Goal: Information Seeking & Learning: Learn about a topic

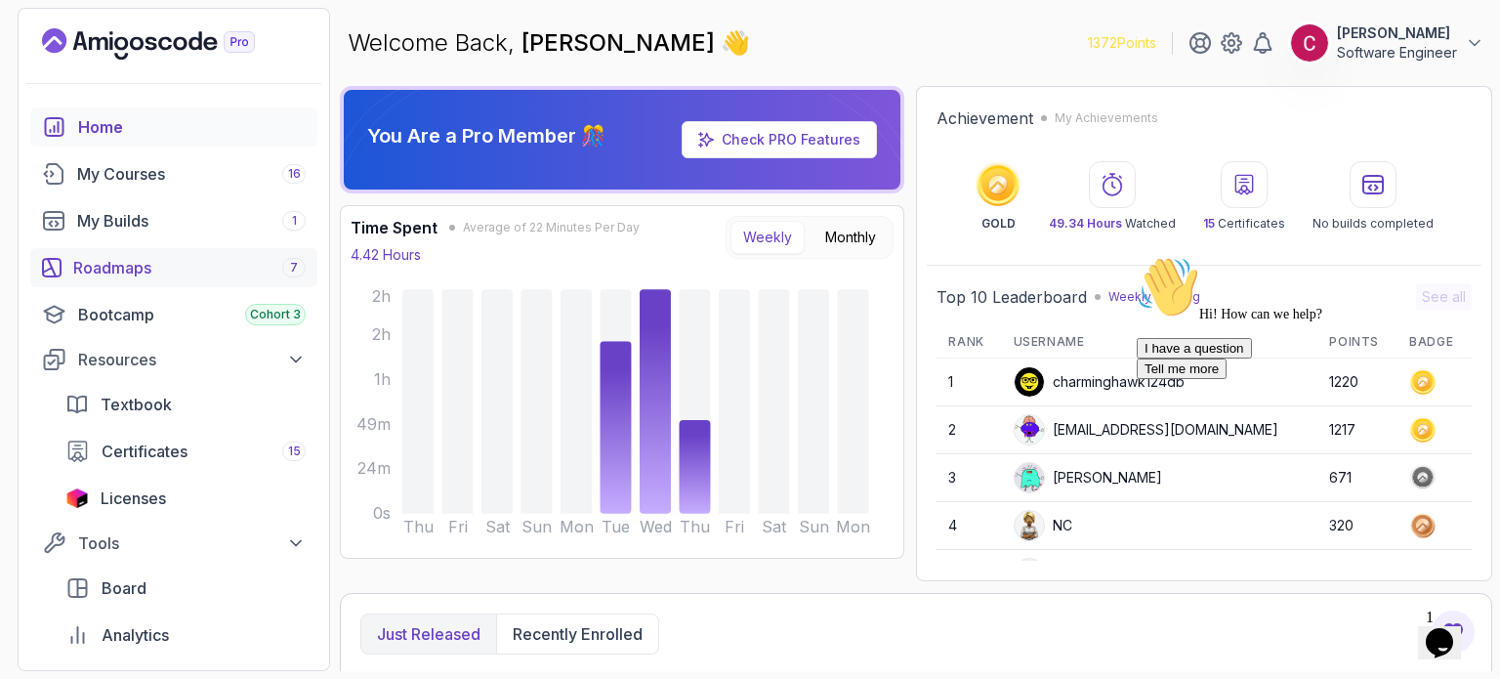
click at [180, 261] on div "Roadmaps 7" at bounding box center [189, 267] width 232 height 23
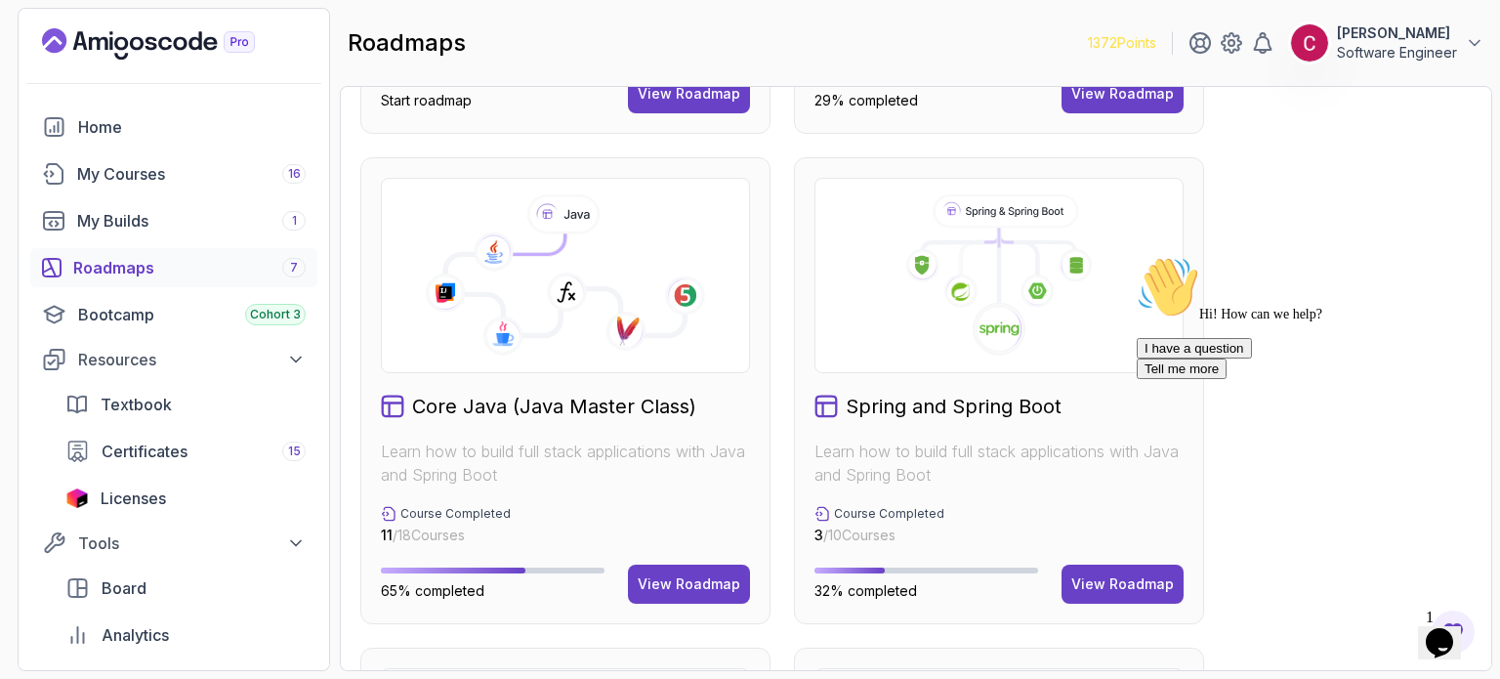
scroll to position [472, 0]
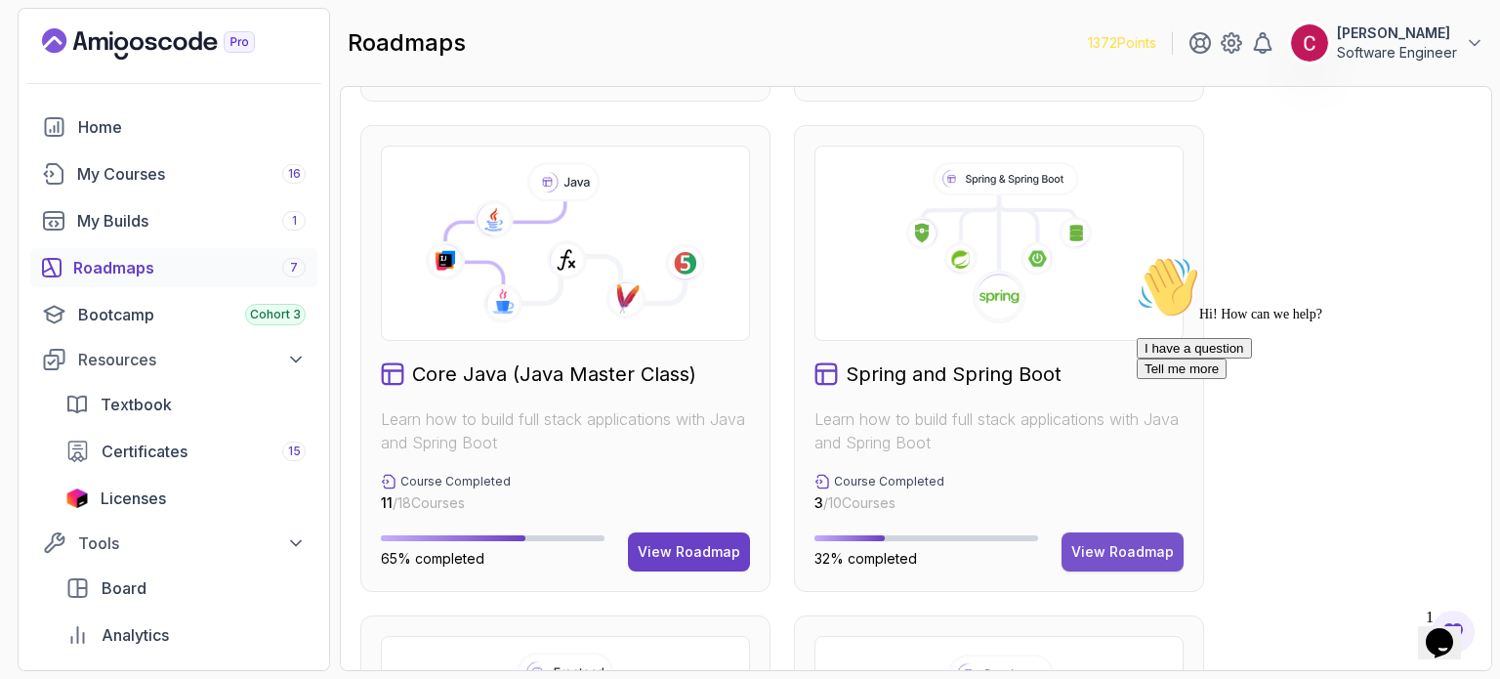
click at [1125, 555] on div "View Roadmap" at bounding box center [1122, 552] width 103 height 20
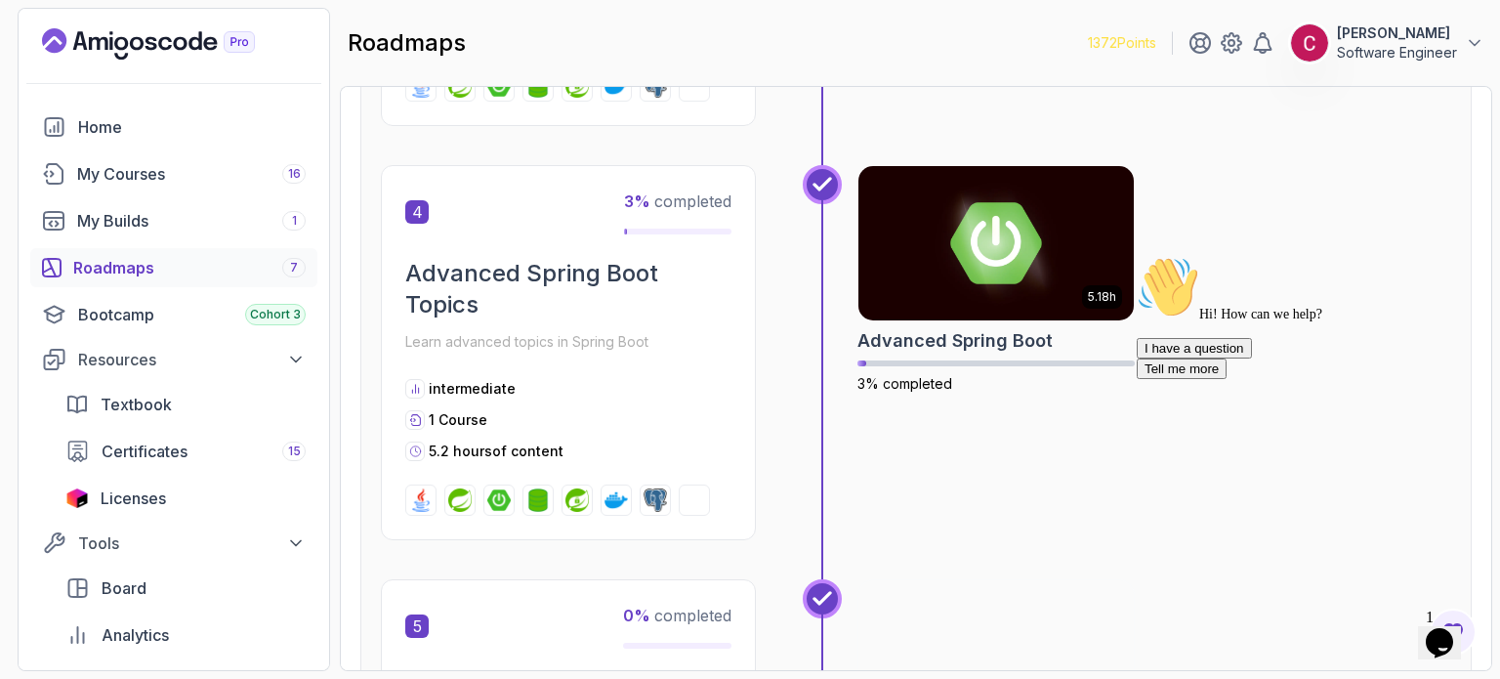
scroll to position [1645, 0]
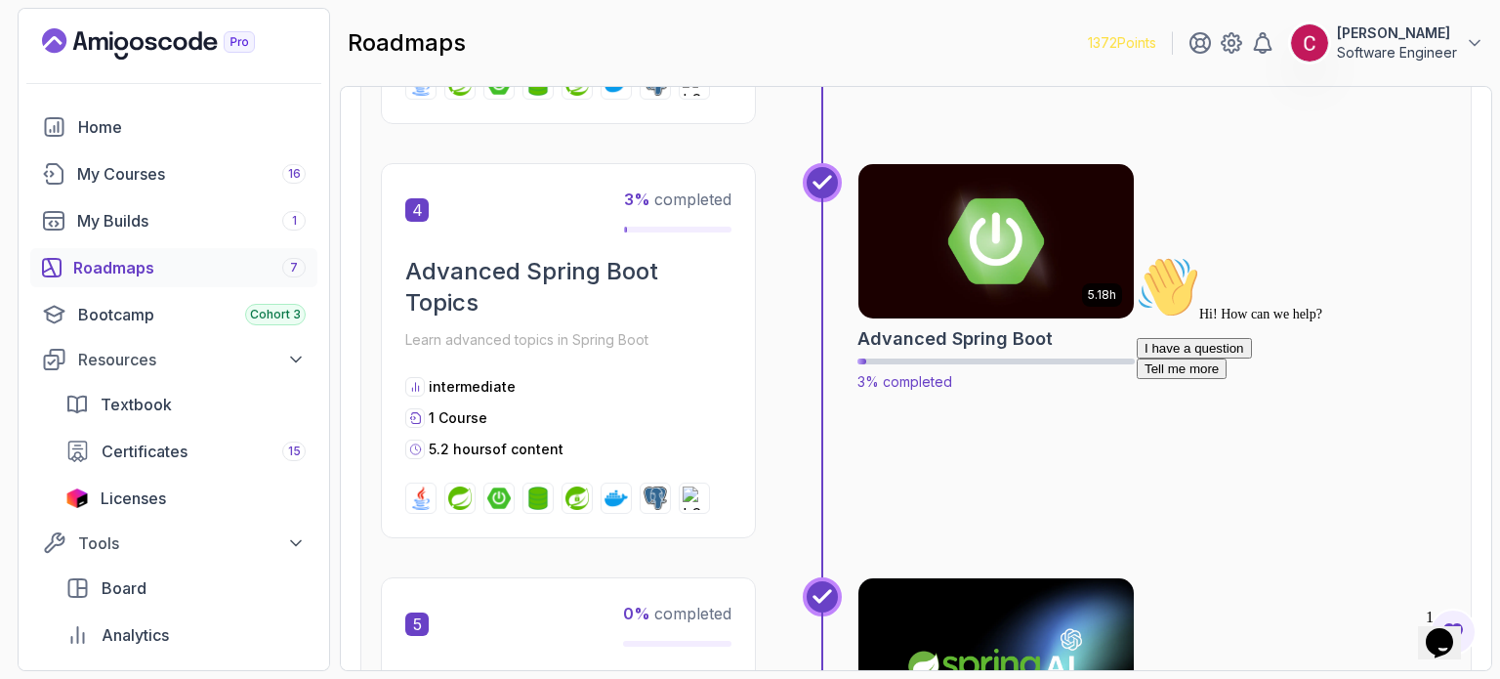
click at [972, 249] on img at bounding box center [995, 241] width 289 height 162
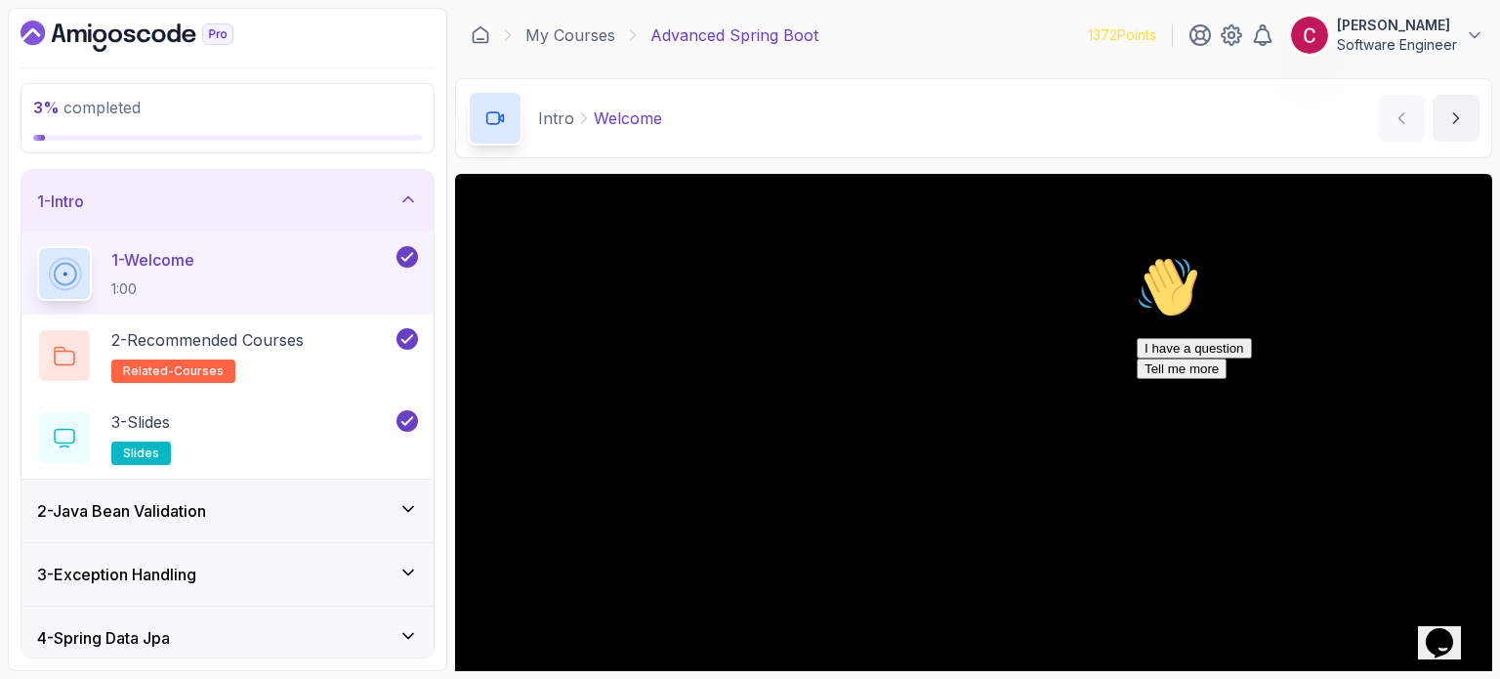
click at [234, 511] on div "2 - Java Bean Validation" at bounding box center [227, 510] width 381 height 23
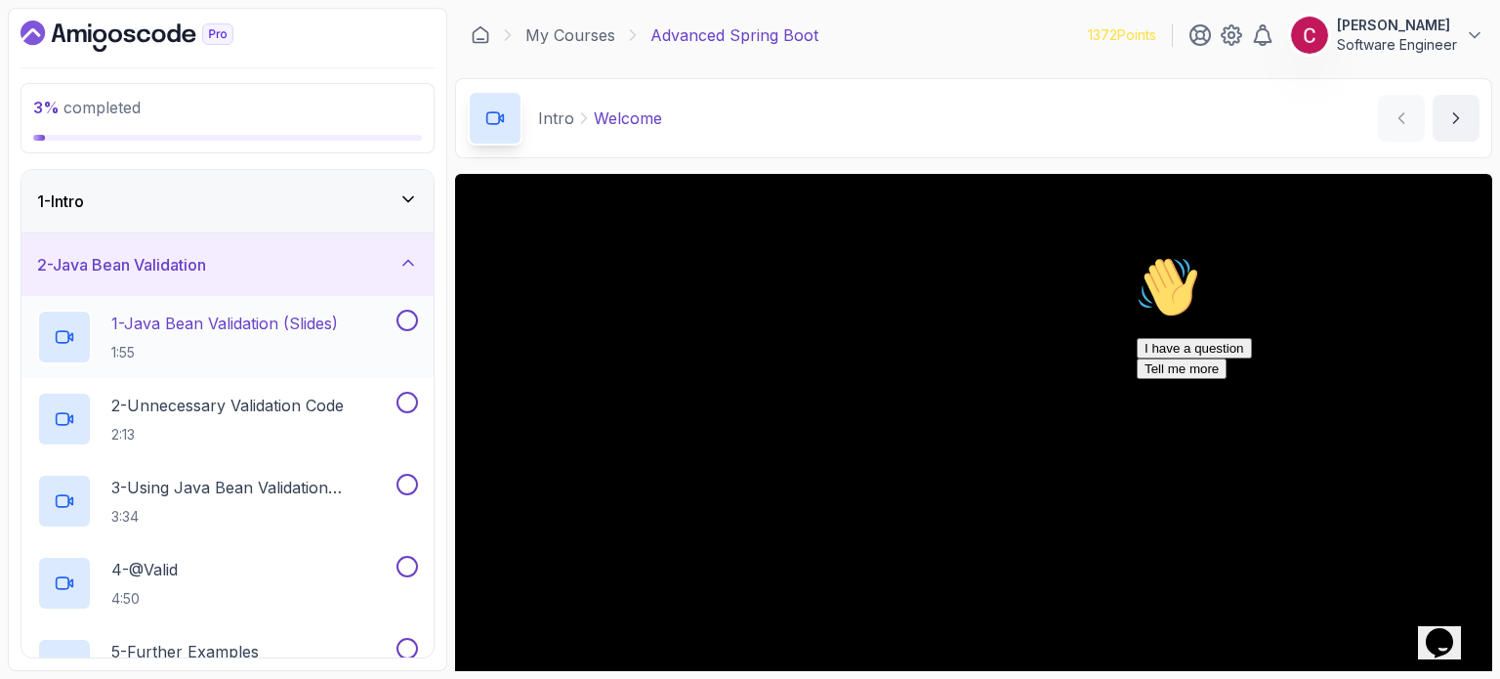
click at [261, 357] on p "1:55" at bounding box center [224, 353] width 227 height 20
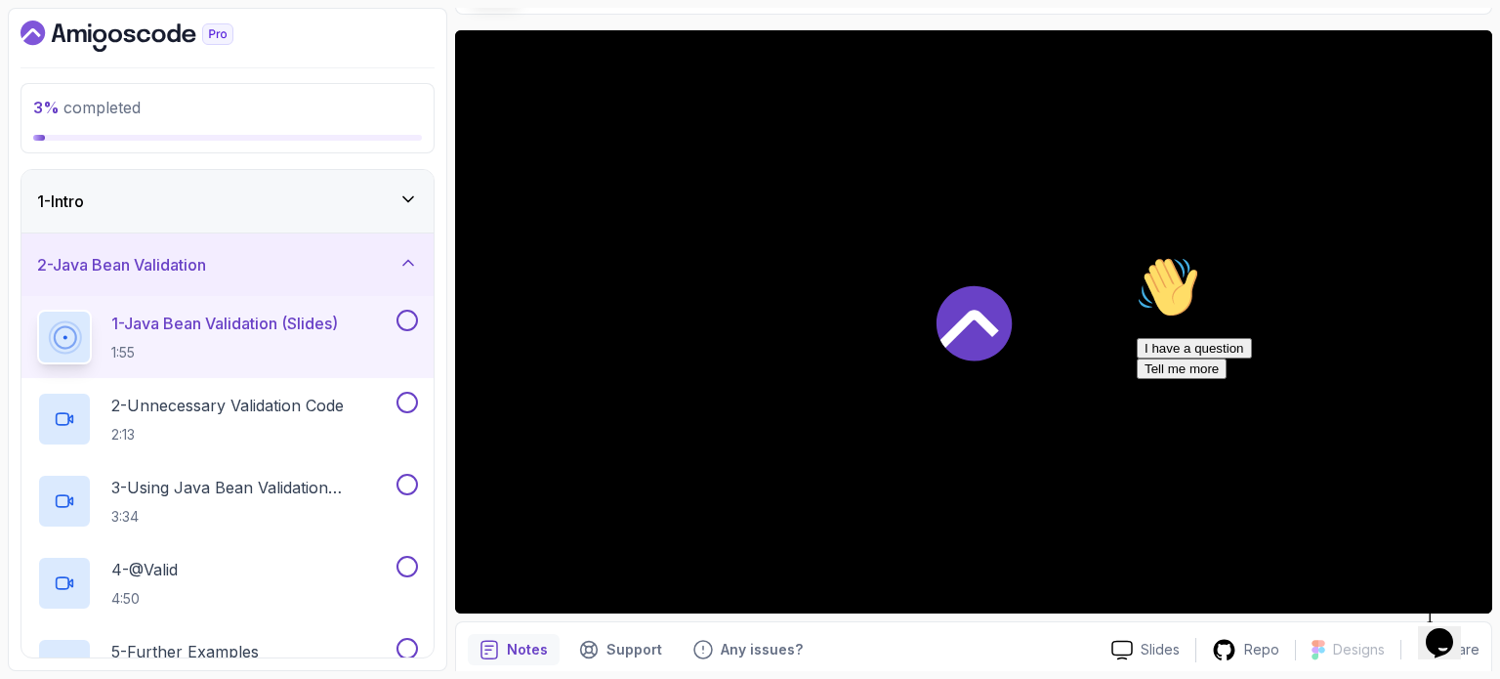
scroll to position [145, 0]
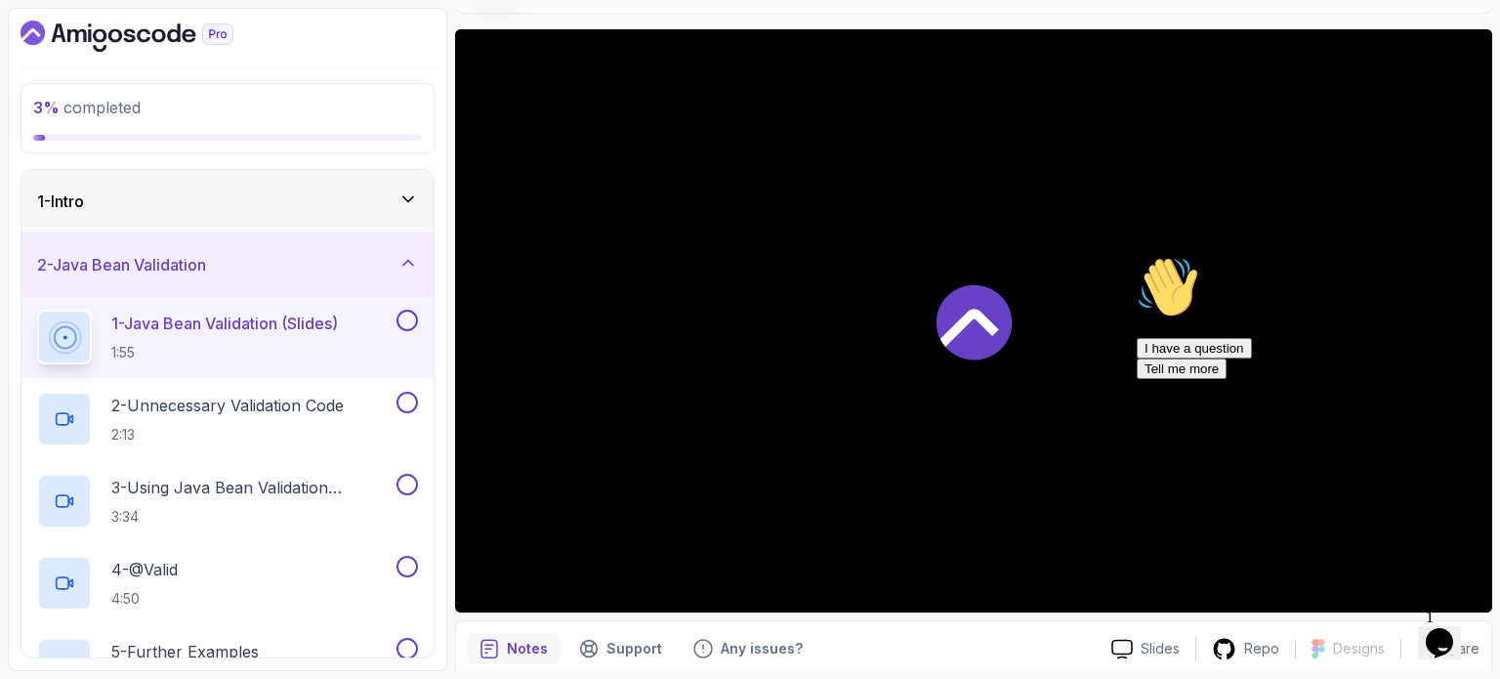
click at [1137, 256] on icon "Chat attention grabber" at bounding box center [1137, 256] width 0 height 0
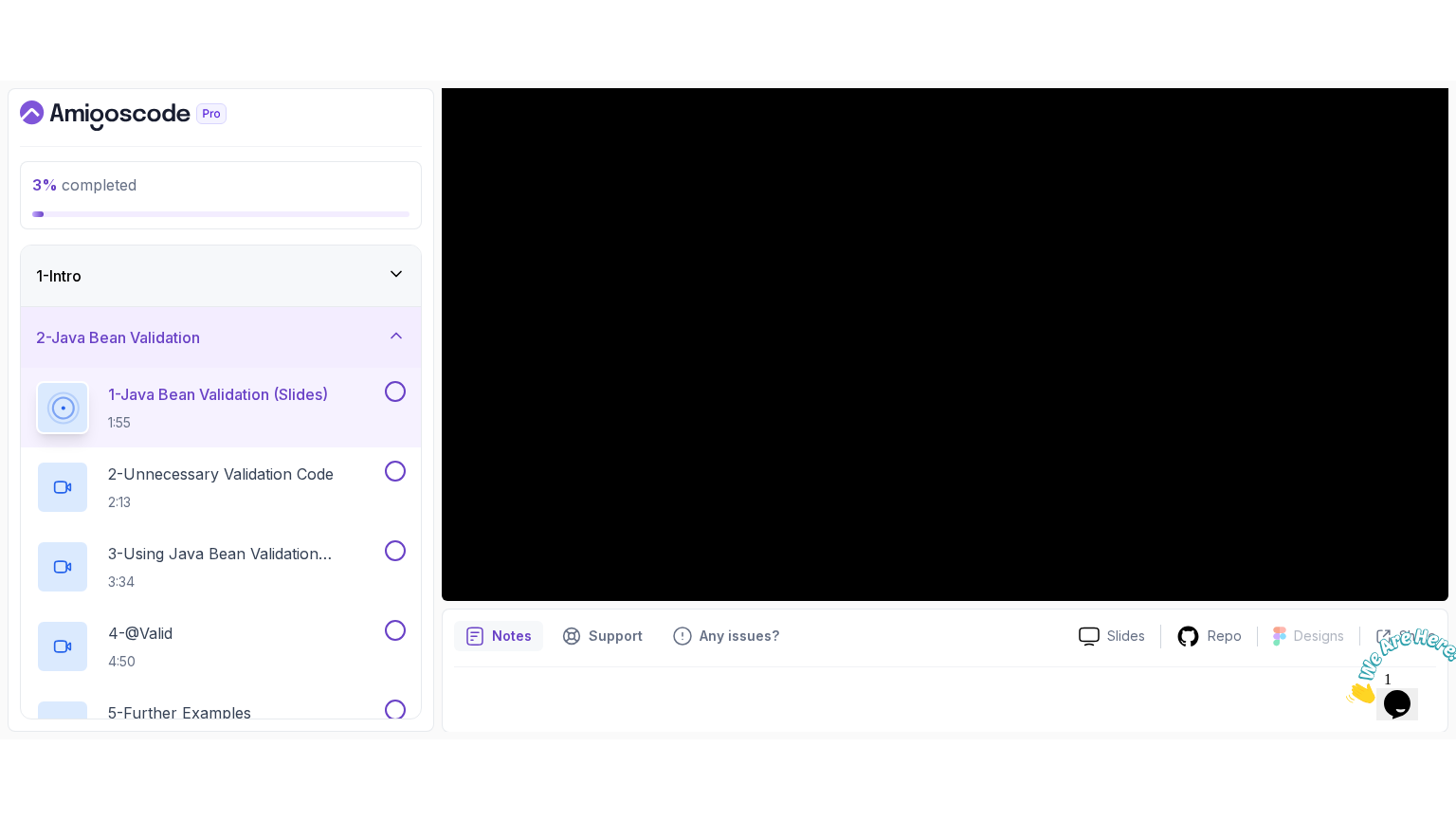
scroll to position [214, 0]
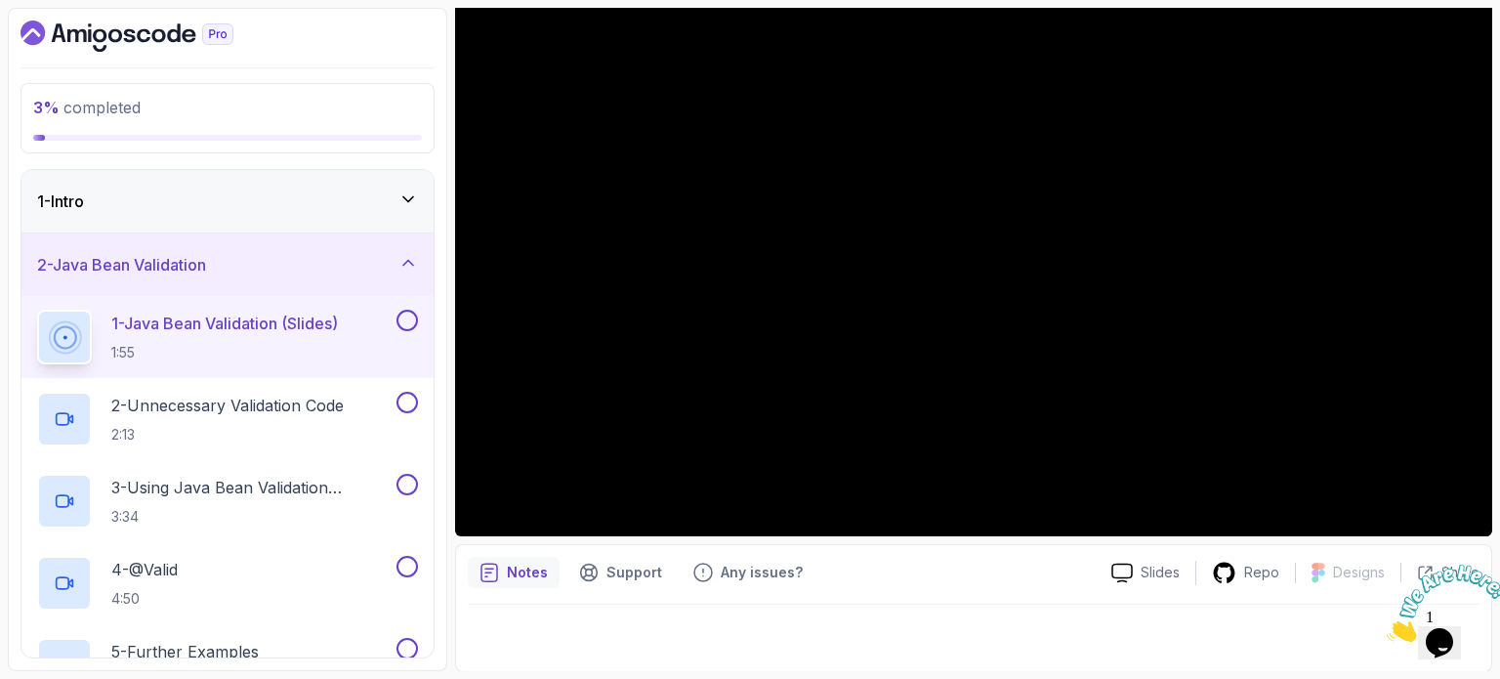
click at [1387, 628] on icon "Close" at bounding box center [1387, 636] width 0 height 17
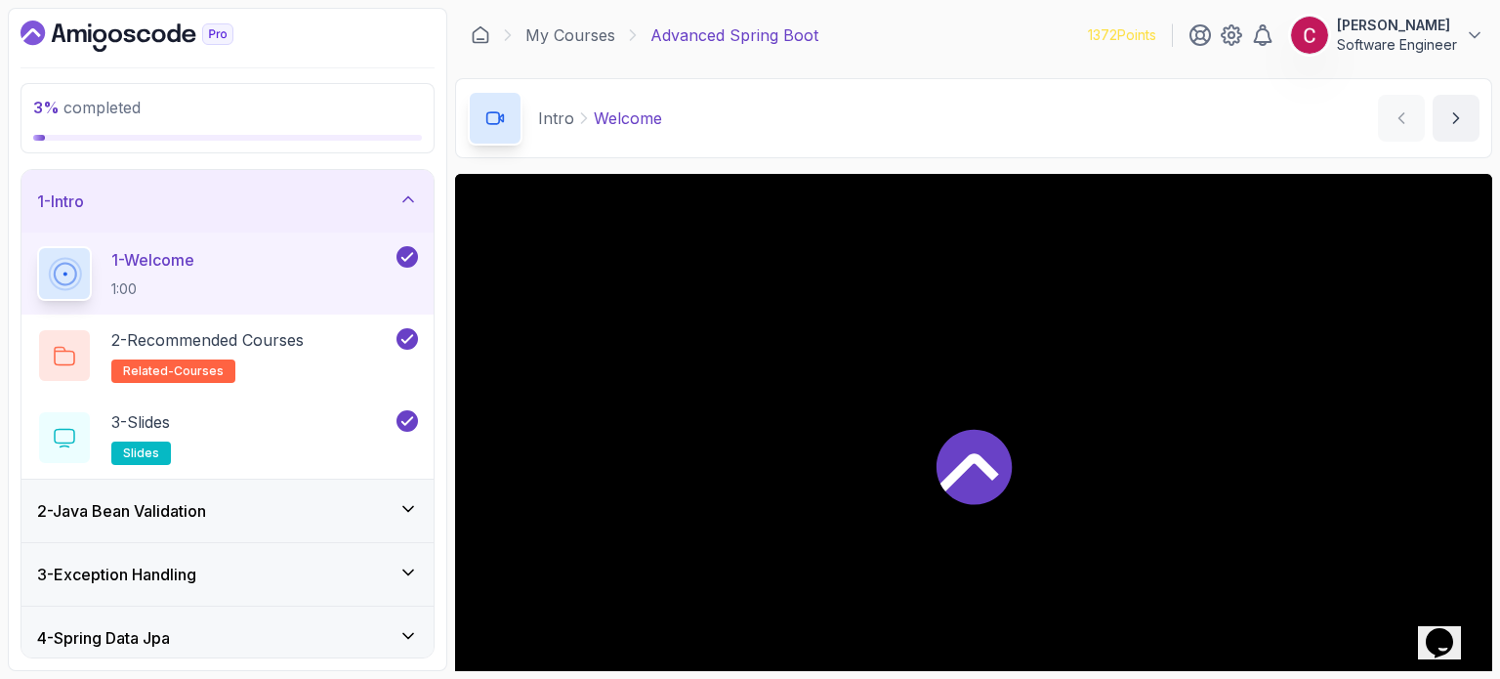
click at [190, 522] on div "2 - Java Bean Validation" at bounding box center [227, 510] width 412 height 62
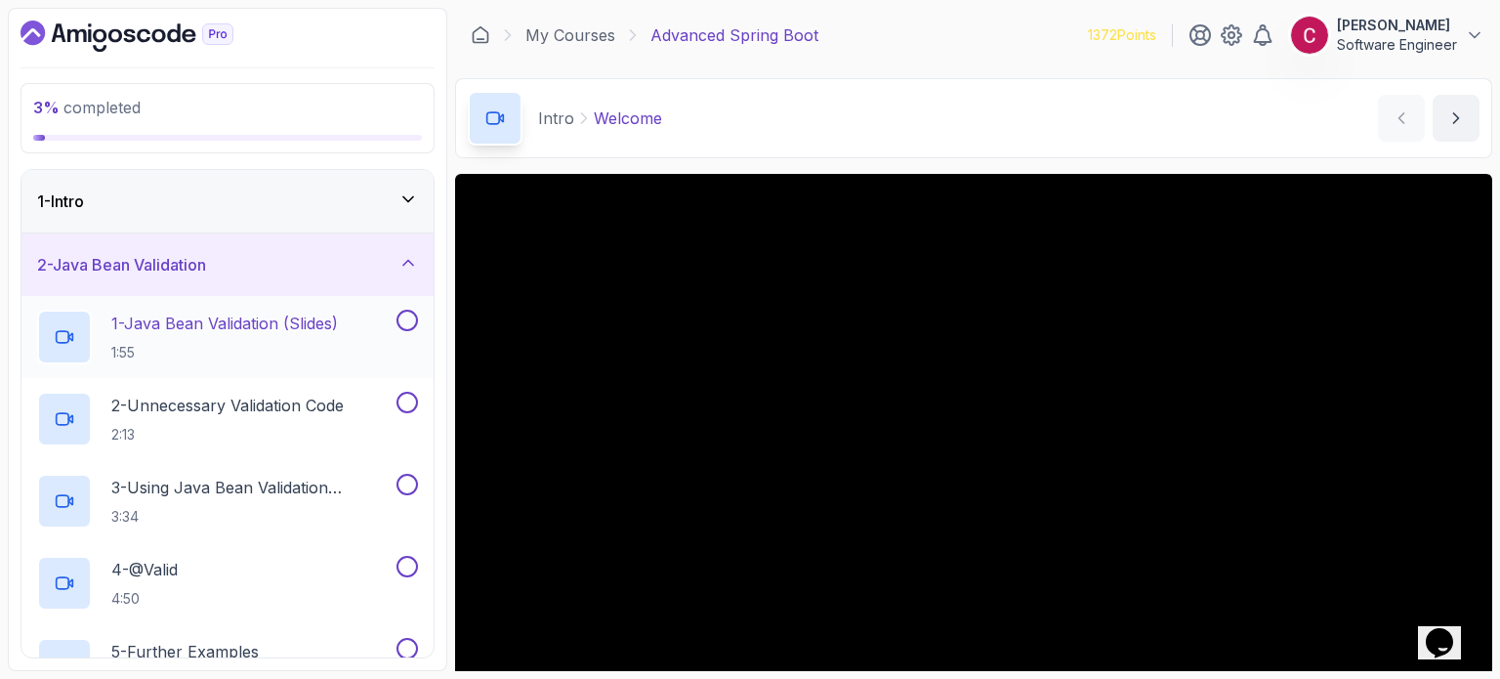
click at [410, 316] on button at bounding box center [406, 320] width 21 height 21
click at [316, 416] on p "2 - Unnecessary Validation Code" at bounding box center [227, 405] width 232 height 23
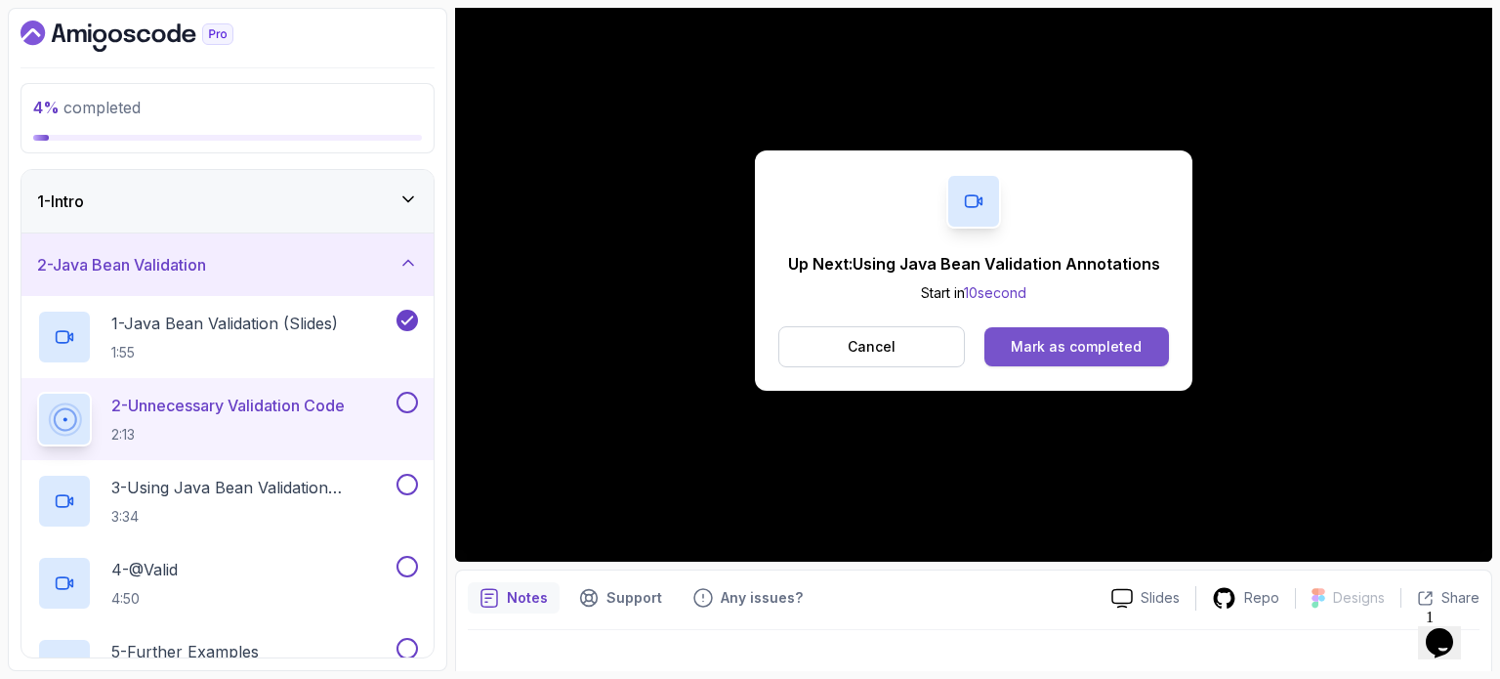
click at [1045, 337] on div "Mark as completed" at bounding box center [1076, 347] width 131 height 20
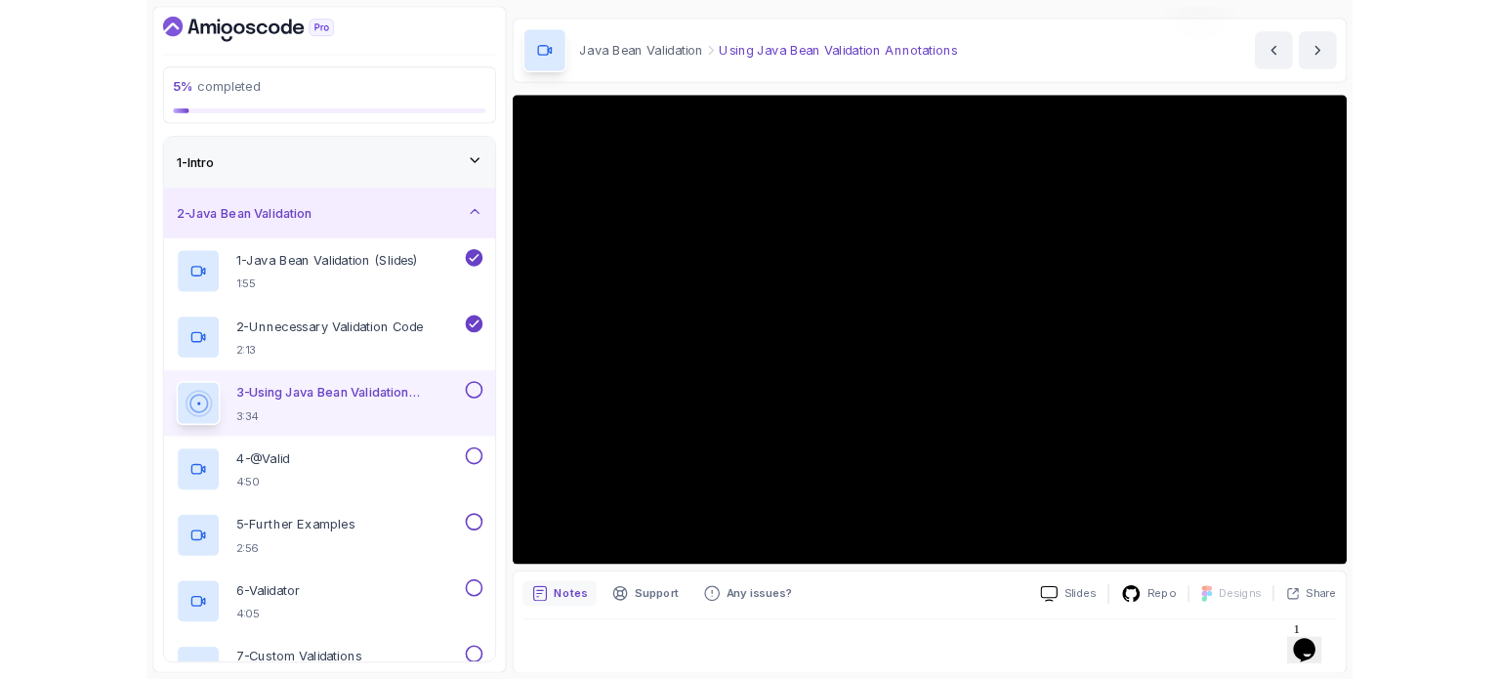
scroll to position [195, 0]
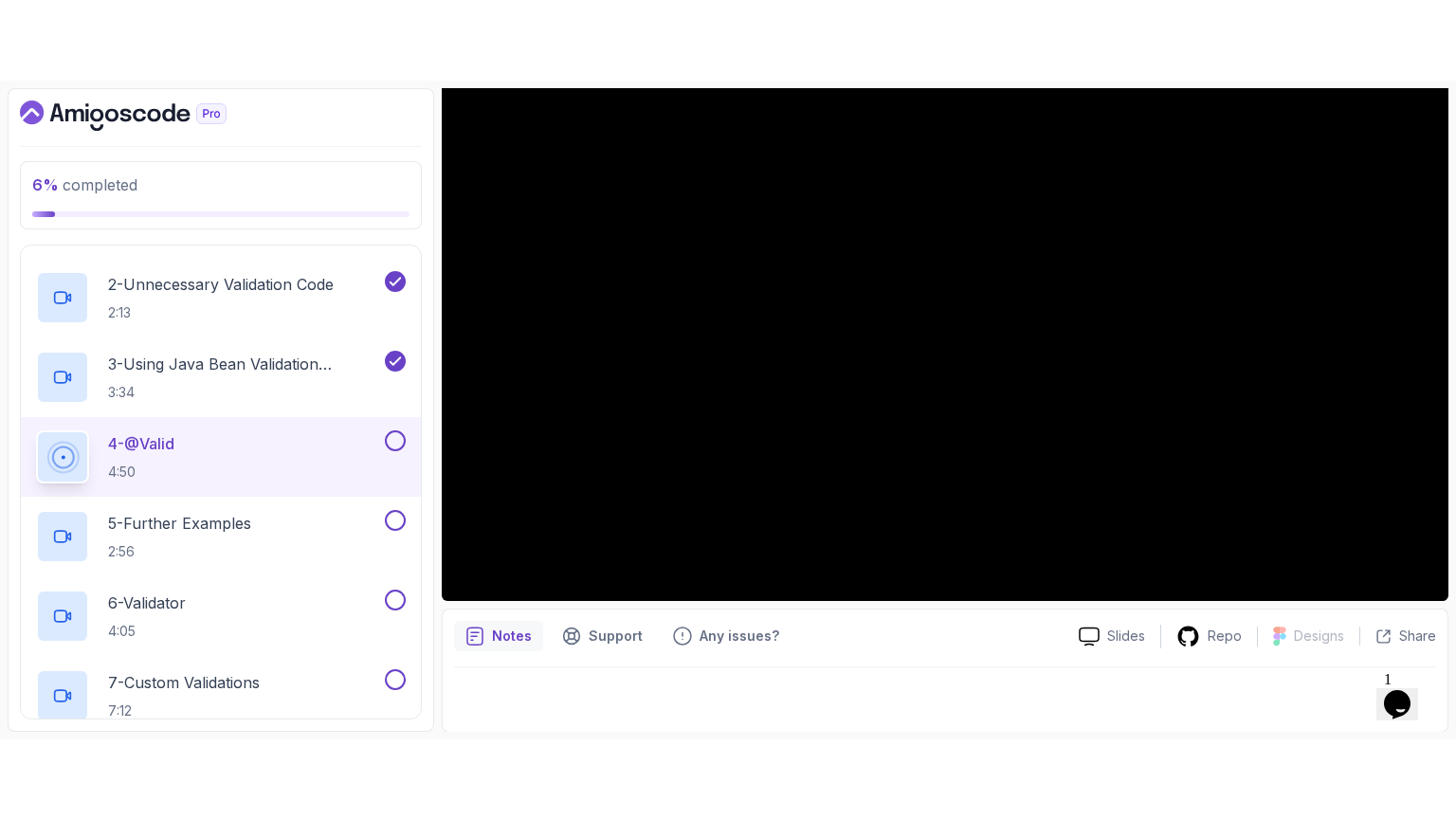
scroll to position [284, 0]
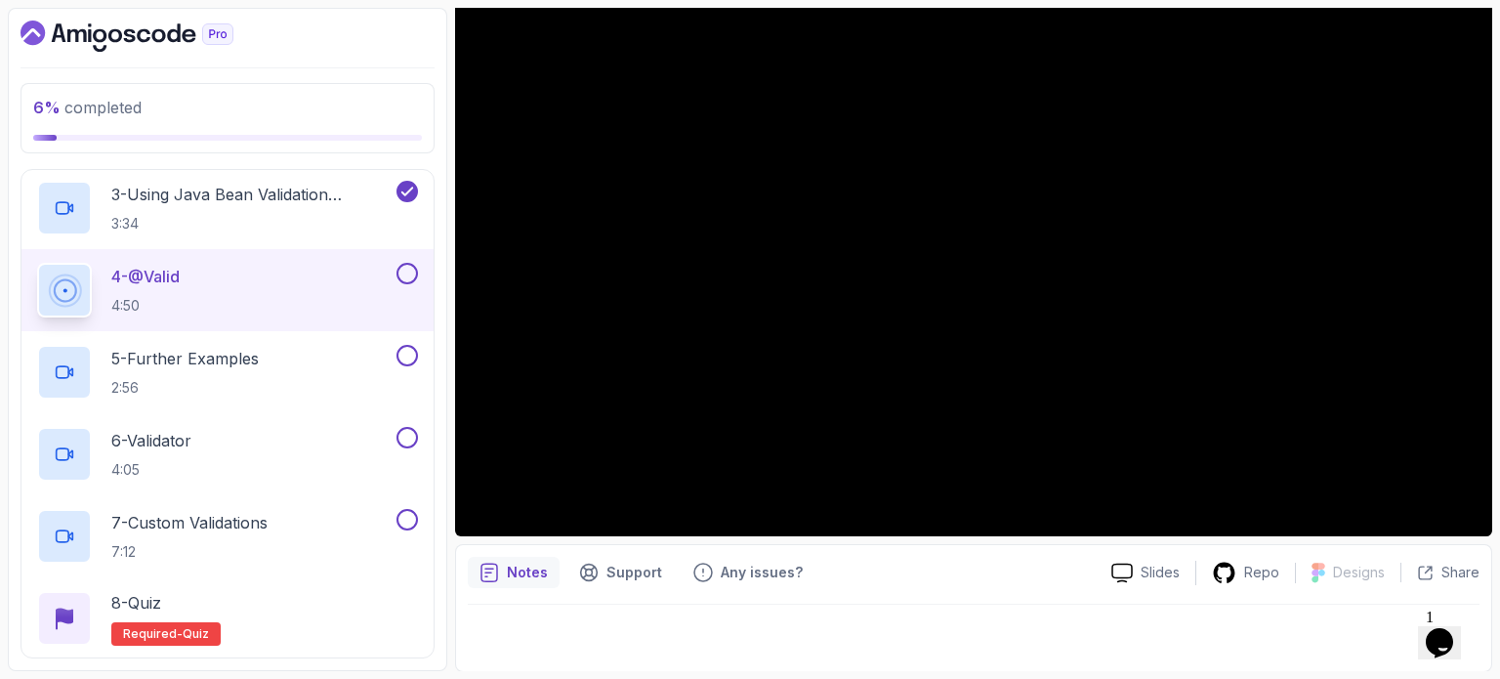
click at [441, 229] on div "6 % completed 1 - Intro 2 - Java Bean Validation 1 - Java Bean Validation (Slid…" at bounding box center [227, 339] width 439 height 663
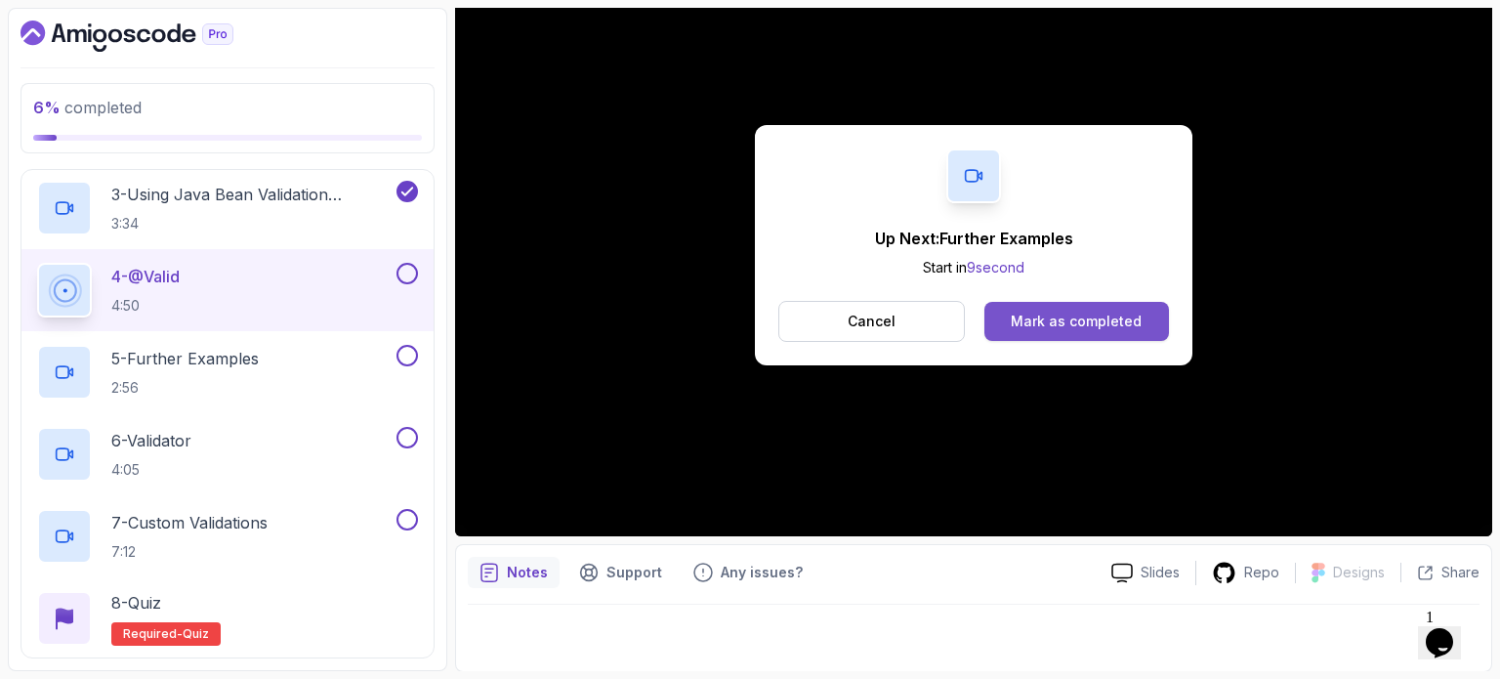
click at [1083, 325] on div "Mark as completed" at bounding box center [1076, 321] width 131 height 20
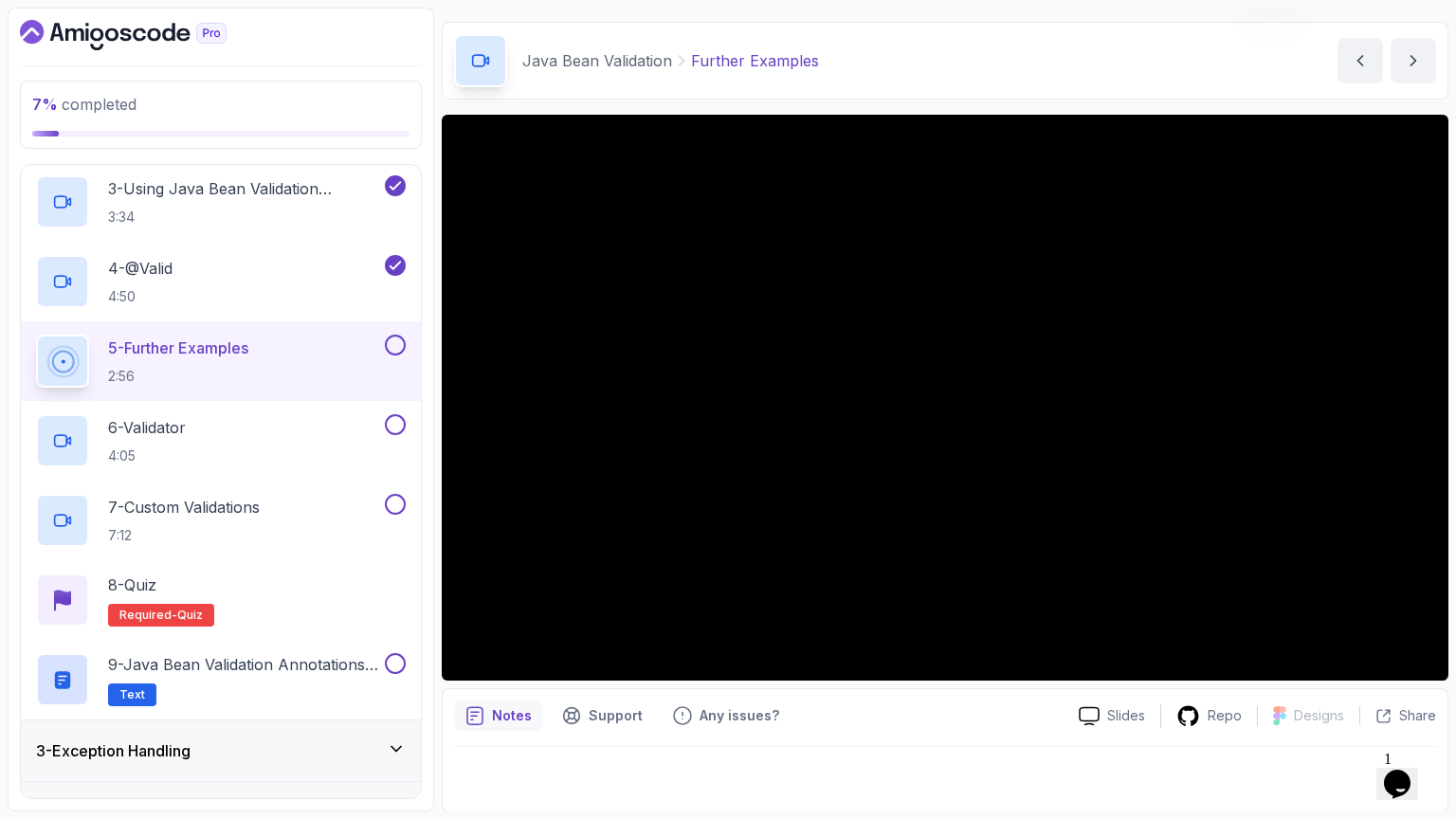
scroll to position [214, 0]
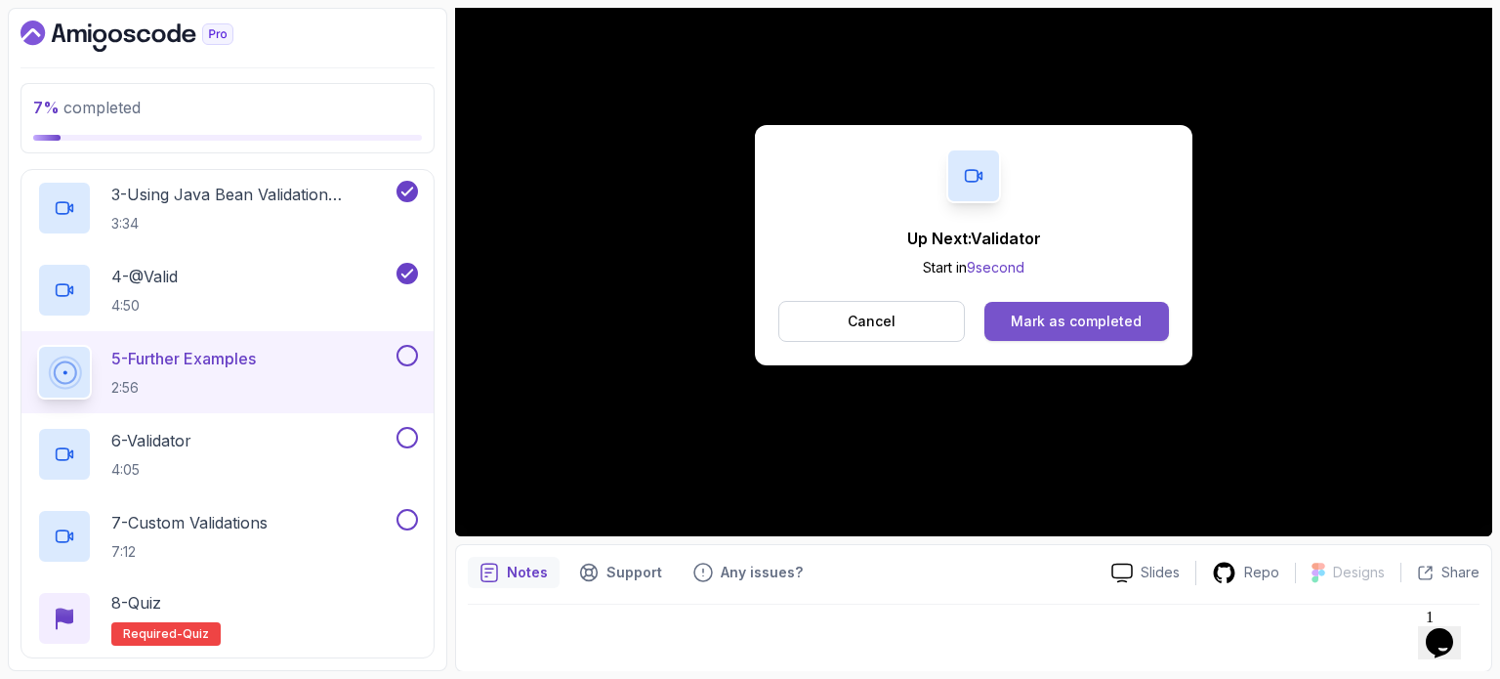
click at [1075, 312] on div "Mark as completed" at bounding box center [1076, 321] width 131 height 20
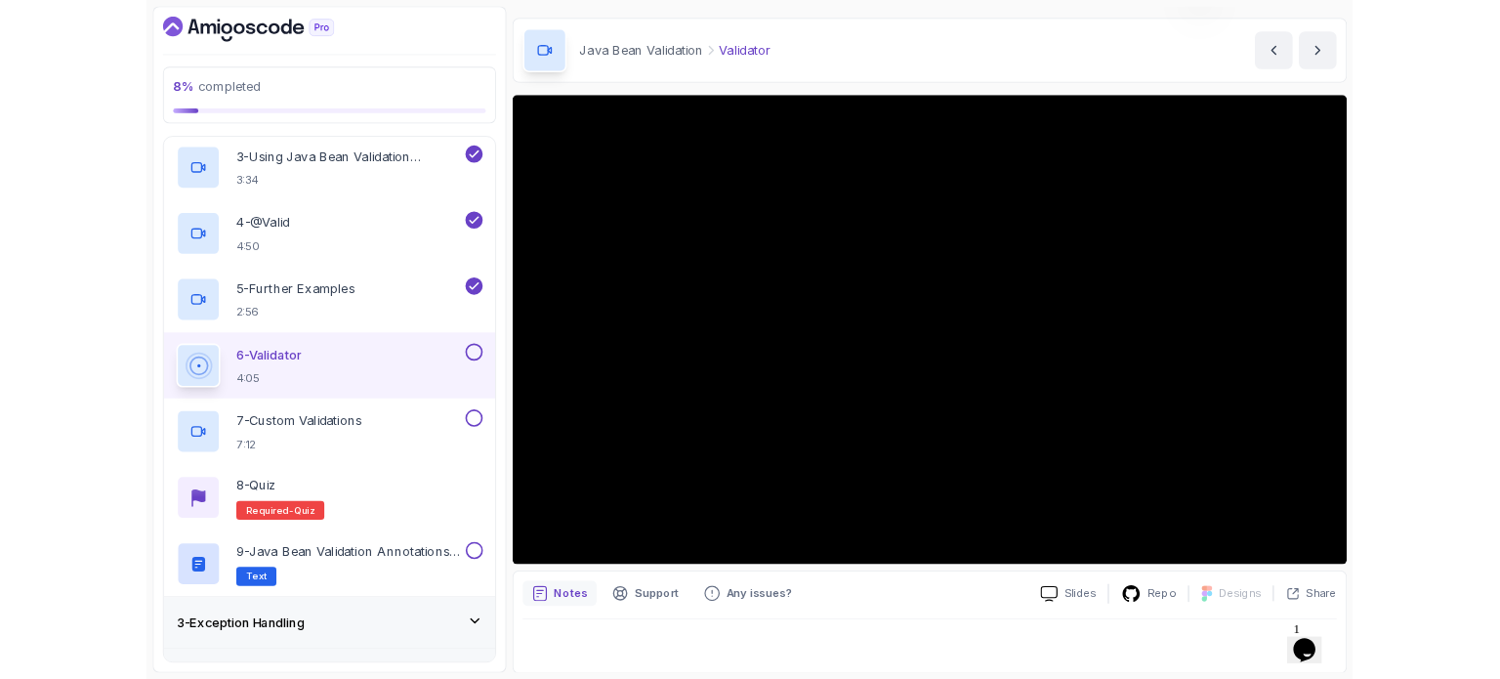
scroll to position [221, 0]
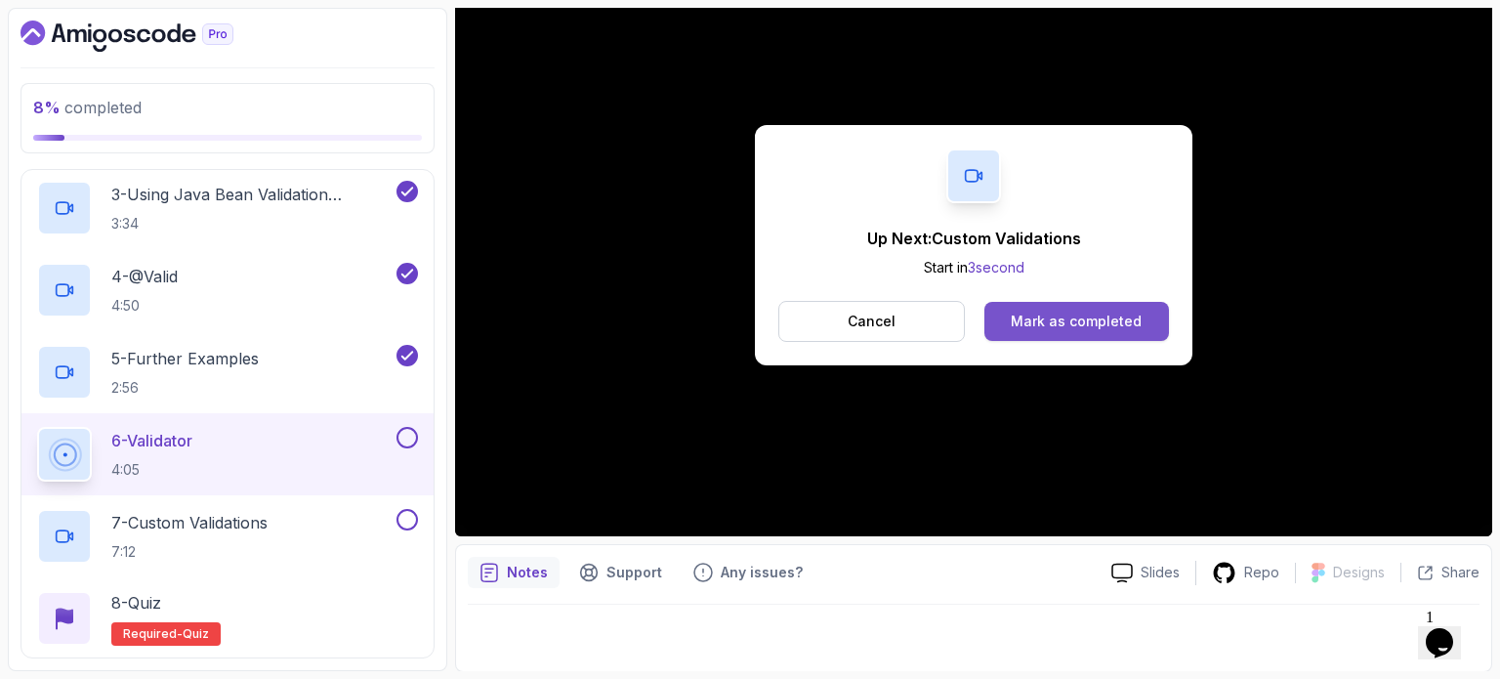
click at [1119, 321] on div "Mark as completed" at bounding box center [1076, 321] width 131 height 20
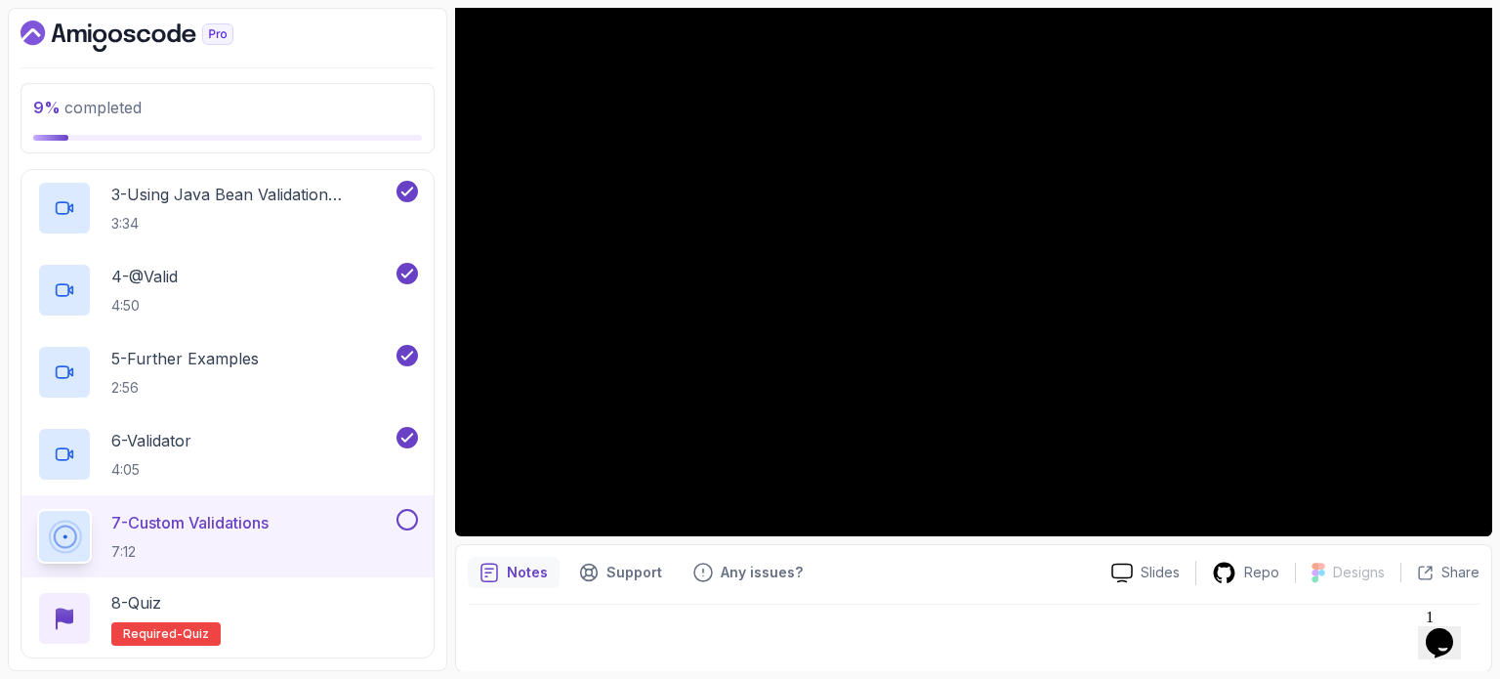
click at [440, 157] on div "9 % completed 1 - Intro 2 - Java Bean Validation 1 - Java Bean Validation (Slid…" at bounding box center [227, 339] width 439 height 663
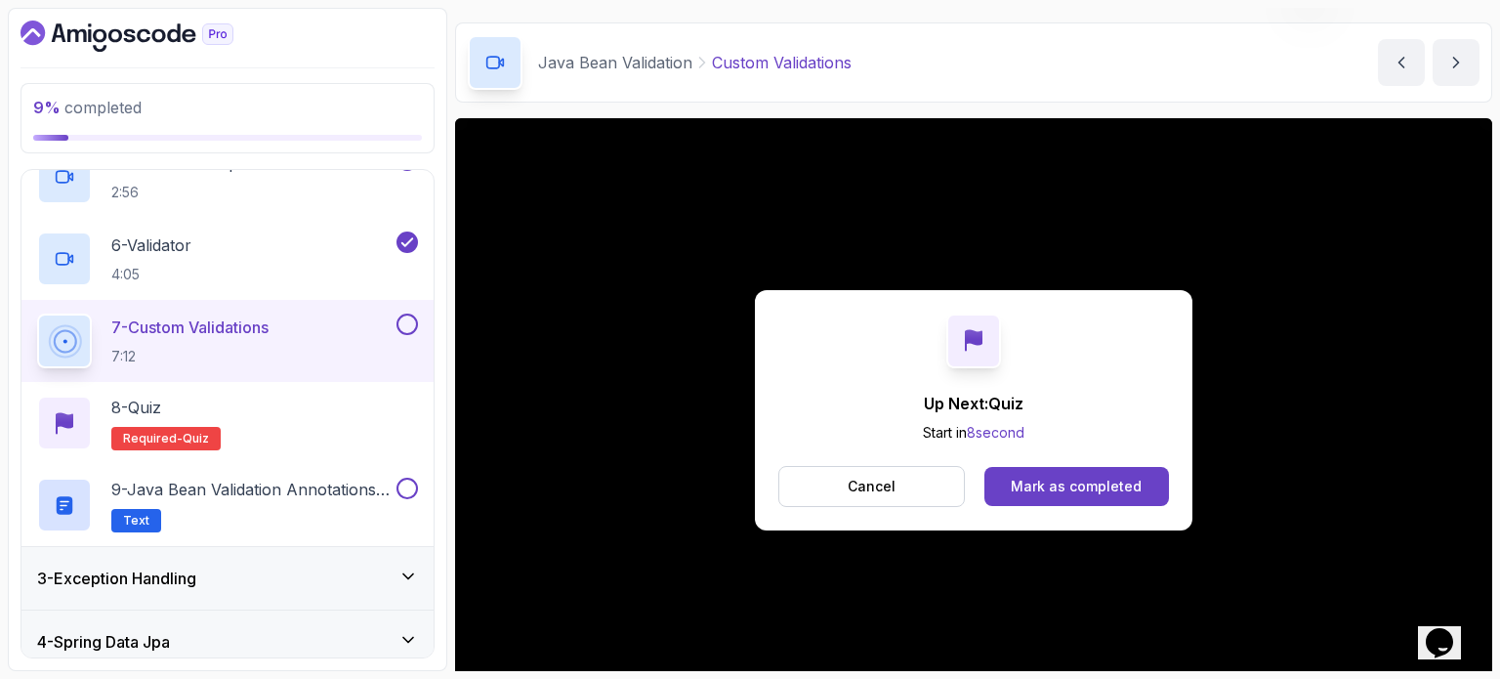
scroll to position [221, 0]
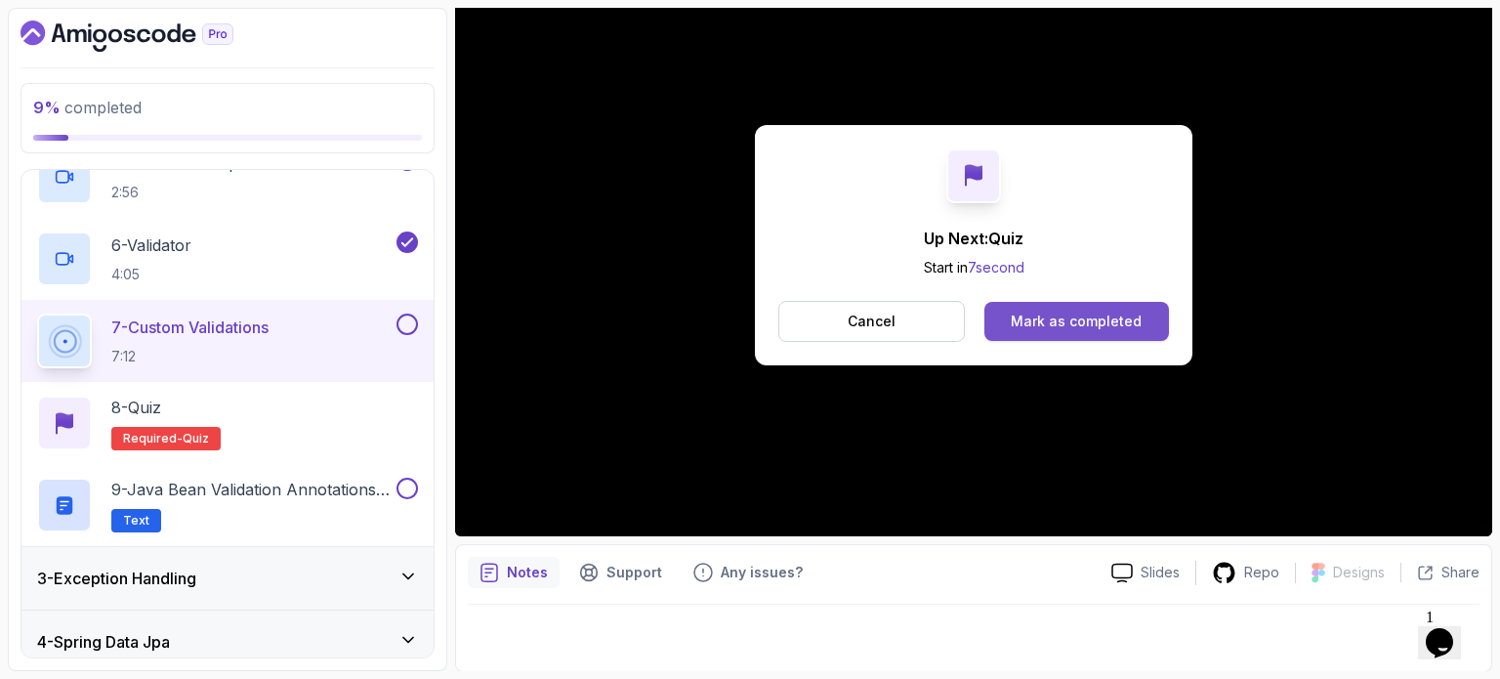
click at [1082, 318] on div "Mark as completed" at bounding box center [1076, 321] width 131 height 20
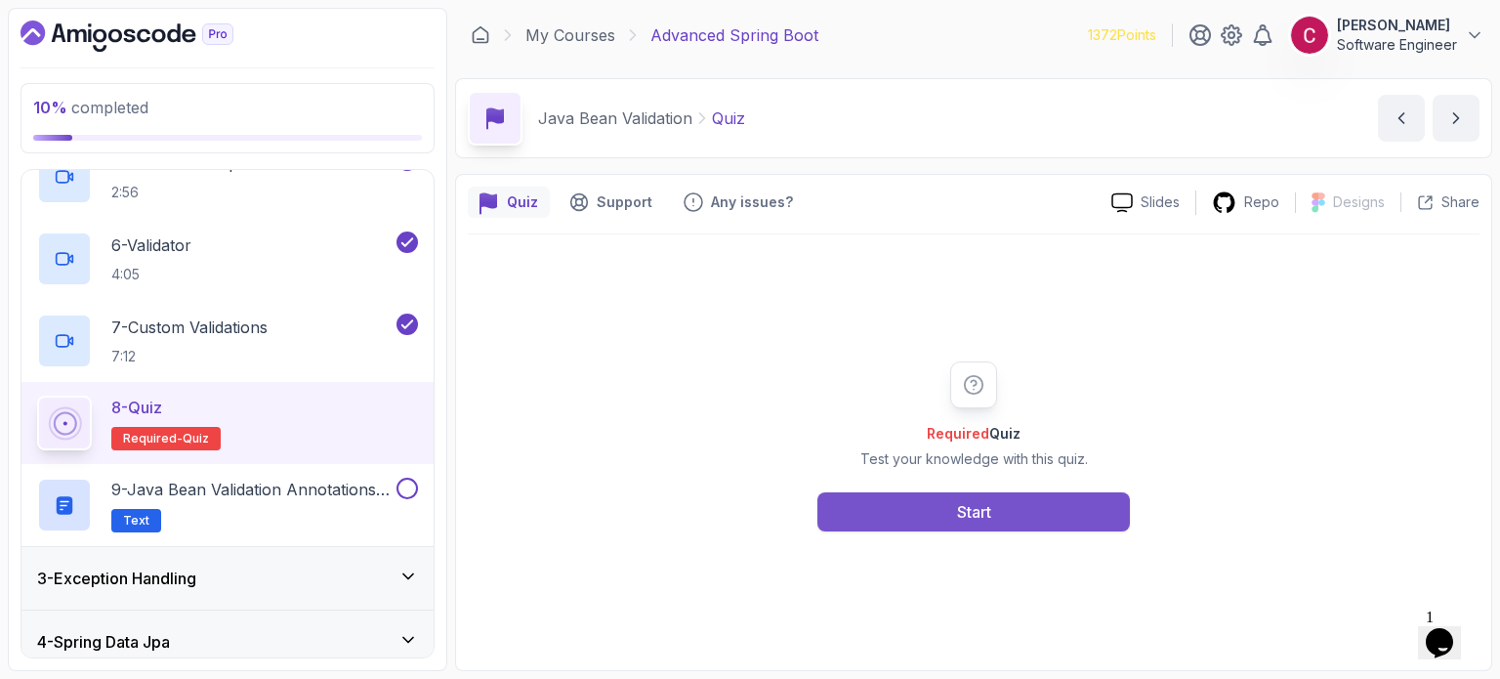
click at [1005, 512] on button "Start" at bounding box center [973, 511] width 312 height 39
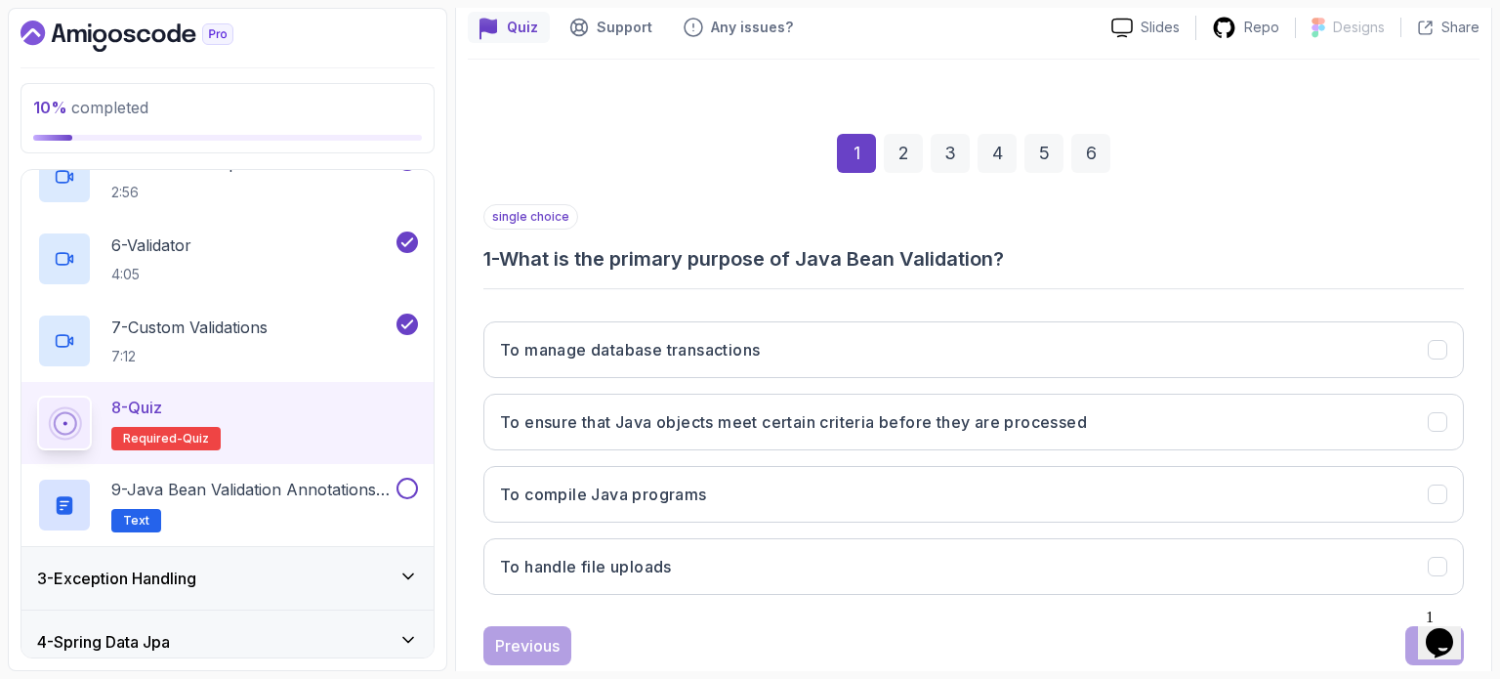
scroll to position [191, 0]
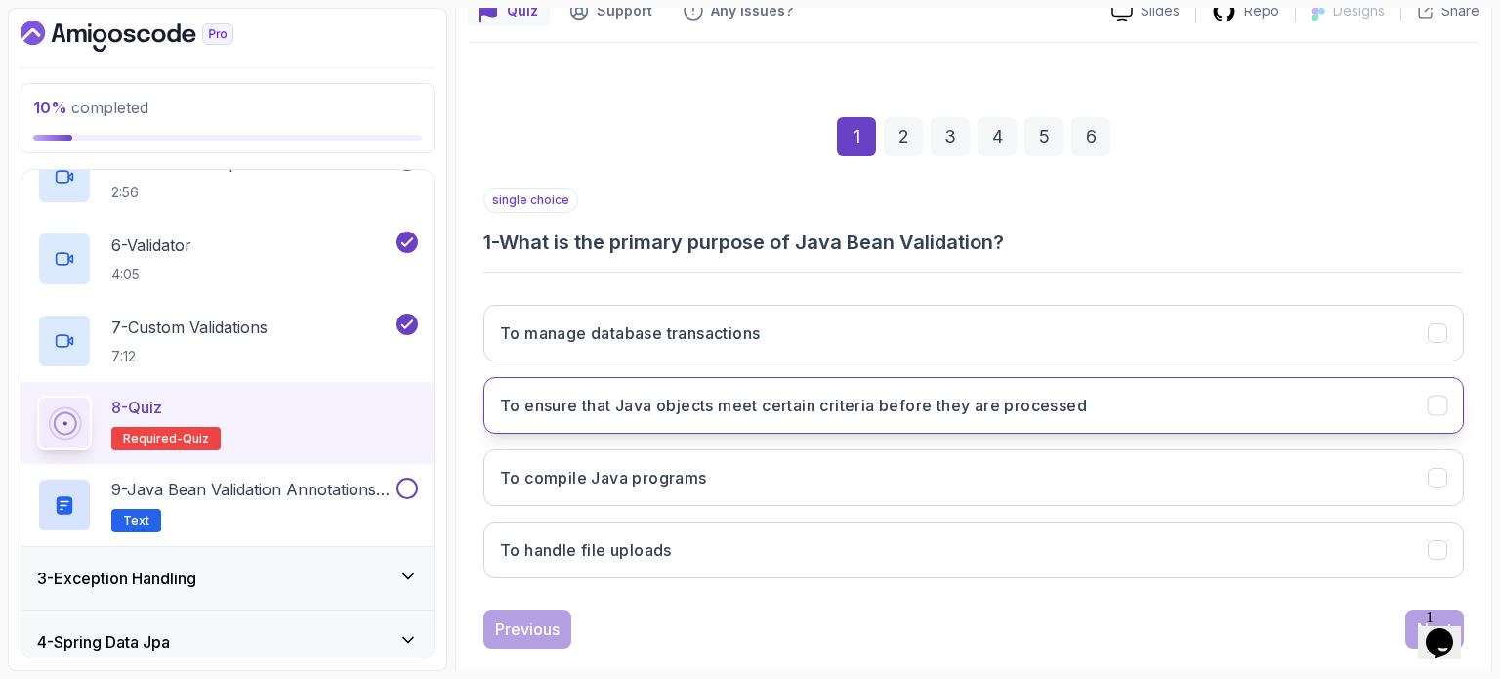
click at [931, 406] on h3 "To ensure that Java objects meet certain criteria before they are processed" at bounding box center [793, 405] width 587 height 23
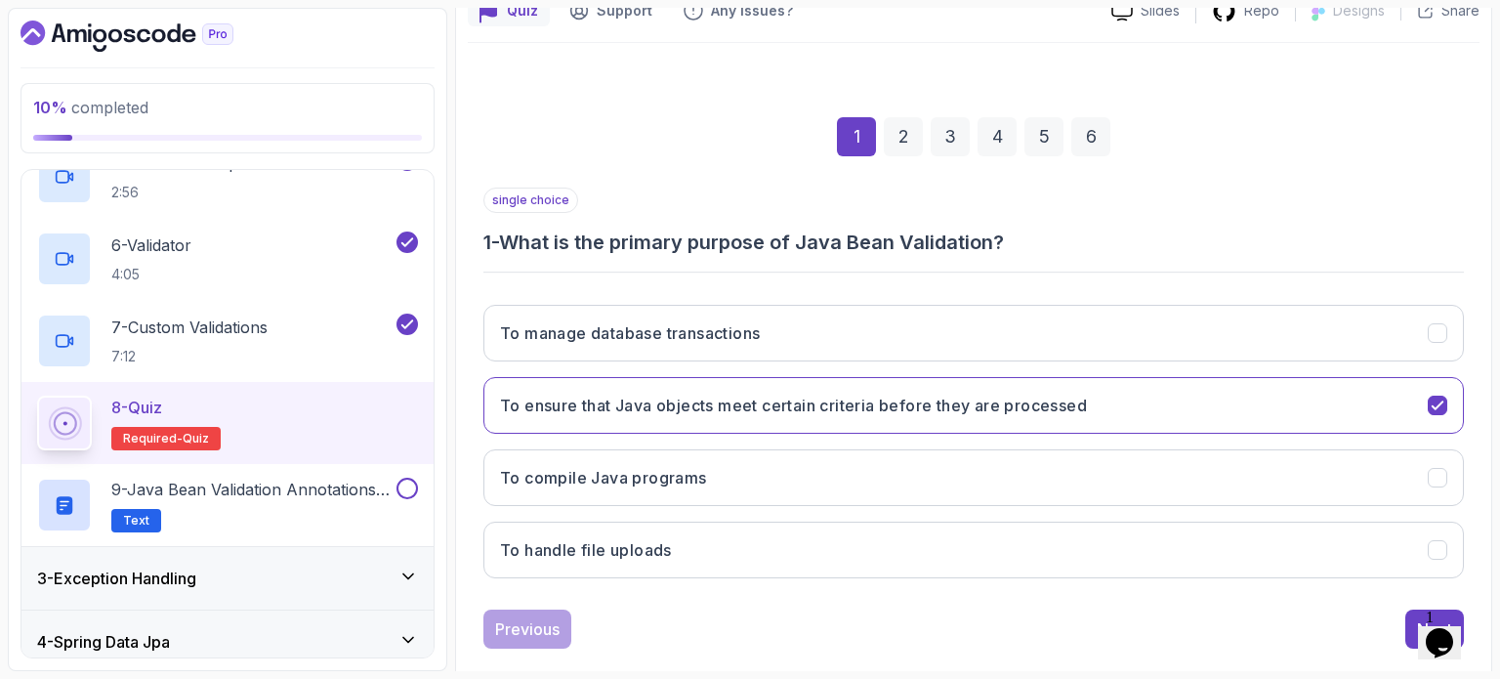
scroll to position [222, 0]
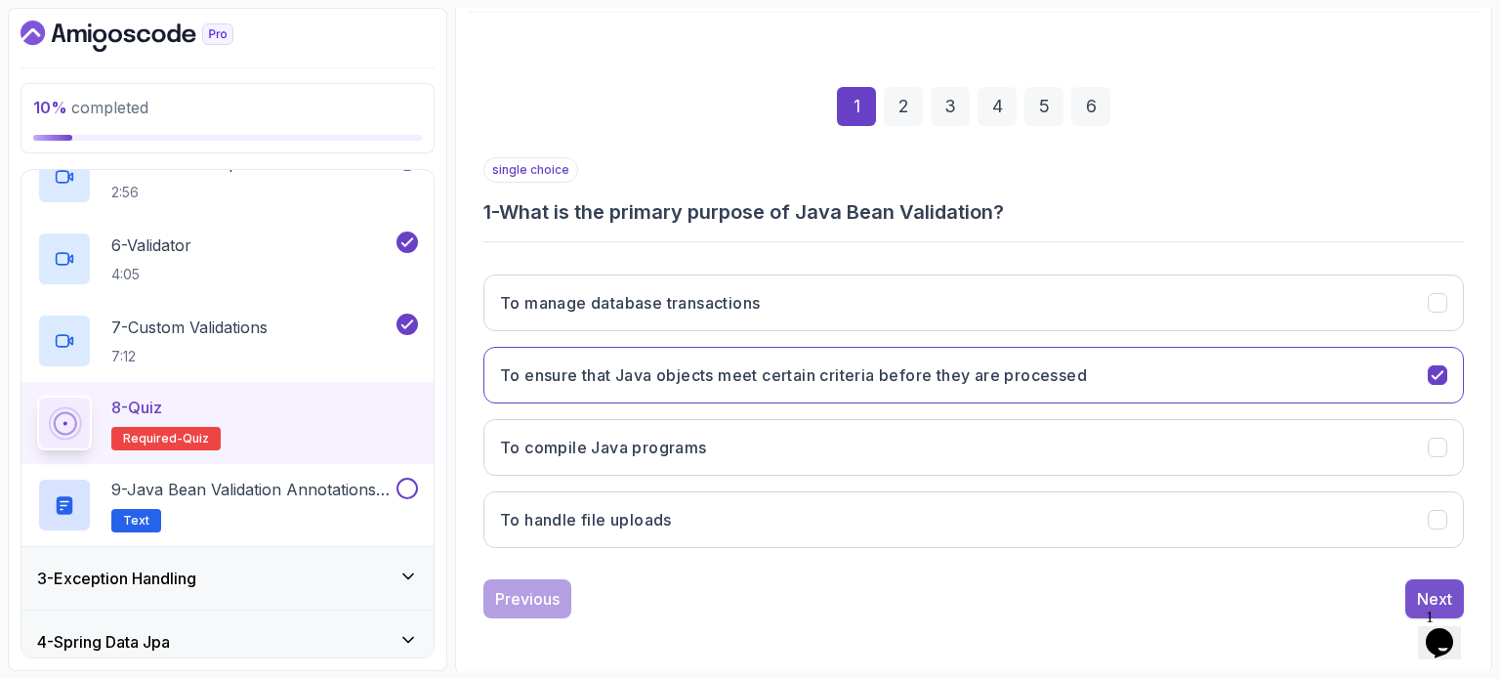
click at [1426, 579] on button "Next" at bounding box center [1434, 598] width 59 height 39
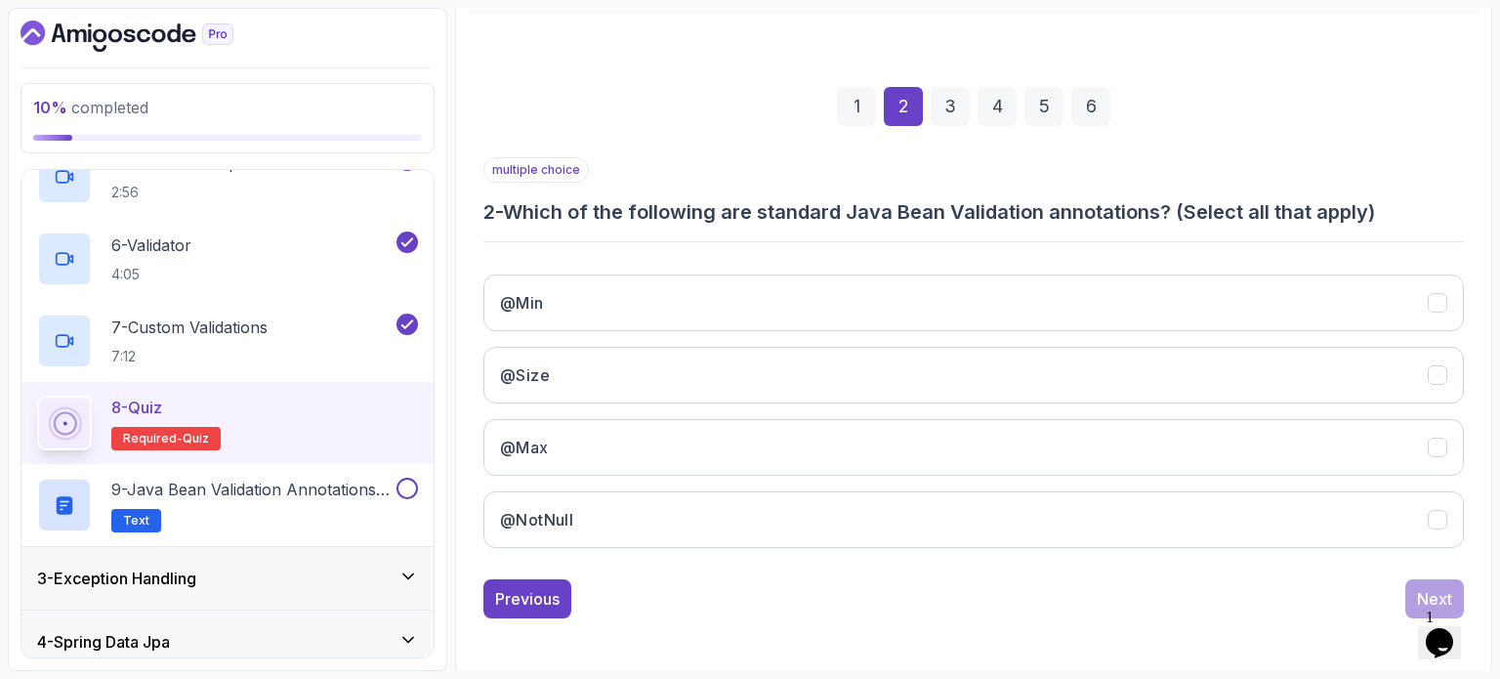
click at [1019, 678] on html "10 % completed 1 - Intro 2 - Java Bean Validation 1 - Java Bean Validation (Sli…" at bounding box center [750, 339] width 1500 height 679
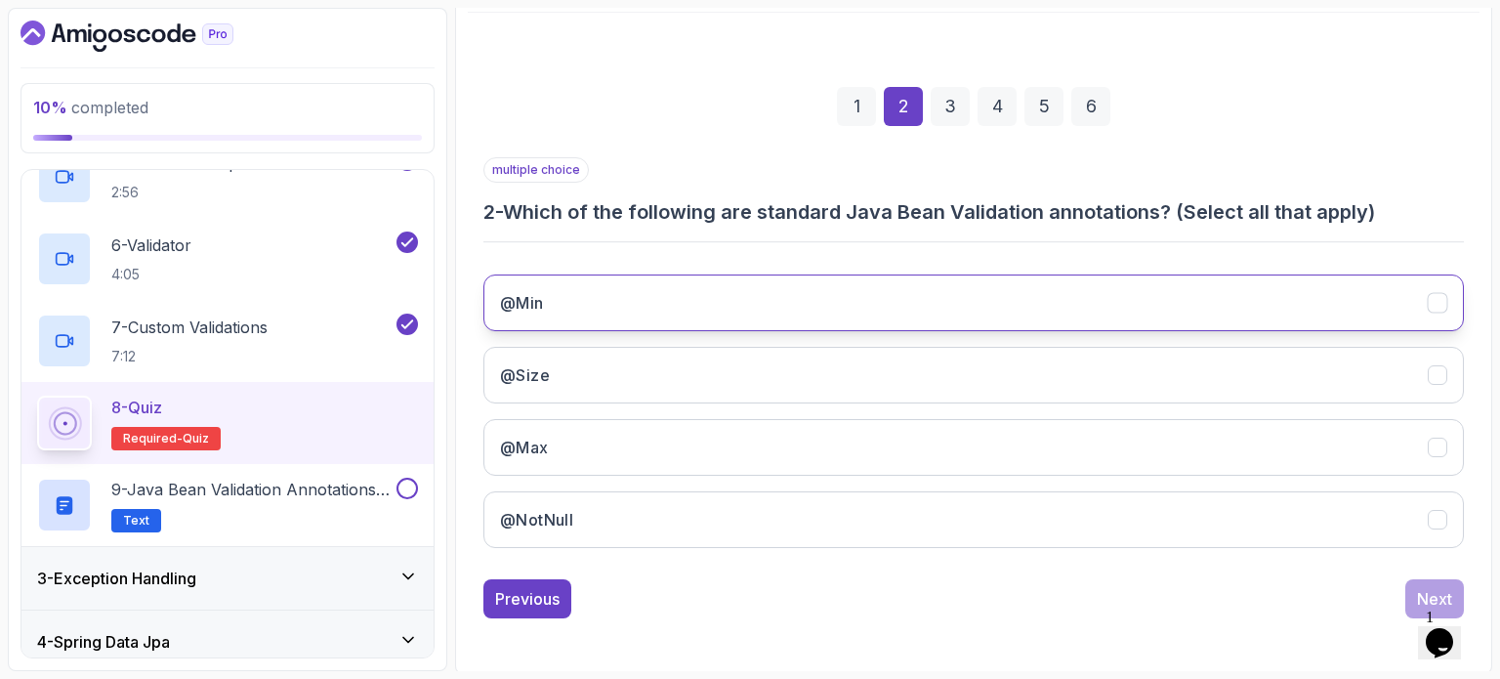
click at [629, 288] on button "@Min" at bounding box center [973, 302] width 980 height 57
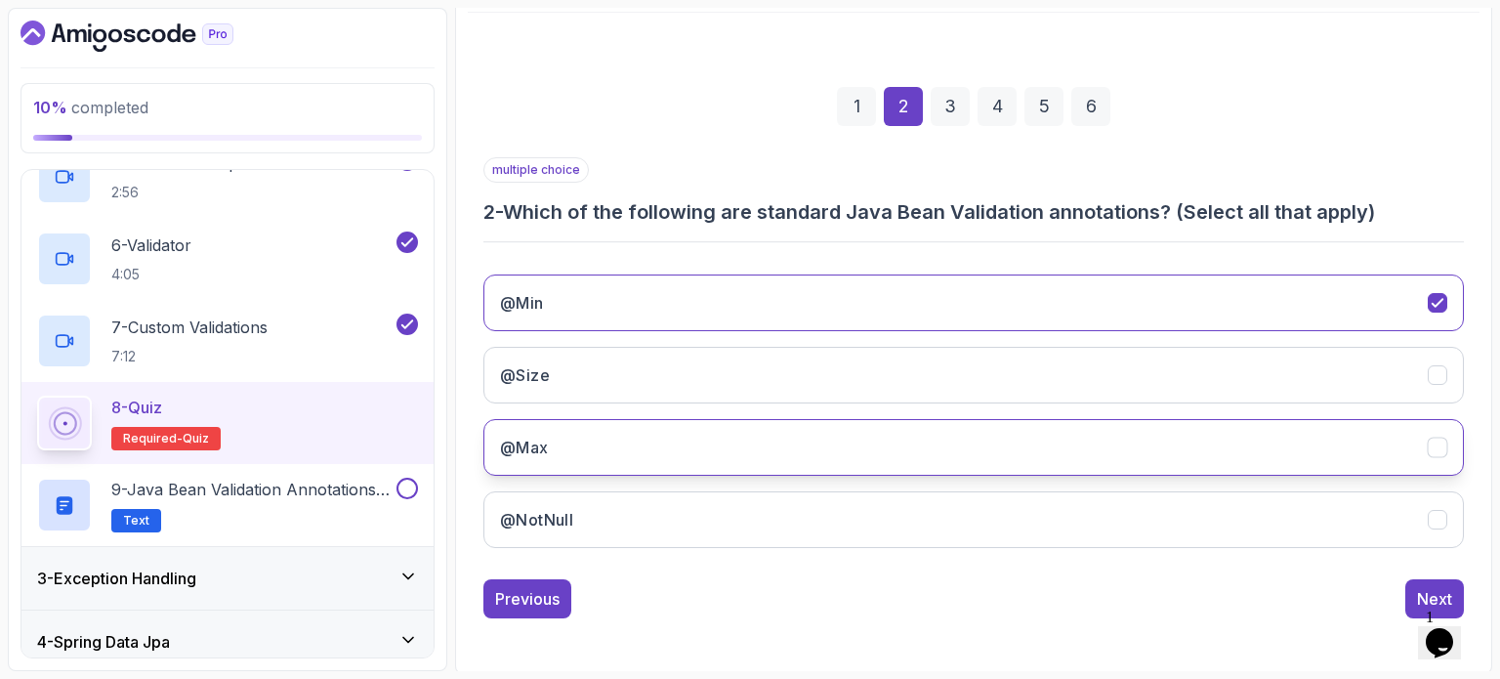
click at [536, 430] on button "@Max" at bounding box center [973, 447] width 980 height 57
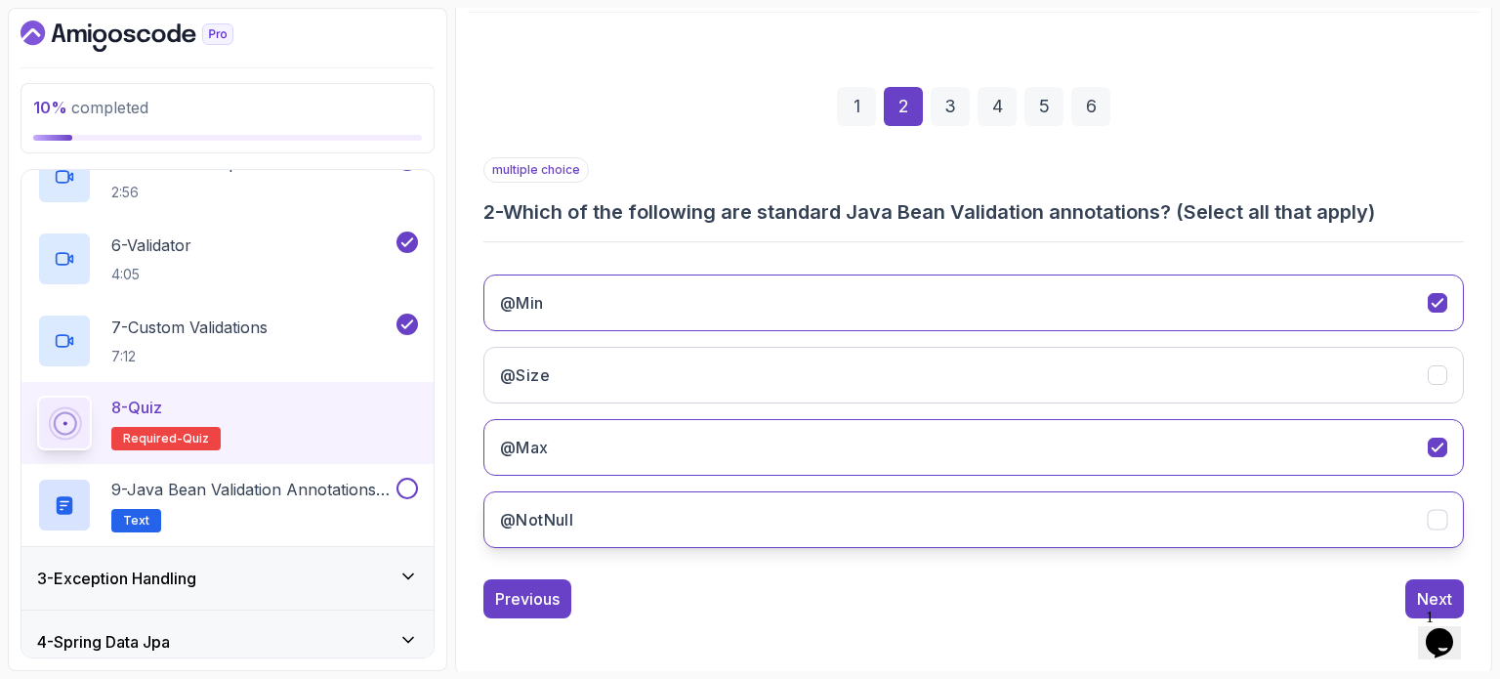
click at [551, 515] on h3 "@NotNull" at bounding box center [536, 519] width 73 height 23
click at [1422, 591] on div "Next" at bounding box center [1434, 598] width 35 height 23
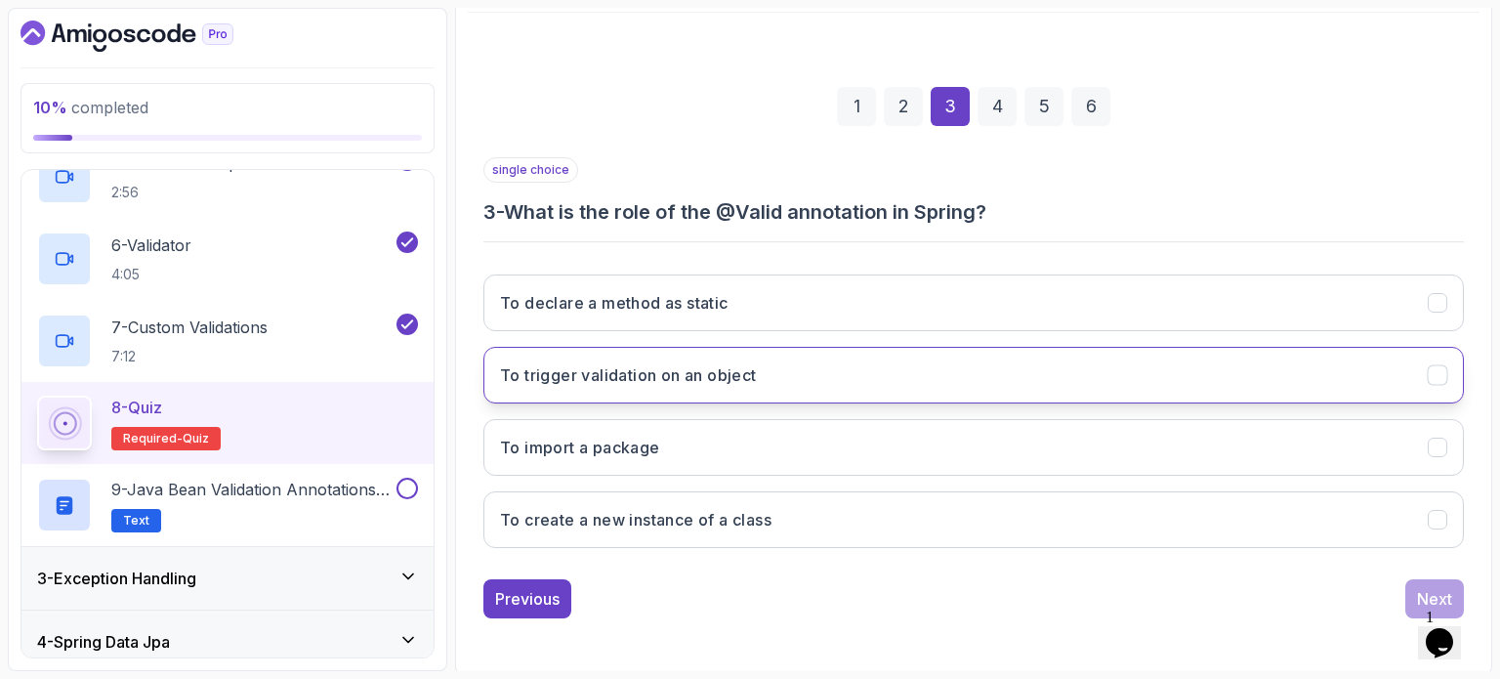
click at [694, 367] on h3 "To trigger validation on an object" at bounding box center [628, 374] width 257 height 23
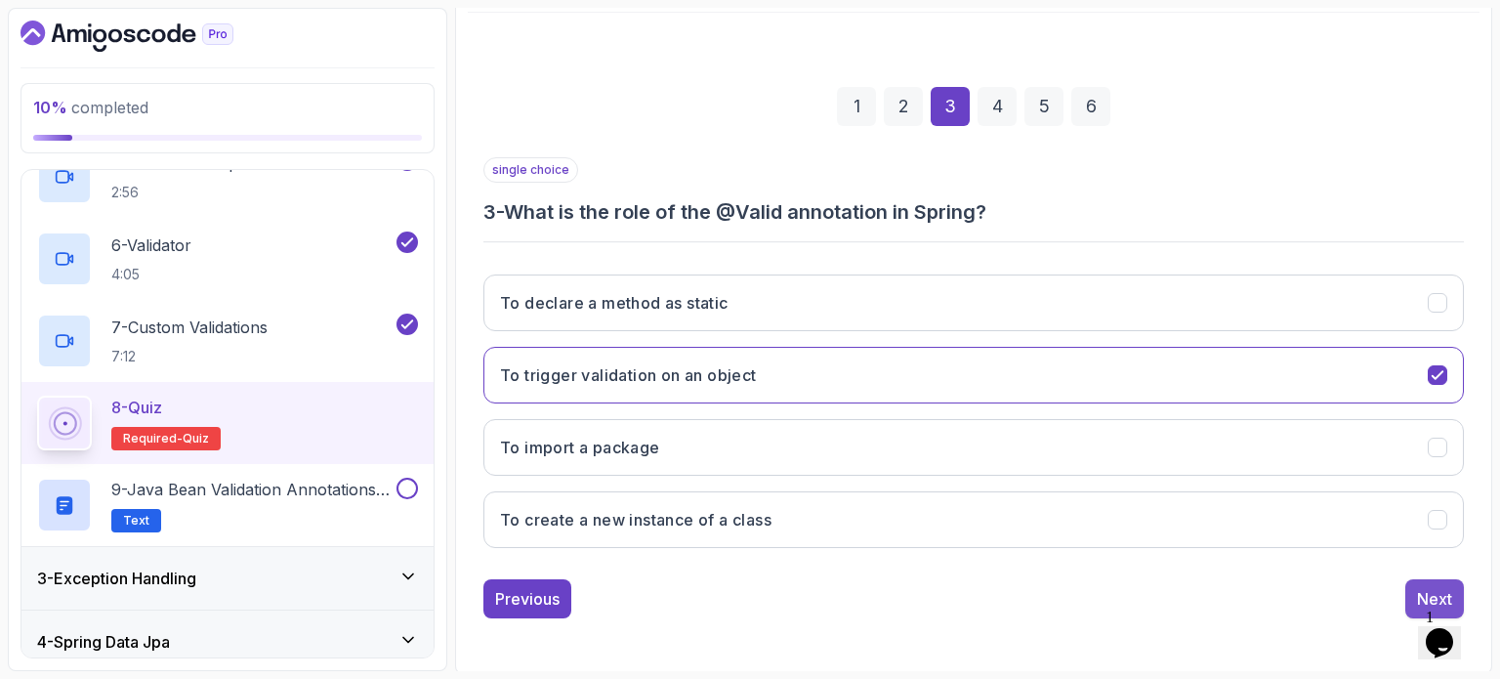
click at [1412, 591] on button "Next" at bounding box center [1434, 598] width 59 height 39
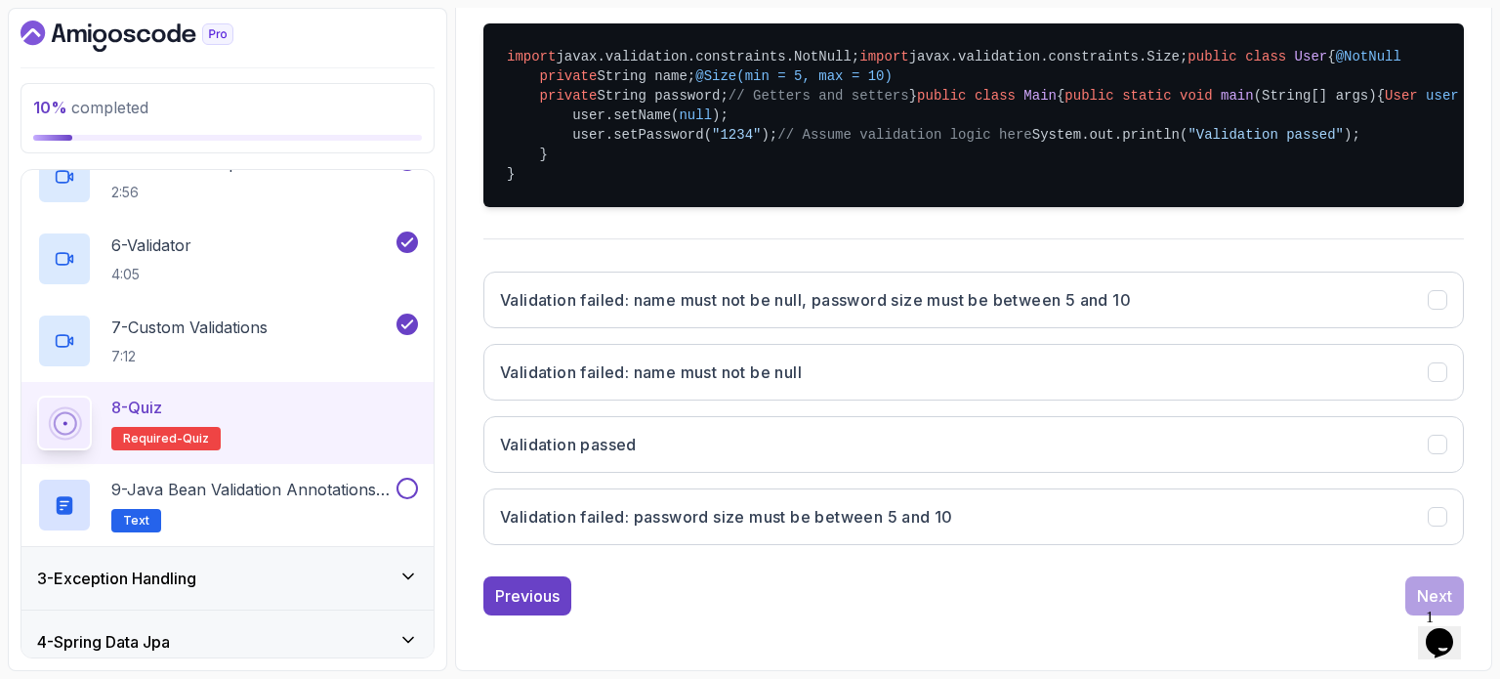
scroll to position [710, 0]
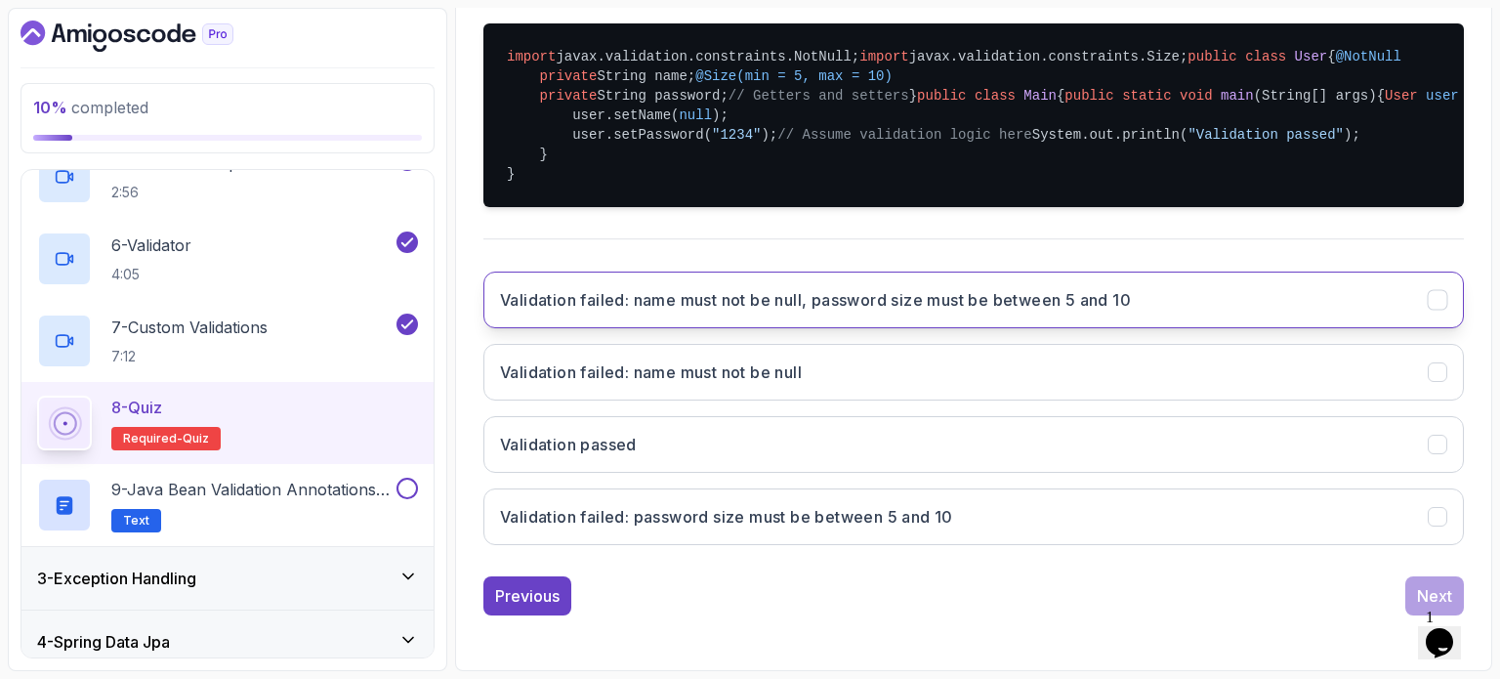
click at [883, 311] on h3 "Validation failed: name must not be null, password size must be between 5 and 10" at bounding box center [815, 299] width 631 height 23
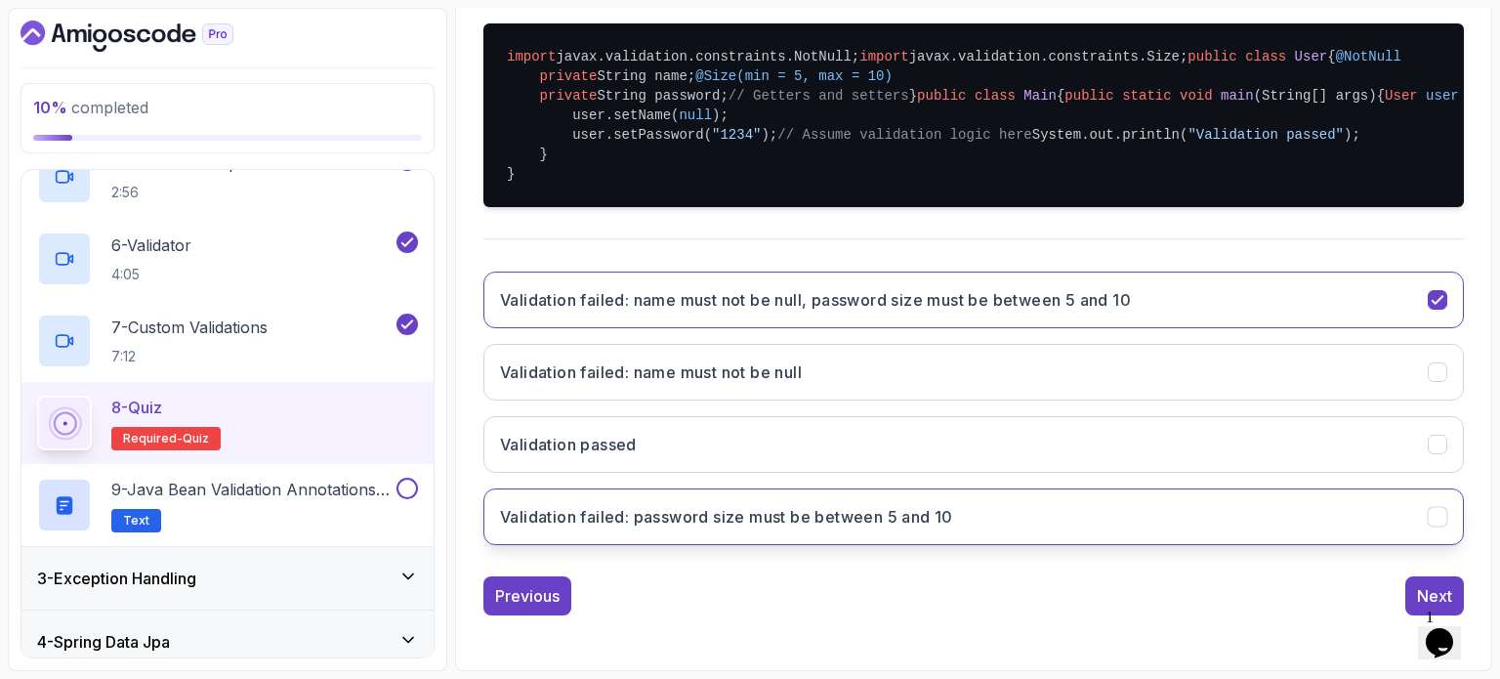
scroll to position [745, 0]
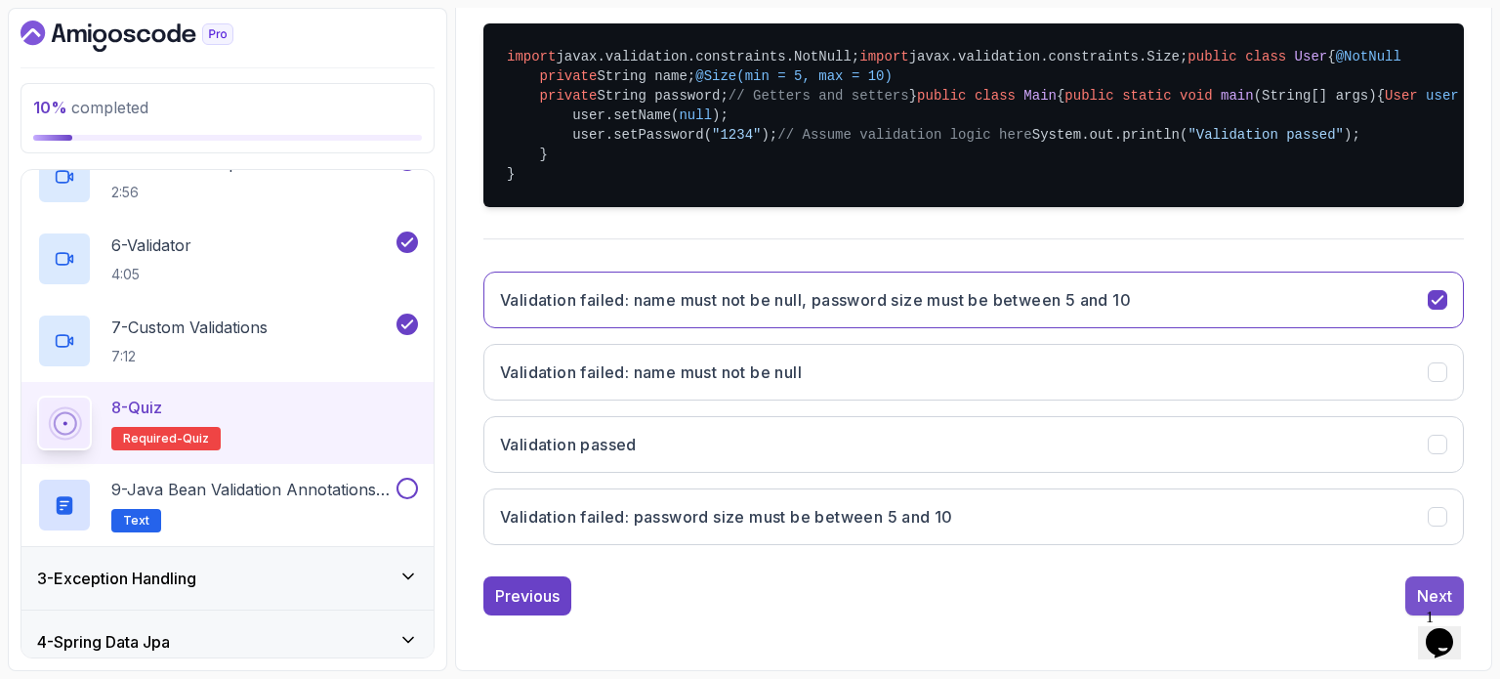
click at [1419, 585] on div "Next" at bounding box center [1434, 595] width 35 height 23
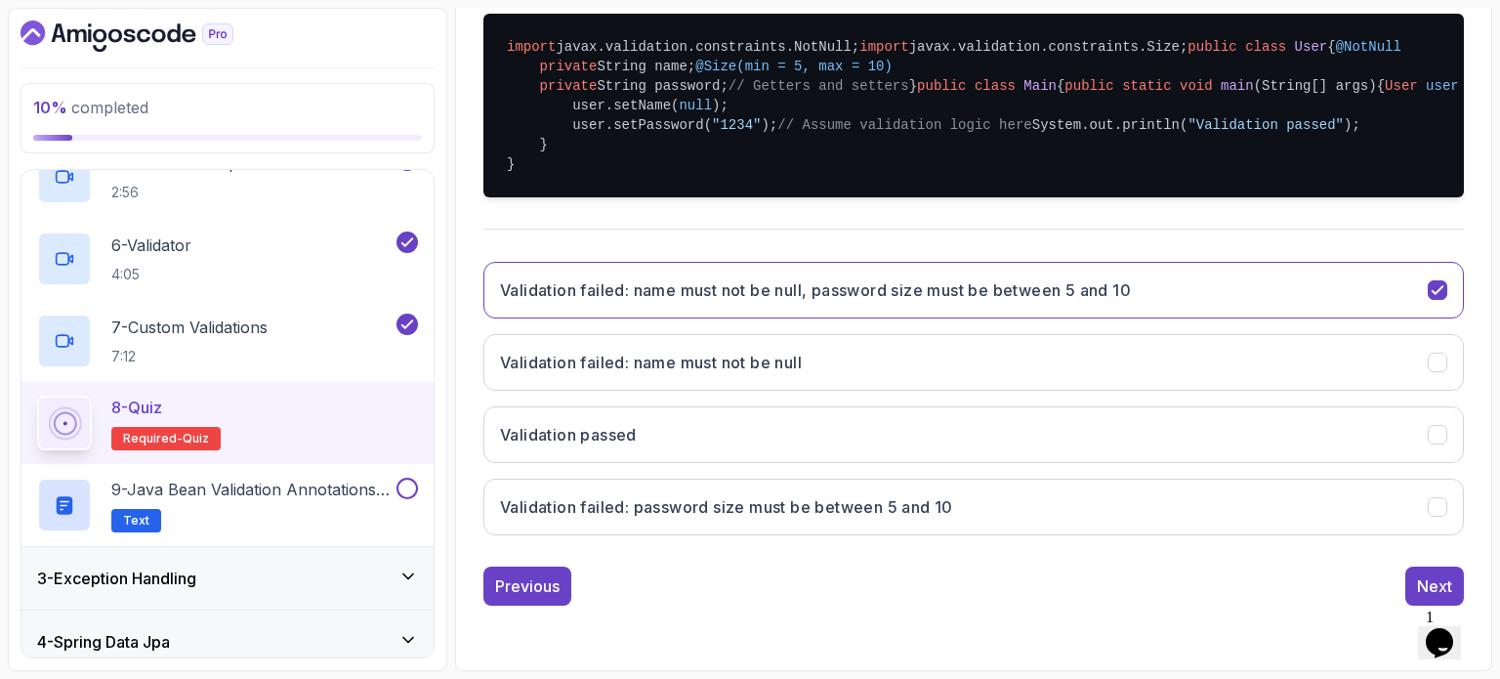
scroll to position [222, 0]
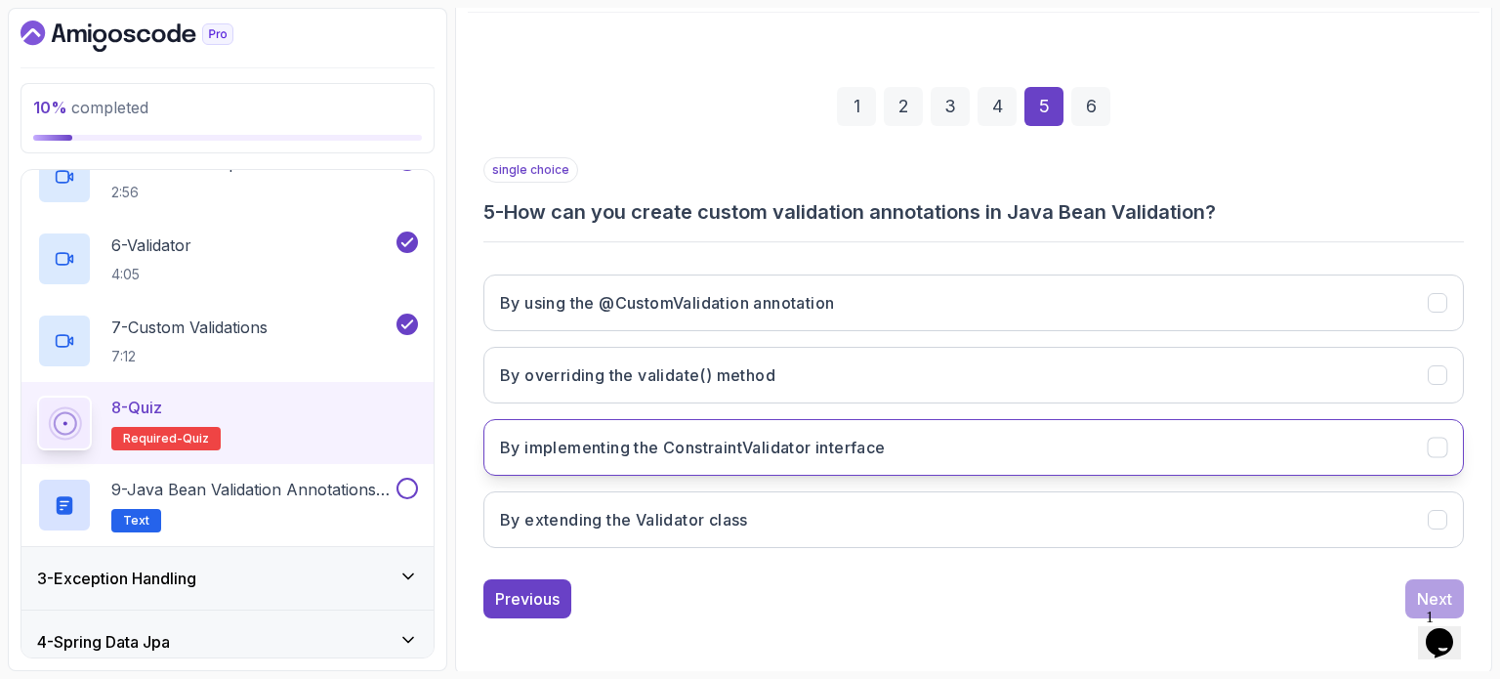
click at [751, 448] on h3 "By implementing the ConstraintValidator interface" at bounding box center [693, 447] width 386 height 23
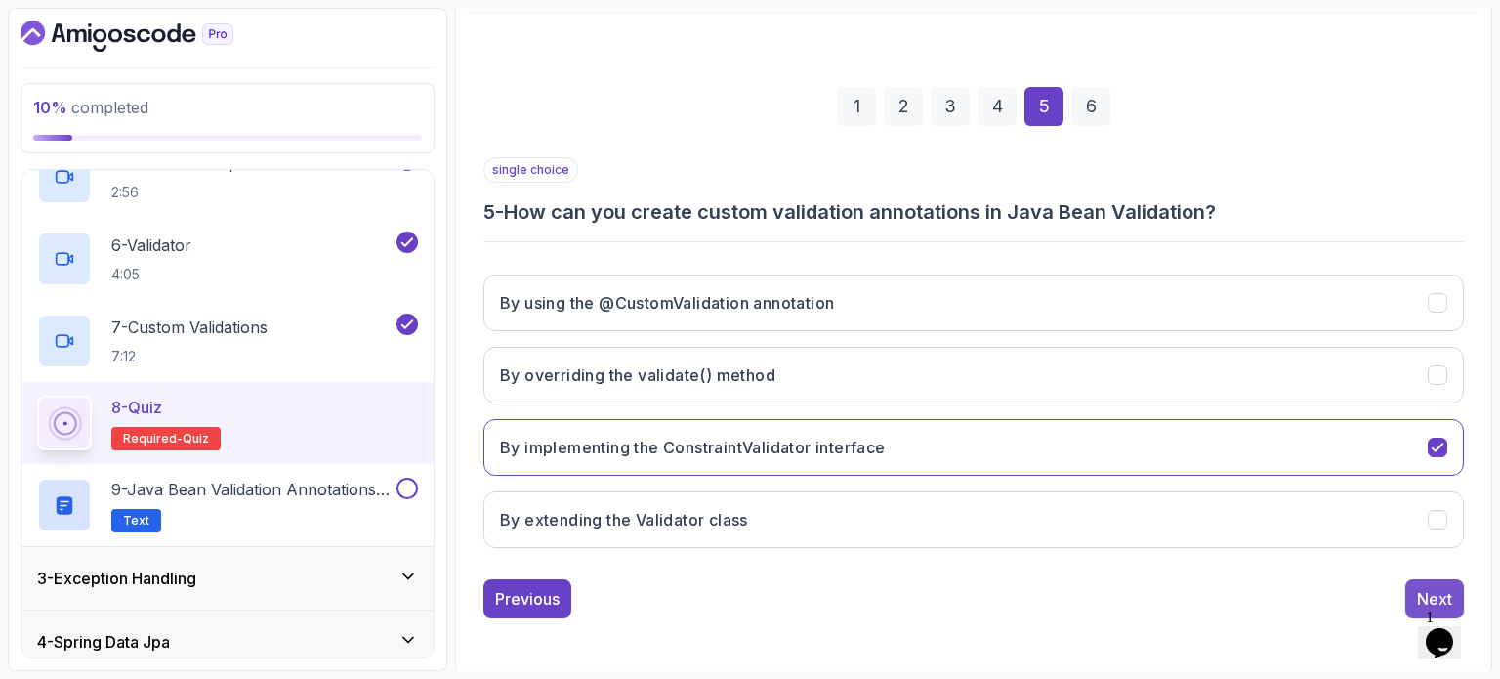
click at [1418, 583] on button "Next" at bounding box center [1434, 598] width 59 height 39
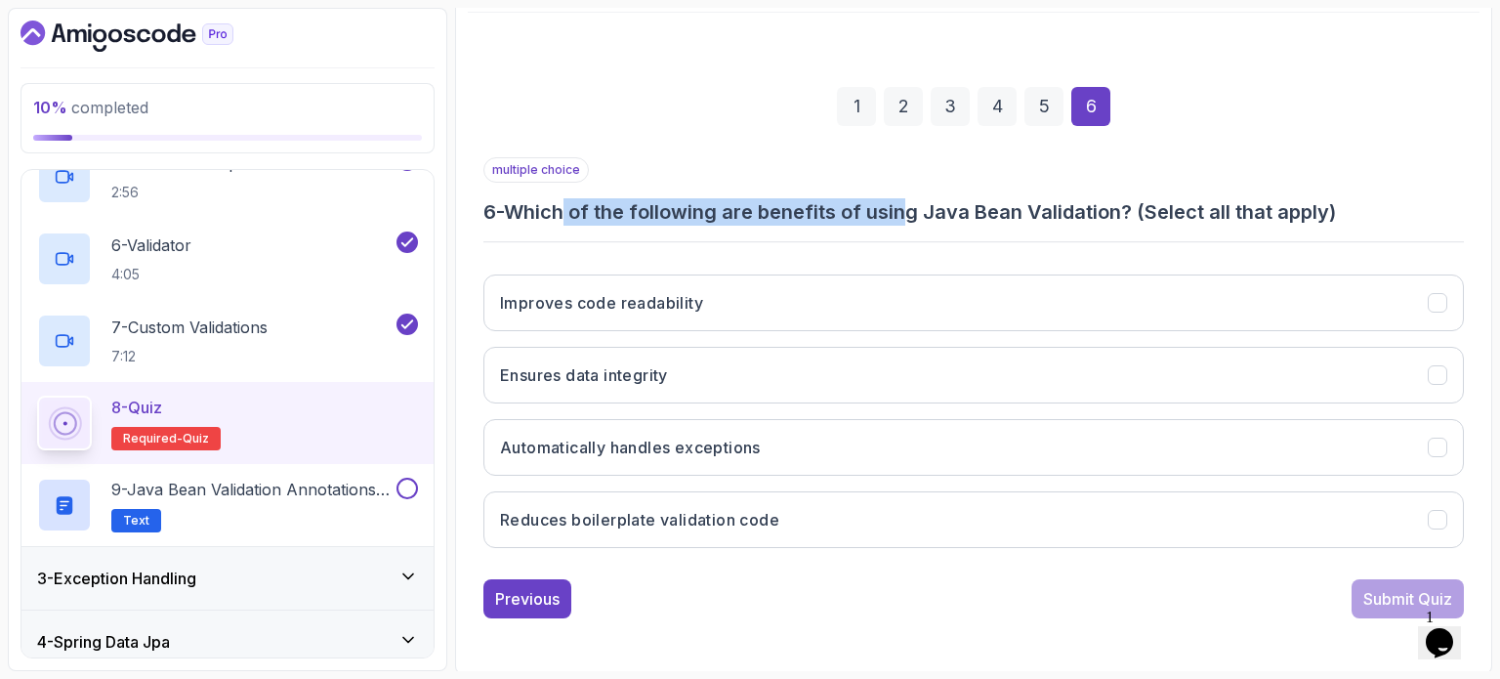
drag, startPoint x: 570, startPoint y: 203, endPoint x: 912, endPoint y: 206, distance: 341.8
click at [912, 206] on h3 "6 - Which of the following are benefits of using Java Bean Validation? (Select …" at bounding box center [973, 211] width 980 height 27
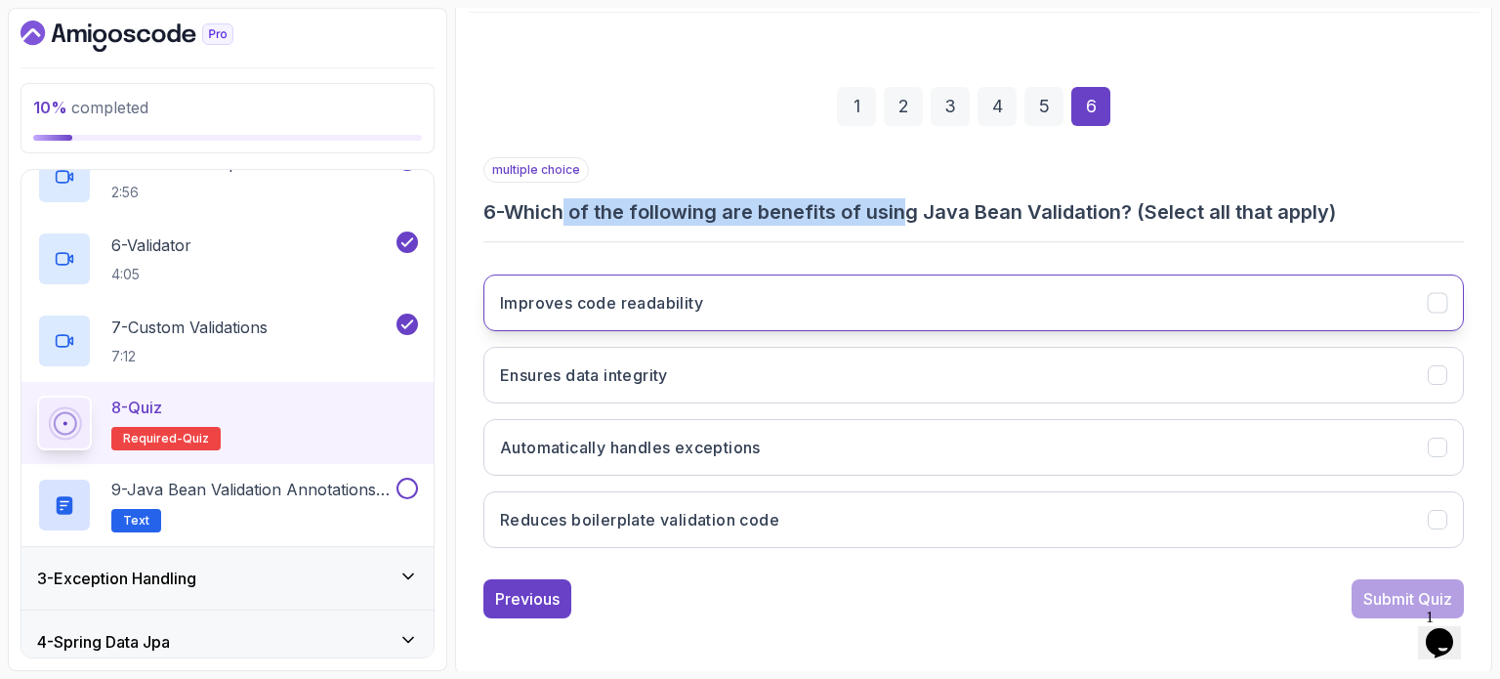
click at [680, 300] on h3 "Improves code readability" at bounding box center [601, 302] width 203 height 23
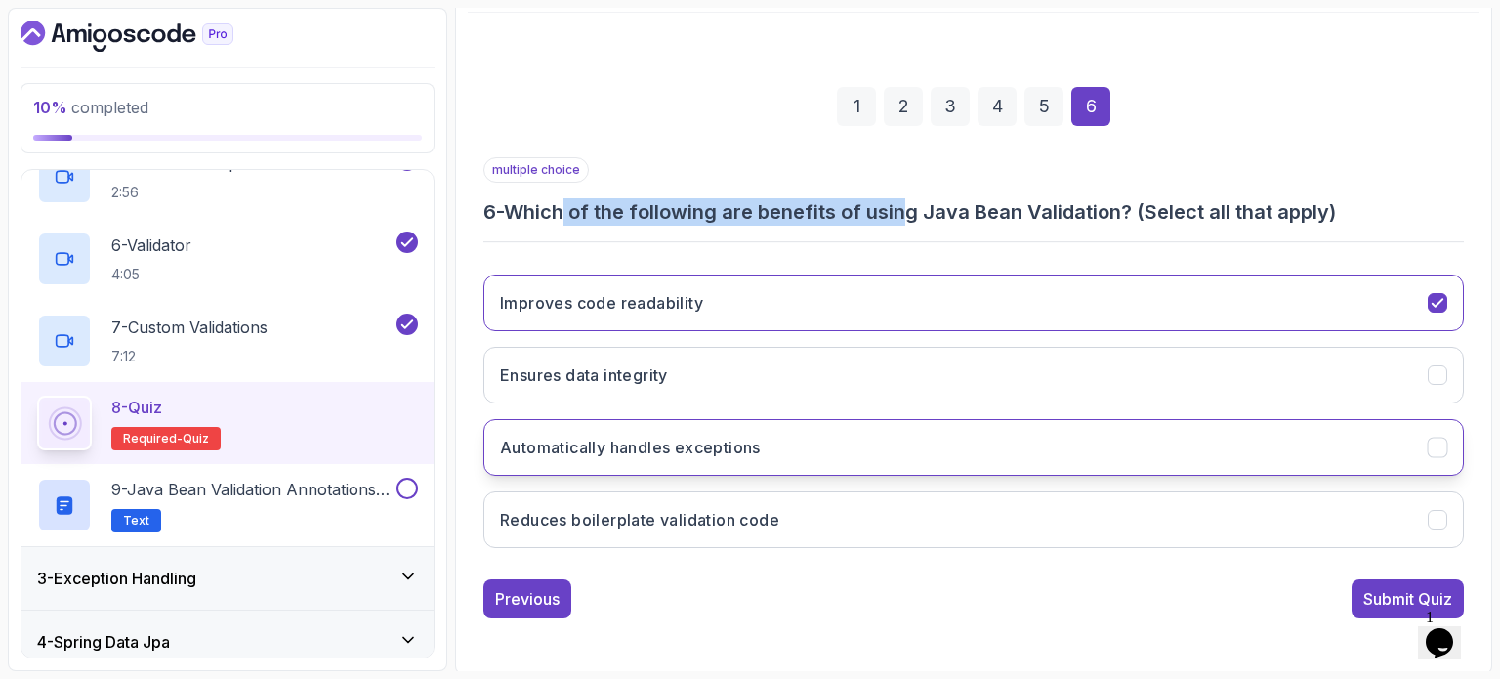
click at [602, 448] on h3 "Automatically handles exceptions" at bounding box center [630, 447] width 261 height 23
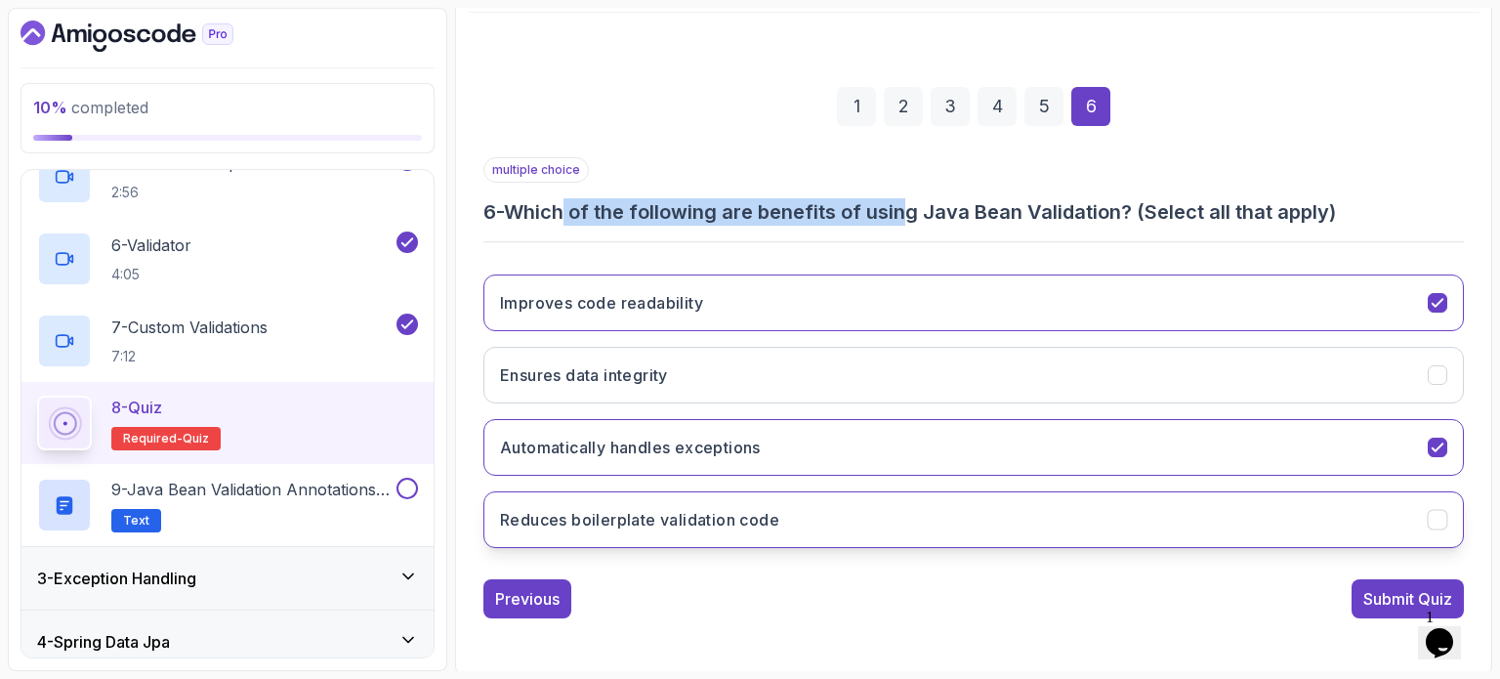
click at [633, 499] on button "Reduces boilerplate validation code" at bounding box center [973, 519] width 980 height 57
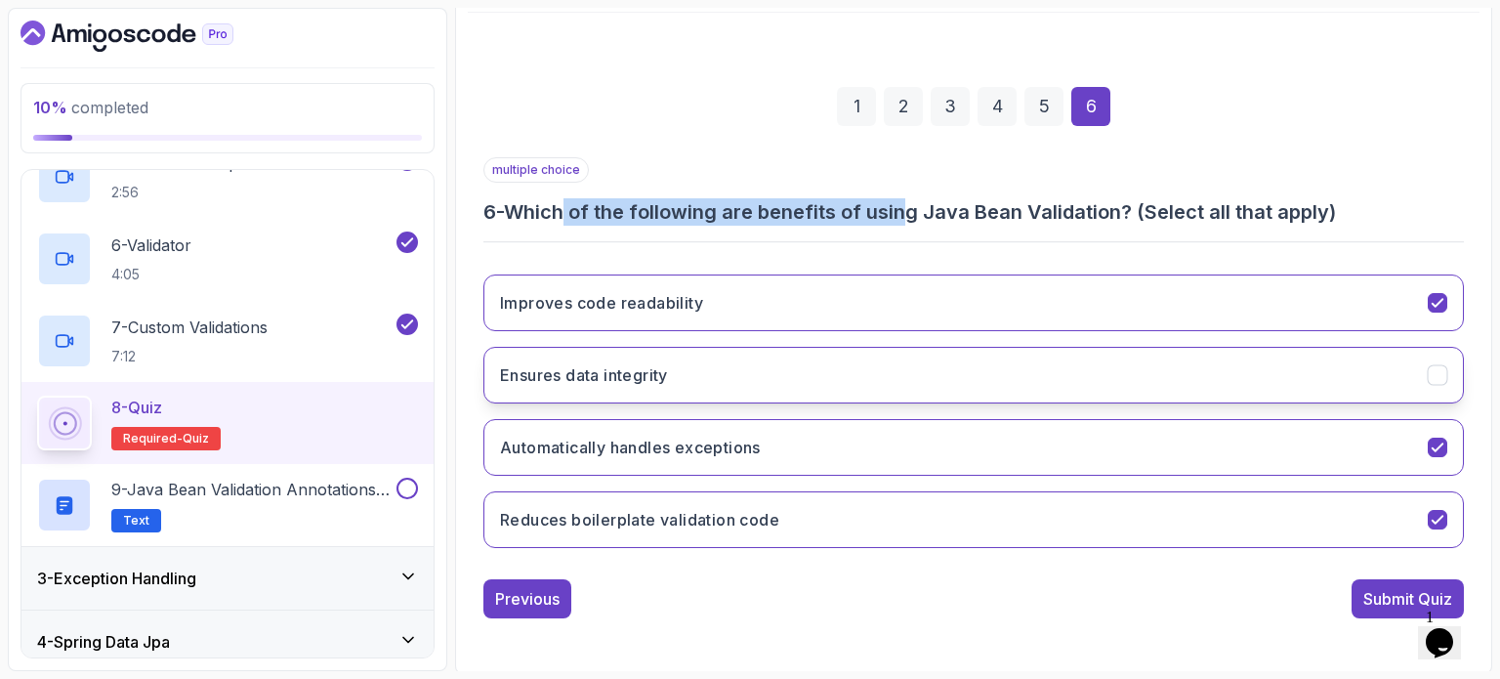
click at [629, 380] on h3 "Ensures data integrity" at bounding box center [584, 374] width 168 height 23
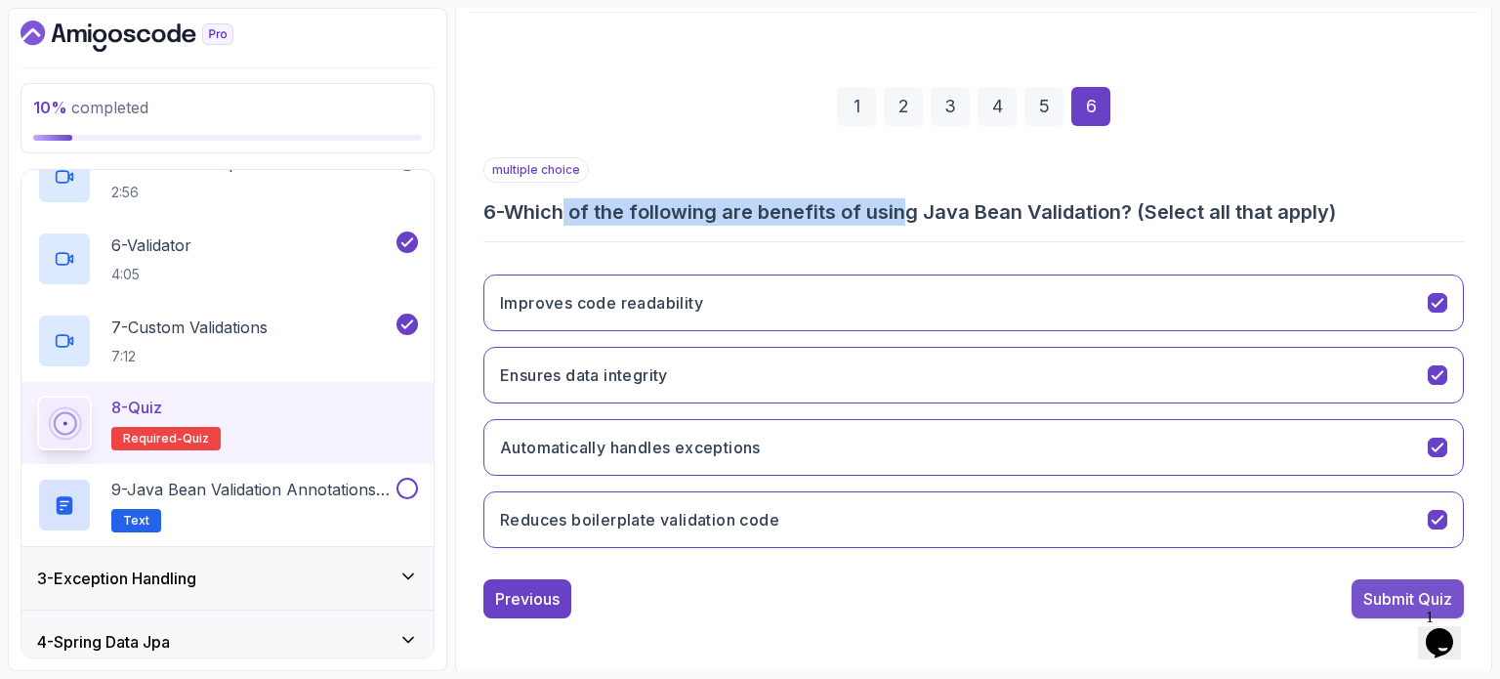
click at [1379, 593] on div "Submit Quiz" at bounding box center [1407, 598] width 89 height 23
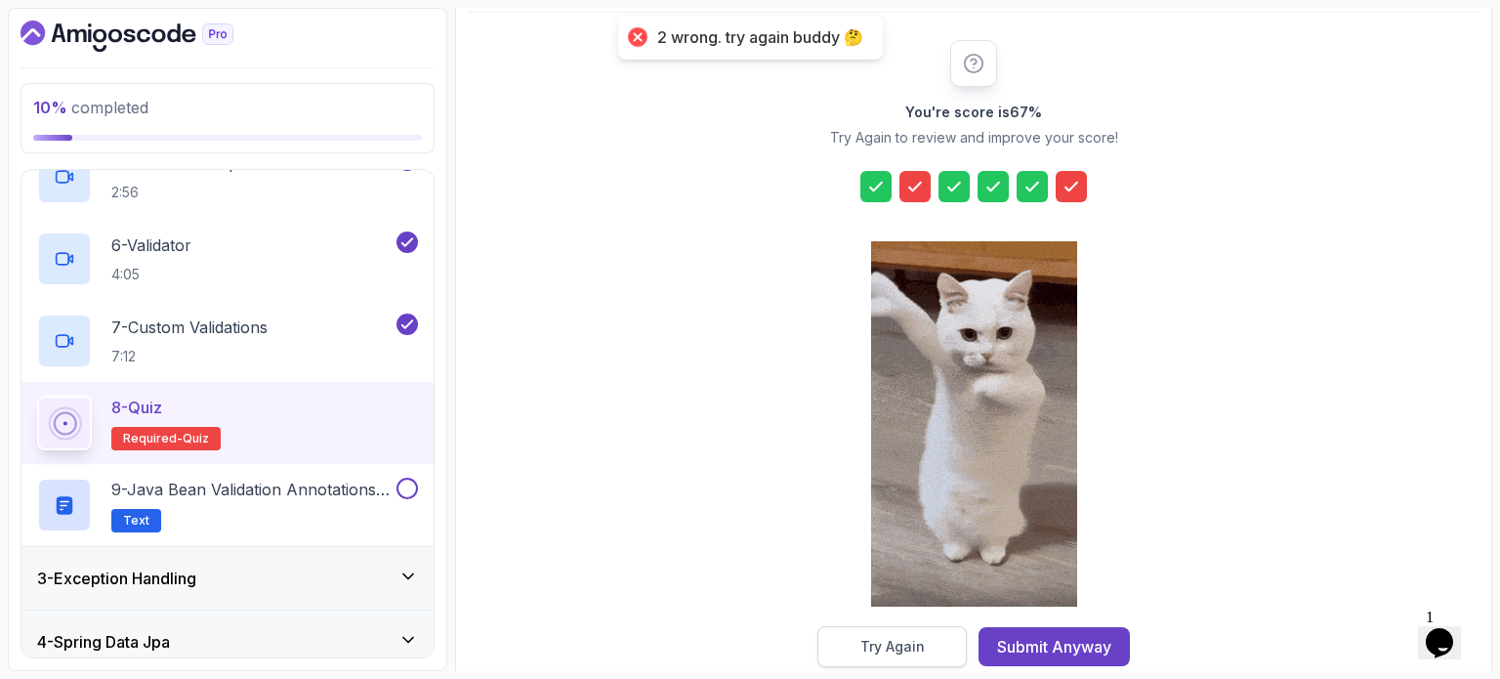
click at [865, 647] on div "Try Again" at bounding box center [892, 647] width 64 height 20
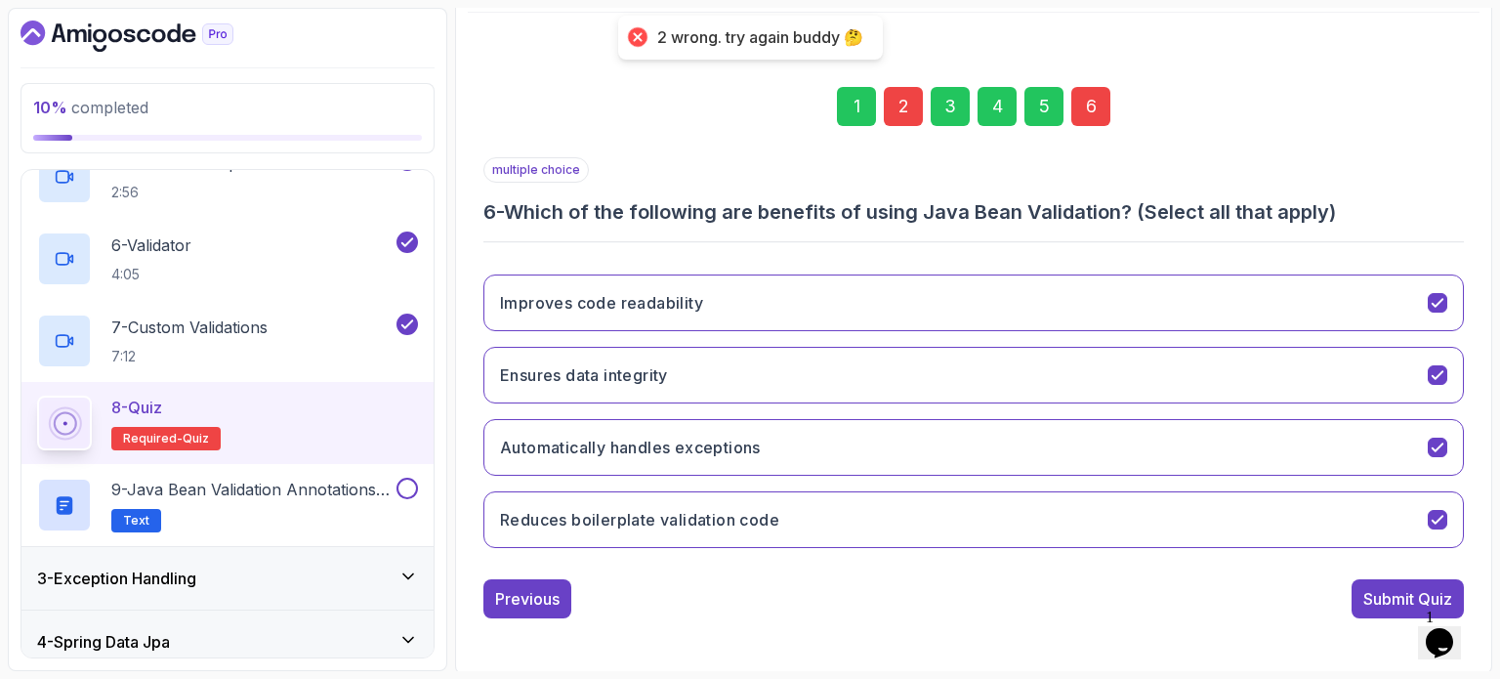
click at [891, 104] on div "2" at bounding box center [903, 106] width 39 height 39
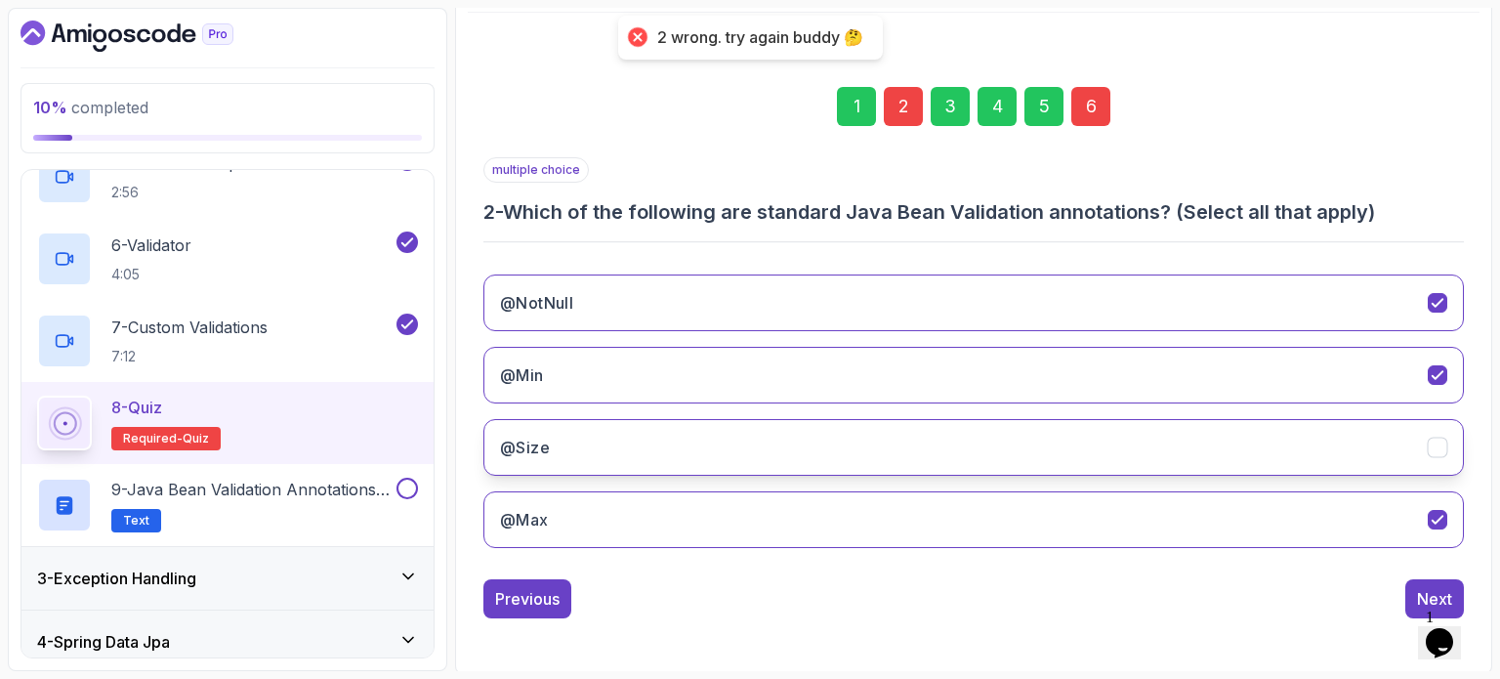
click at [741, 460] on button "@Size" at bounding box center [973, 447] width 980 height 57
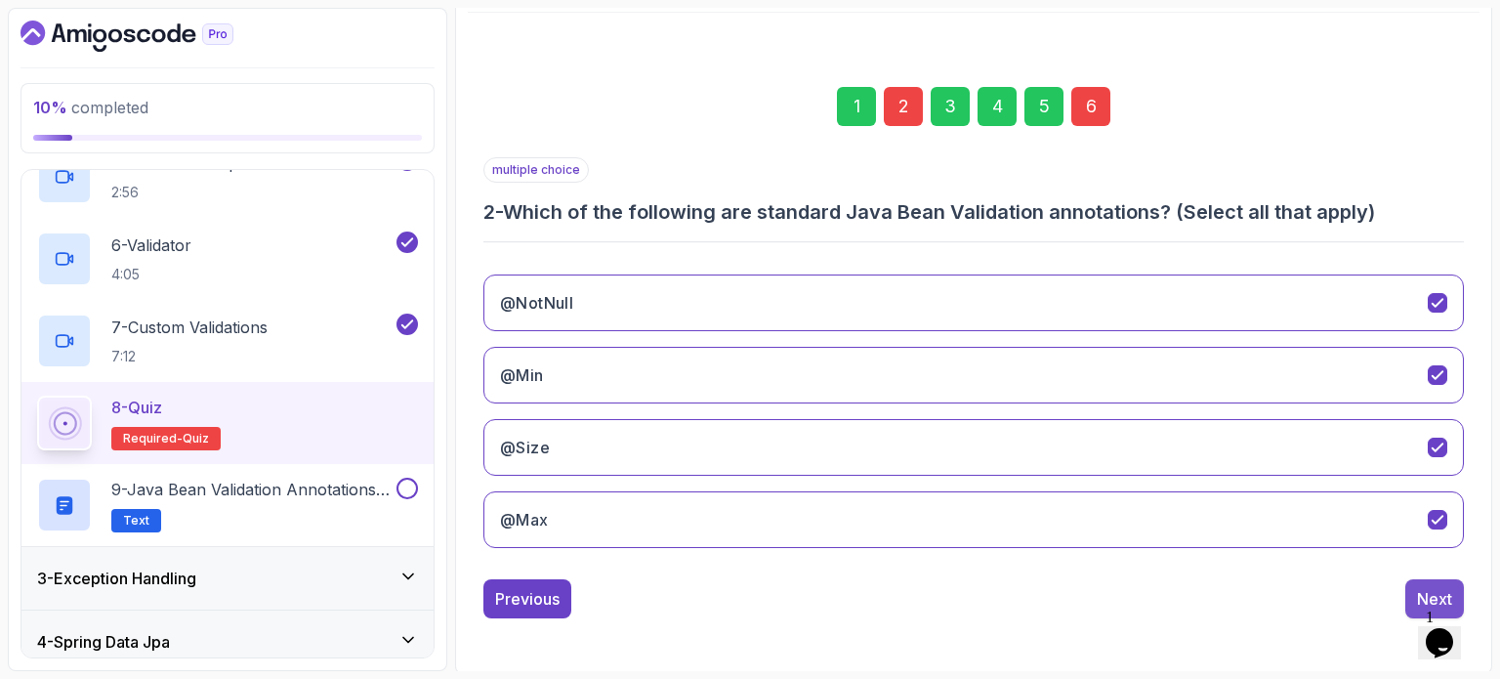
click at [1410, 593] on button "Next" at bounding box center [1434, 598] width 59 height 39
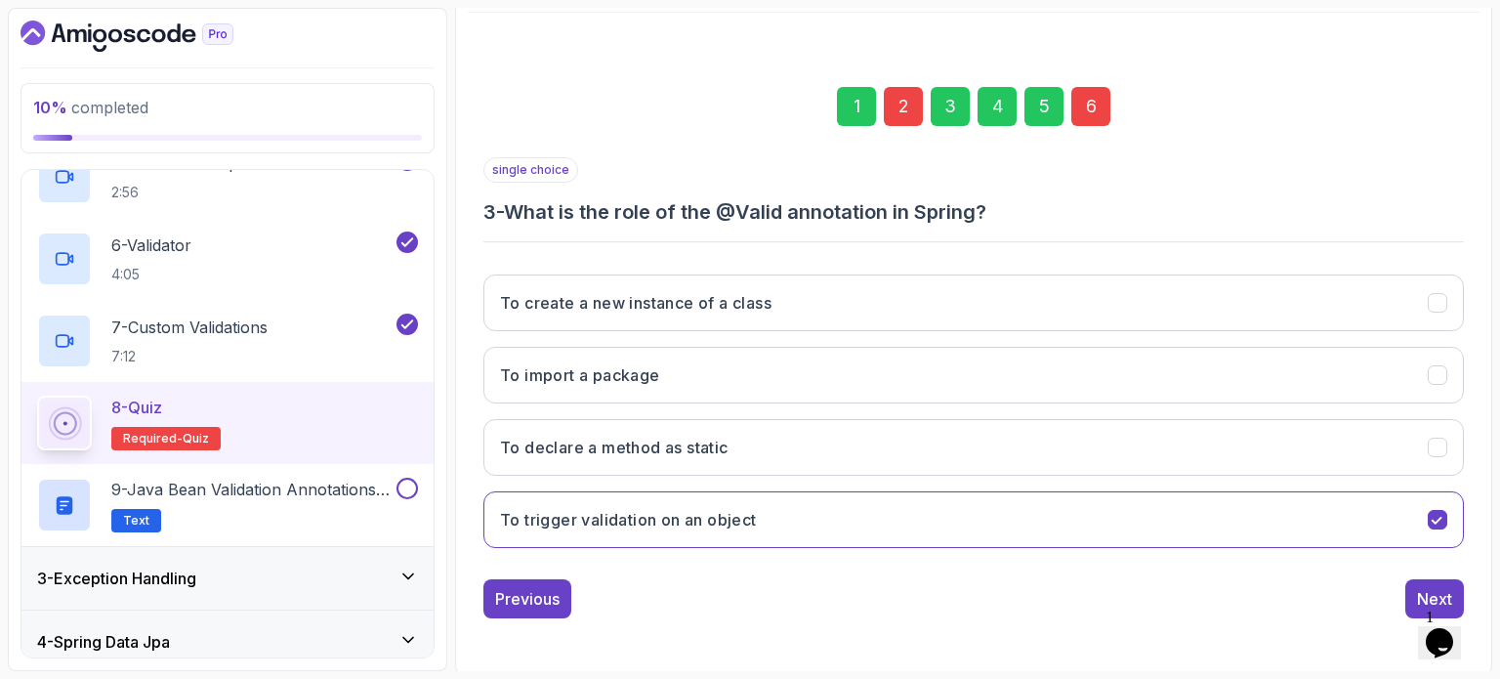
click at [1086, 103] on div "6" at bounding box center [1090, 106] width 39 height 39
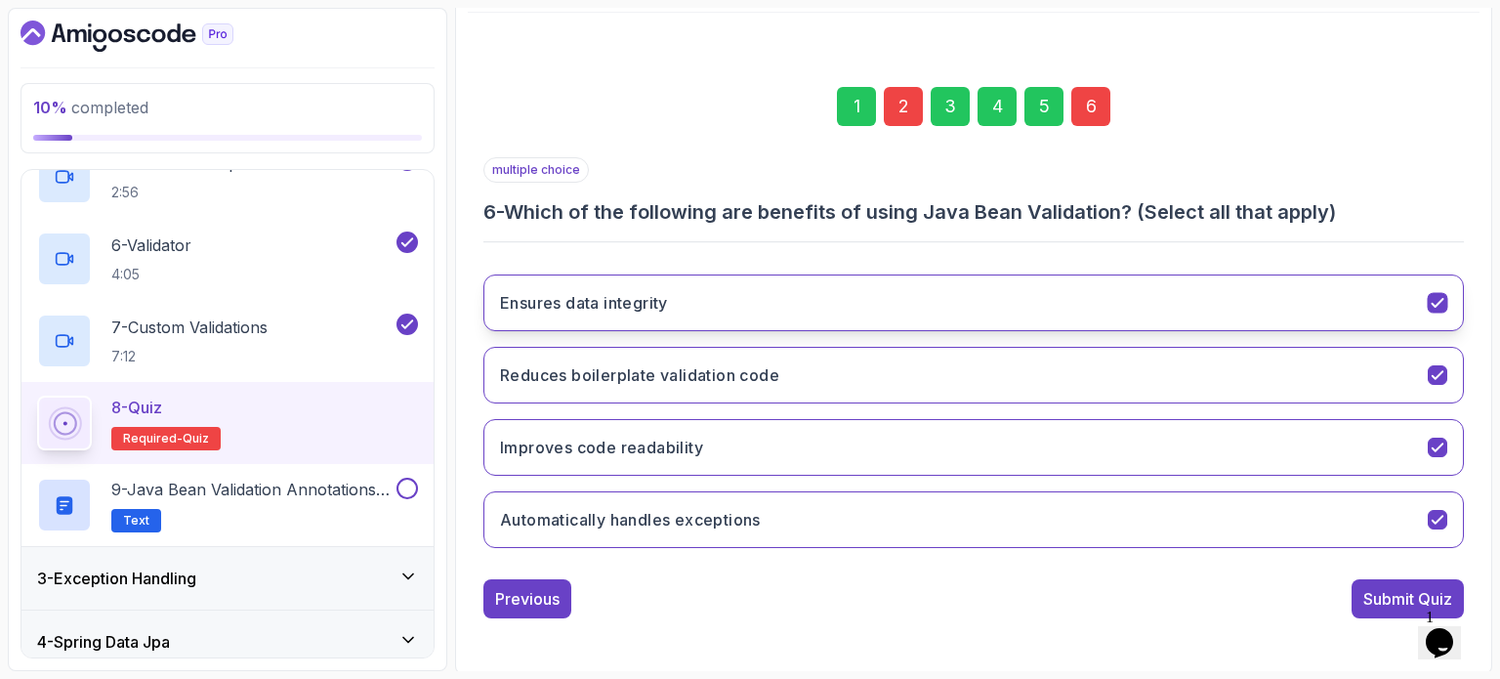
click at [632, 301] on h3 "Ensures data integrity" at bounding box center [584, 302] width 168 height 23
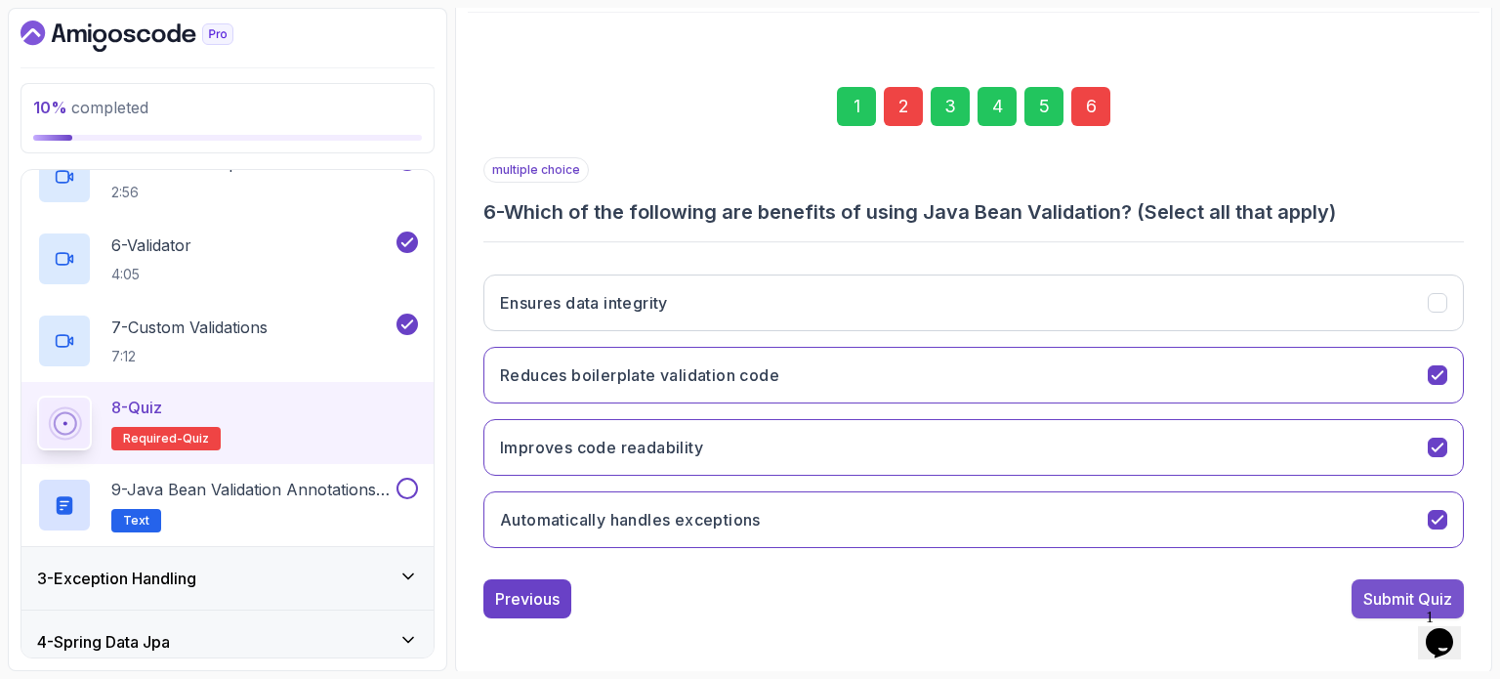
click at [1358, 594] on button "Submit Quiz" at bounding box center [1407, 598] width 112 height 39
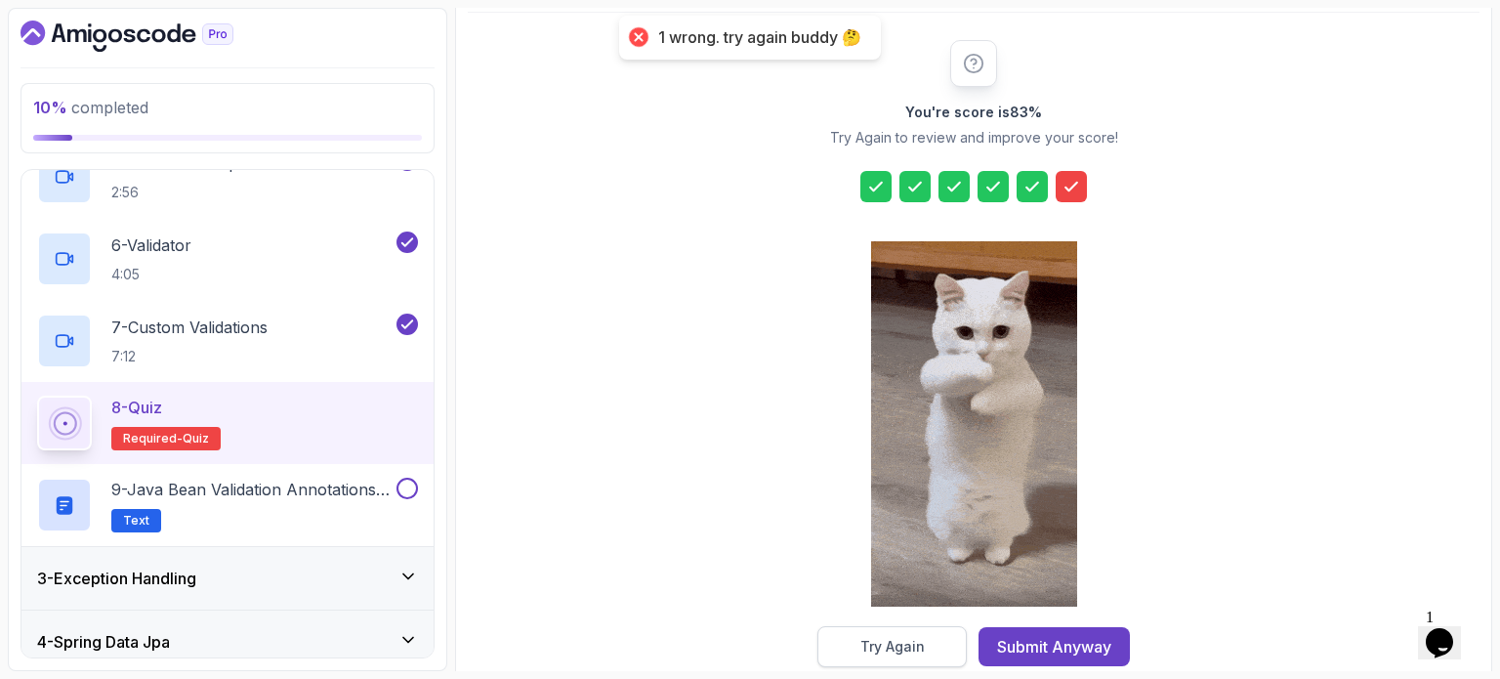
click at [902, 642] on div "Try Again" at bounding box center [892, 647] width 64 height 20
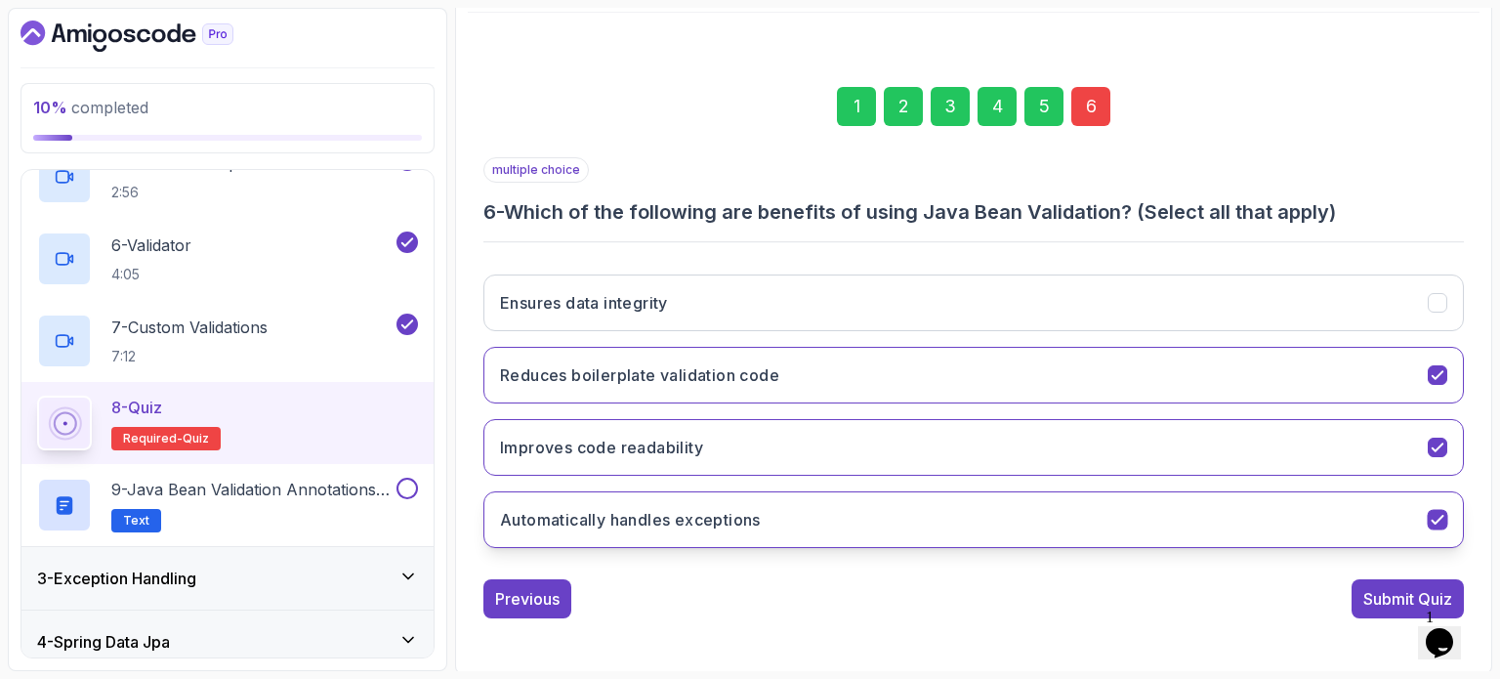
click at [685, 519] on h3 "Automatically handles exceptions" at bounding box center [630, 519] width 261 height 23
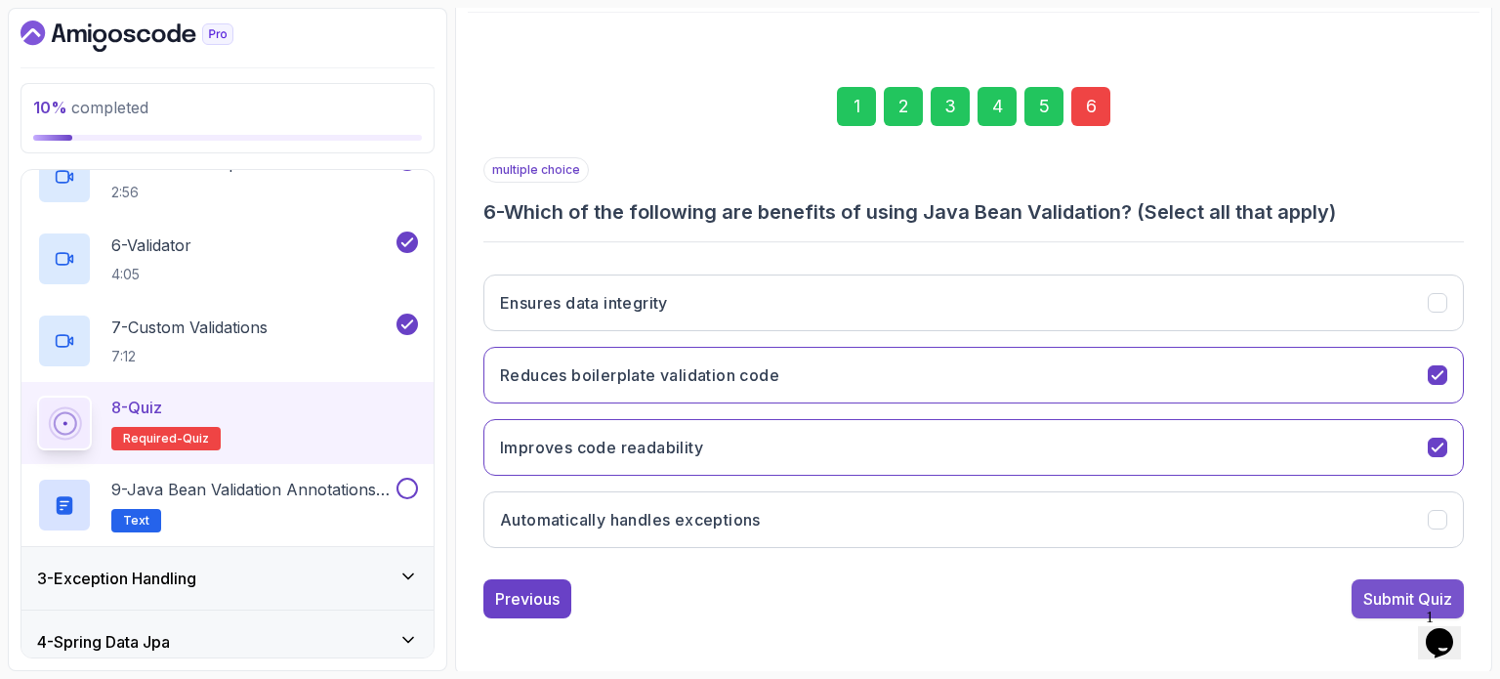
click at [1370, 598] on div "Submit Quiz" at bounding box center [1407, 598] width 89 height 23
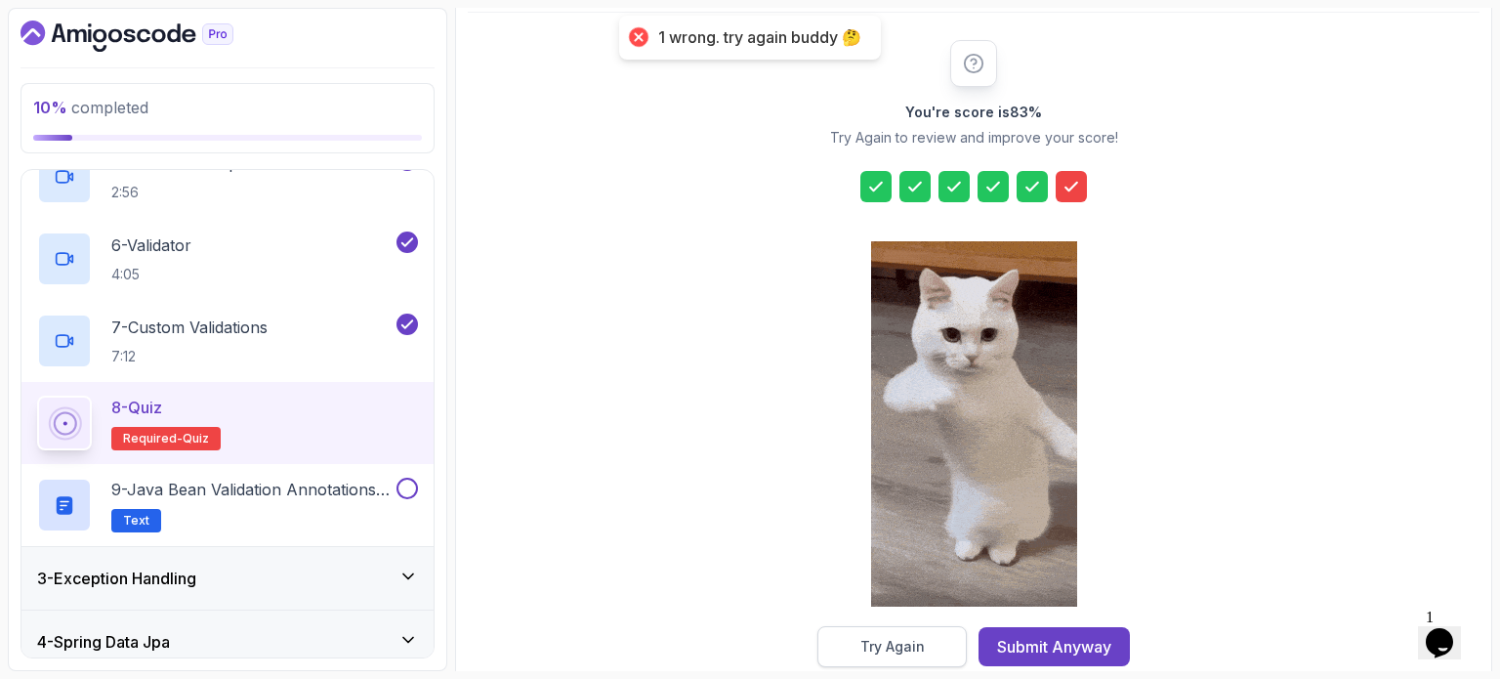
click at [891, 628] on button "Try Again" at bounding box center [891, 646] width 149 height 41
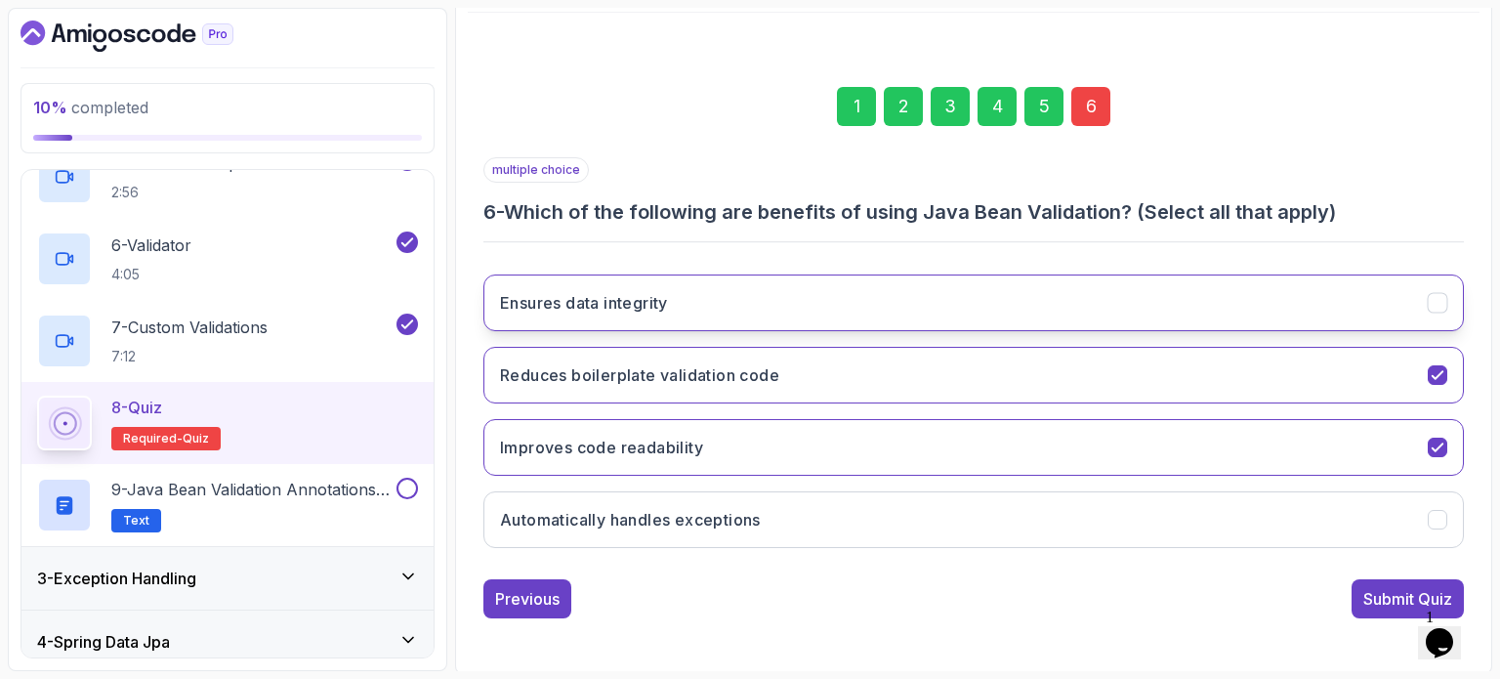
click at [637, 309] on h3 "Ensures data integrity" at bounding box center [584, 302] width 168 height 23
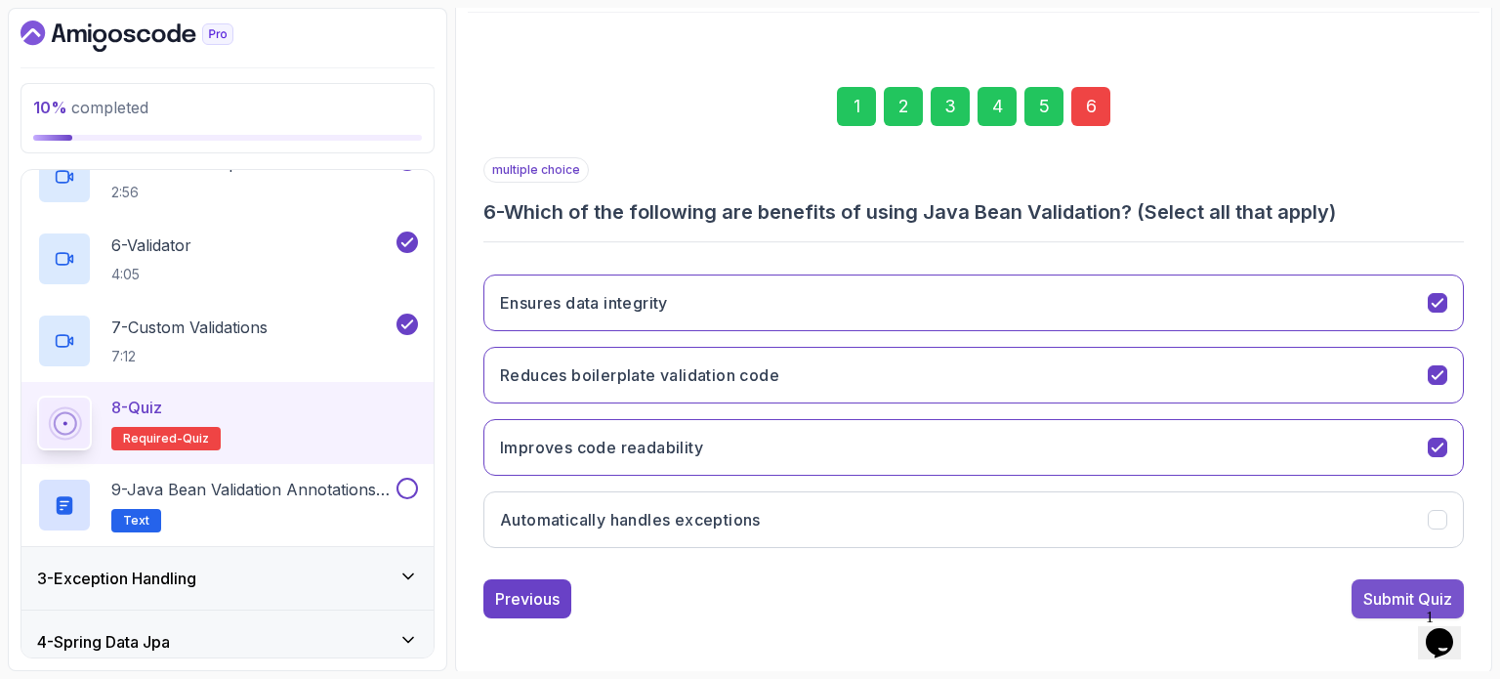
click at [1363, 604] on div "Submit Quiz" at bounding box center [1407, 598] width 89 height 23
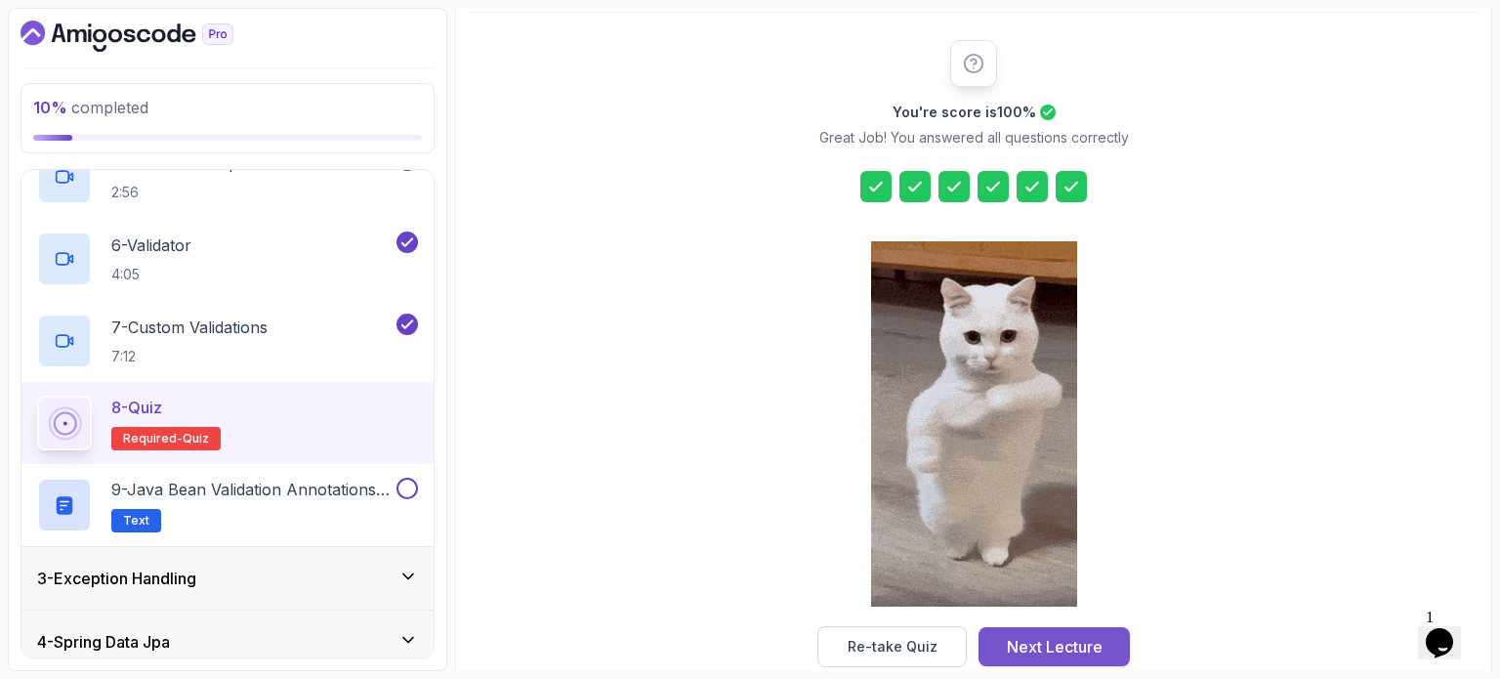
click at [1057, 638] on div "Next Lecture" at bounding box center [1055, 646] width 96 height 23
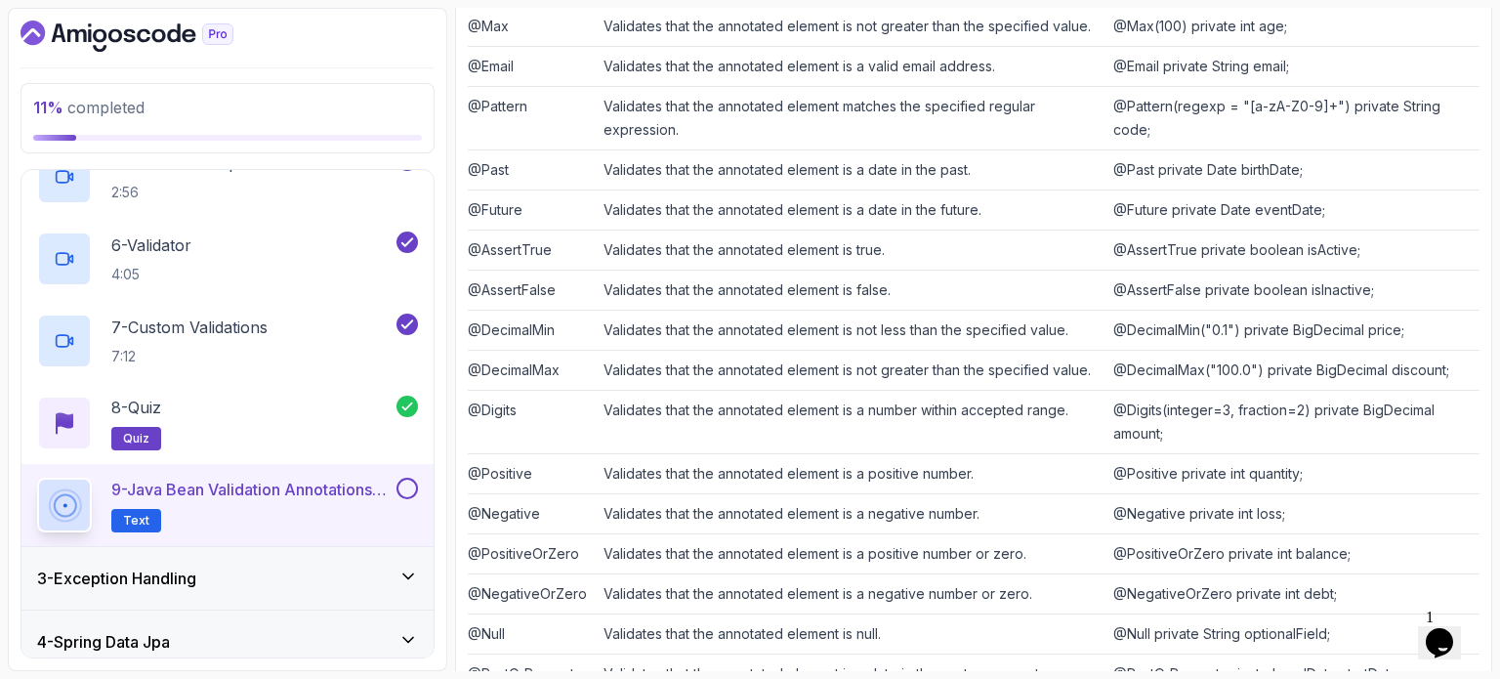
scroll to position [619, 0]
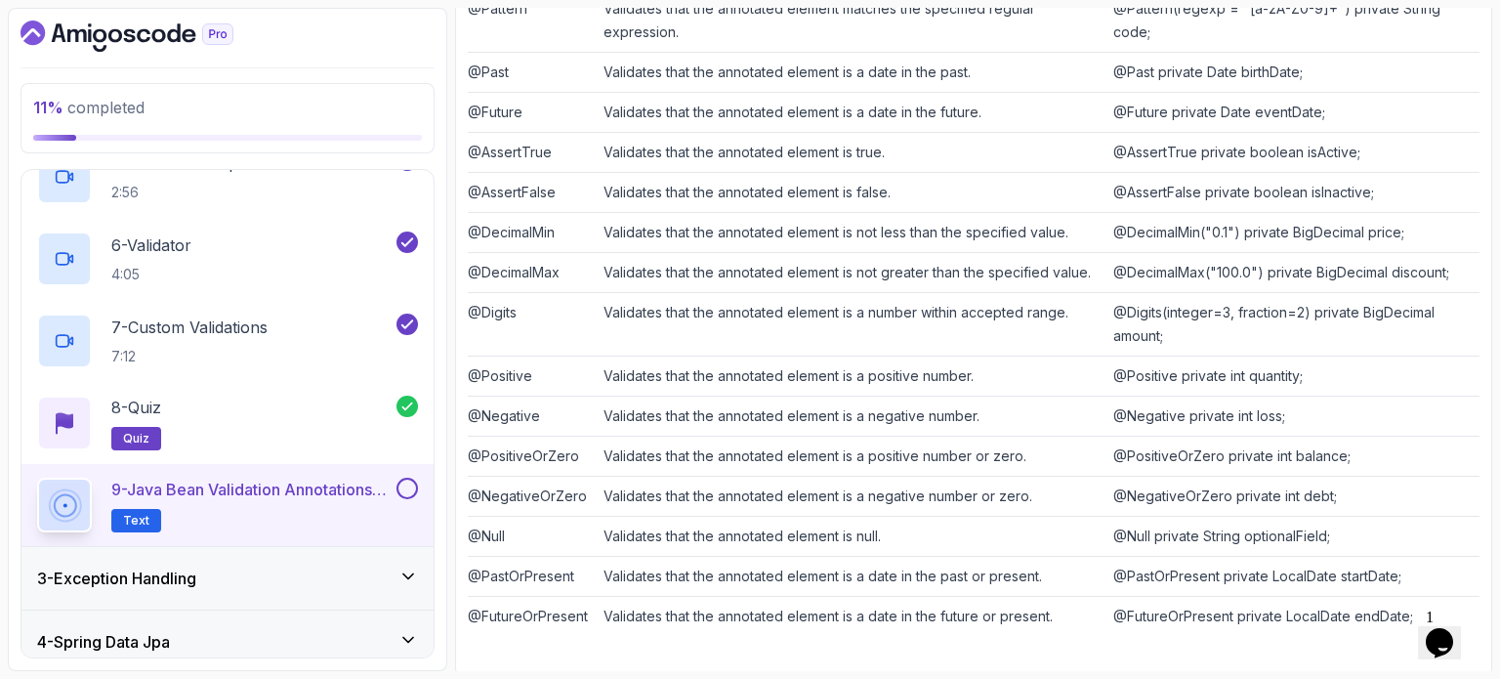
click at [406, 490] on button at bounding box center [406, 487] width 21 height 21
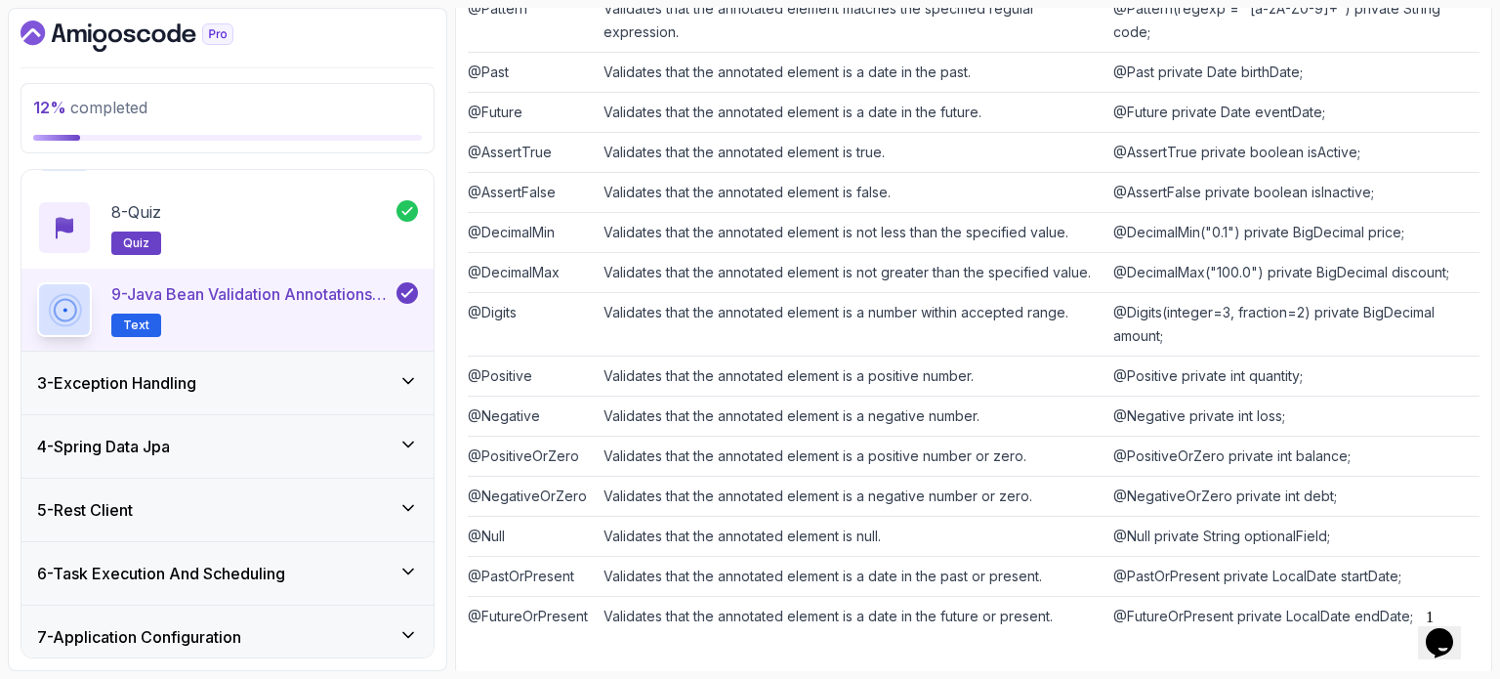
click at [366, 362] on div "3 - Exception Handling" at bounding box center [227, 383] width 412 height 62
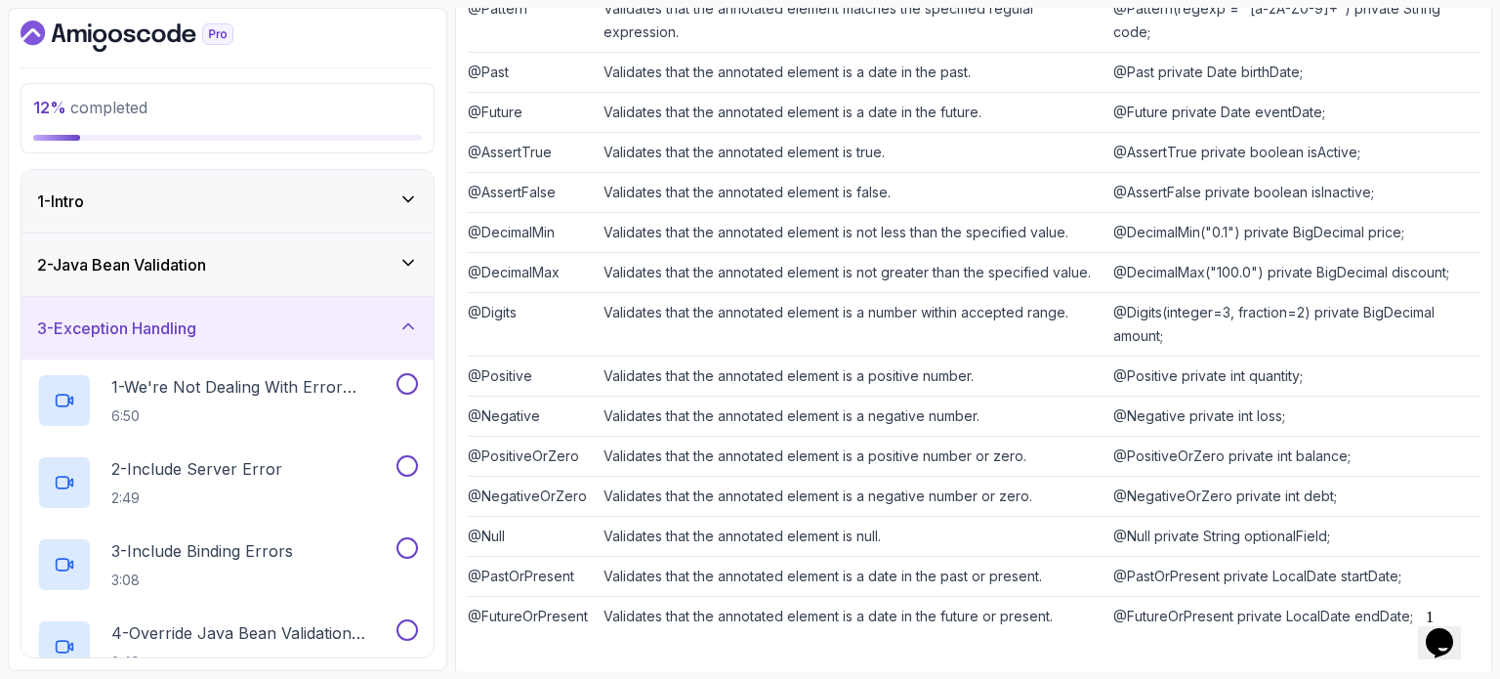
scroll to position [0, 0]
click at [295, 394] on p "1 - We're Not Dealing With Error Properply" at bounding box center [251, 386] width 281 height 23
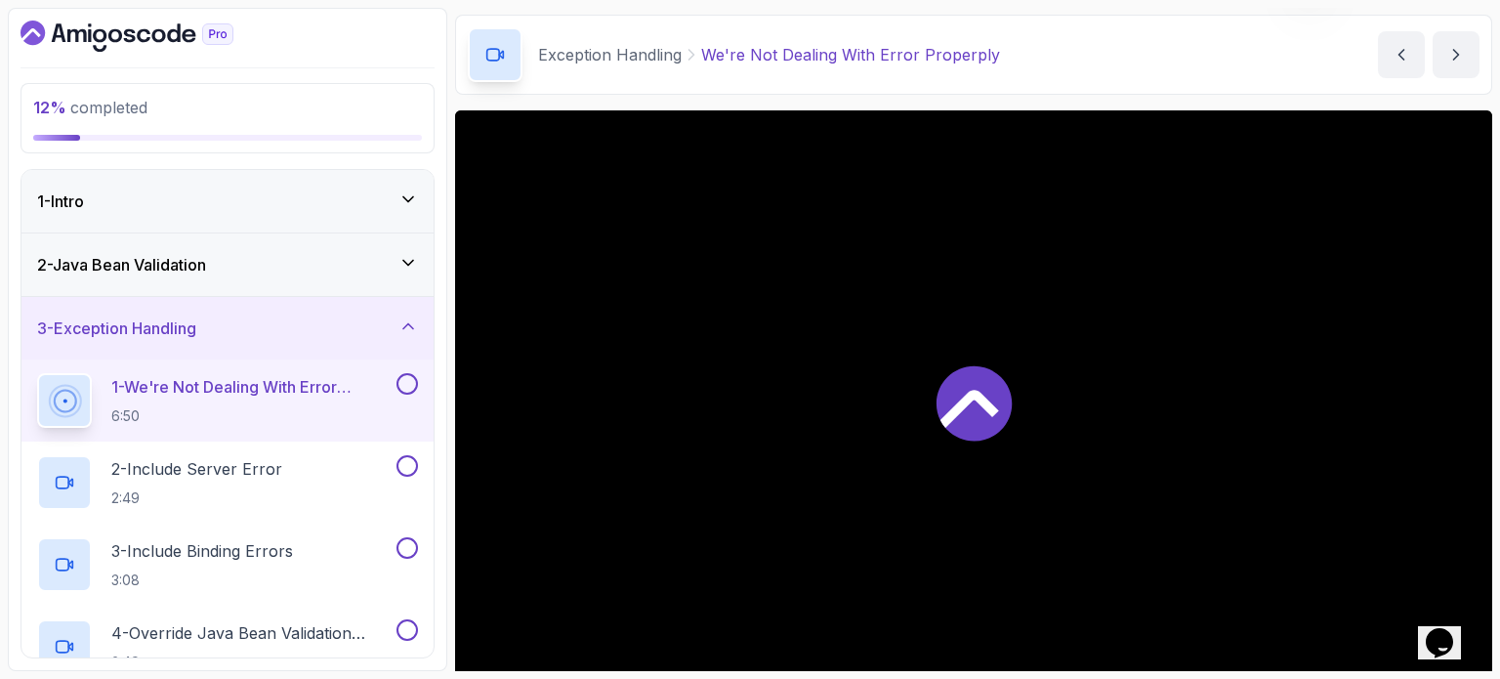
scroll to position [98, 0]
